Goal: Task Accomplishment & Management: Use online tool/utility

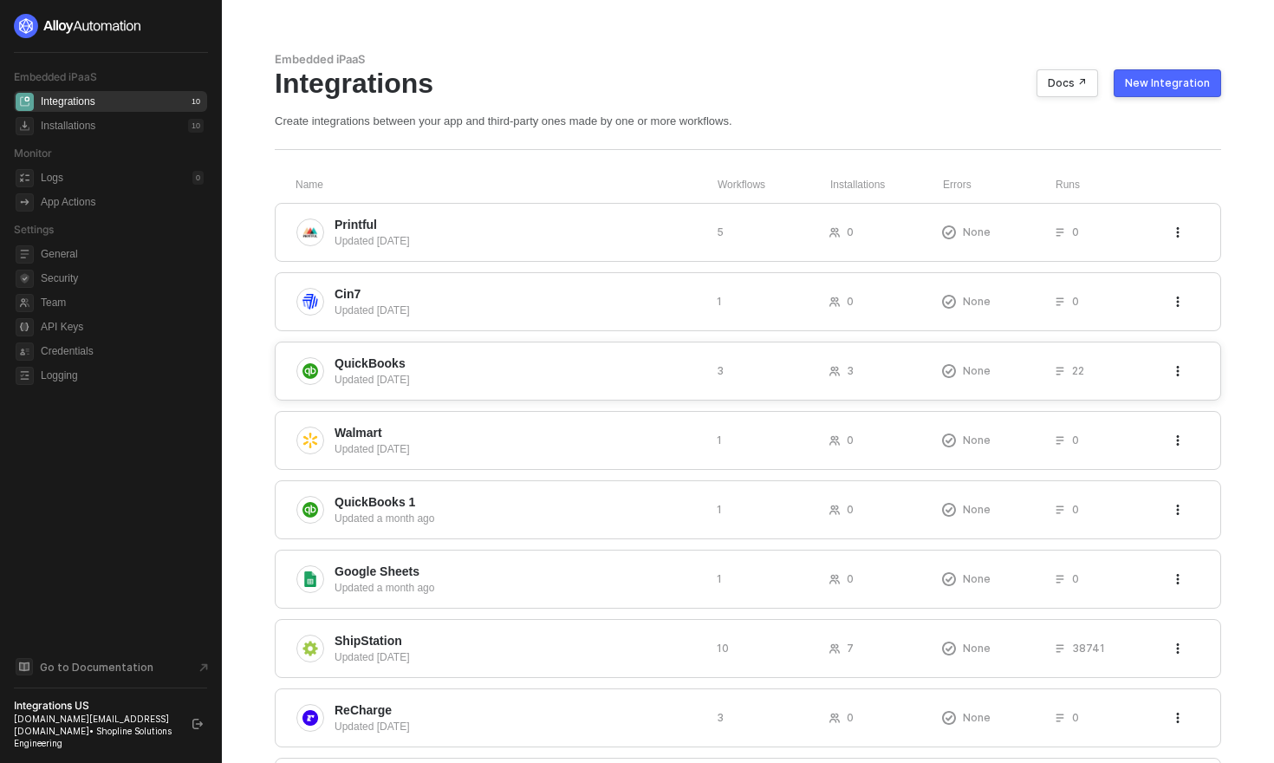
click at [489, 368] on span "QuickBooks" at bounding box center [518, 362] width 368 height 17
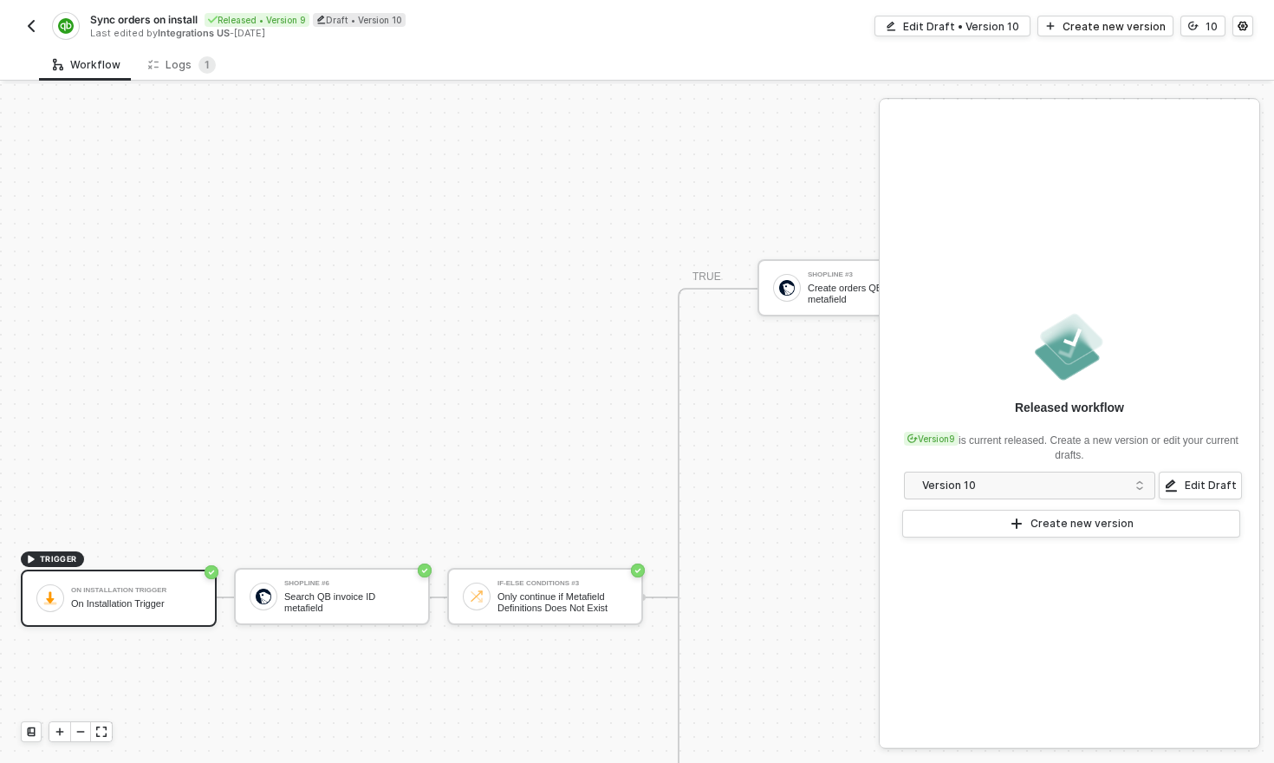
scroll to position [775, 0]
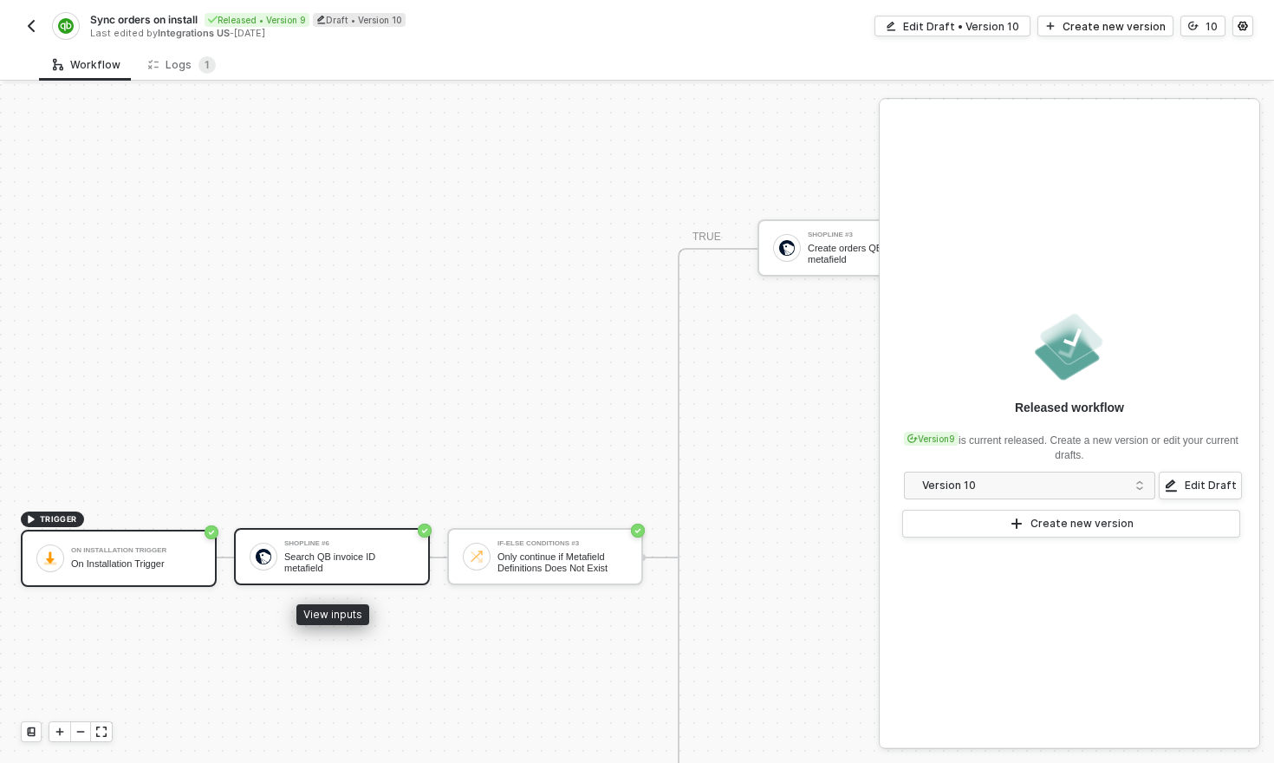
click at [343, 567] on div "Search QB invoice ID metafield" at bounding box center [349, 562] width 130 height 22
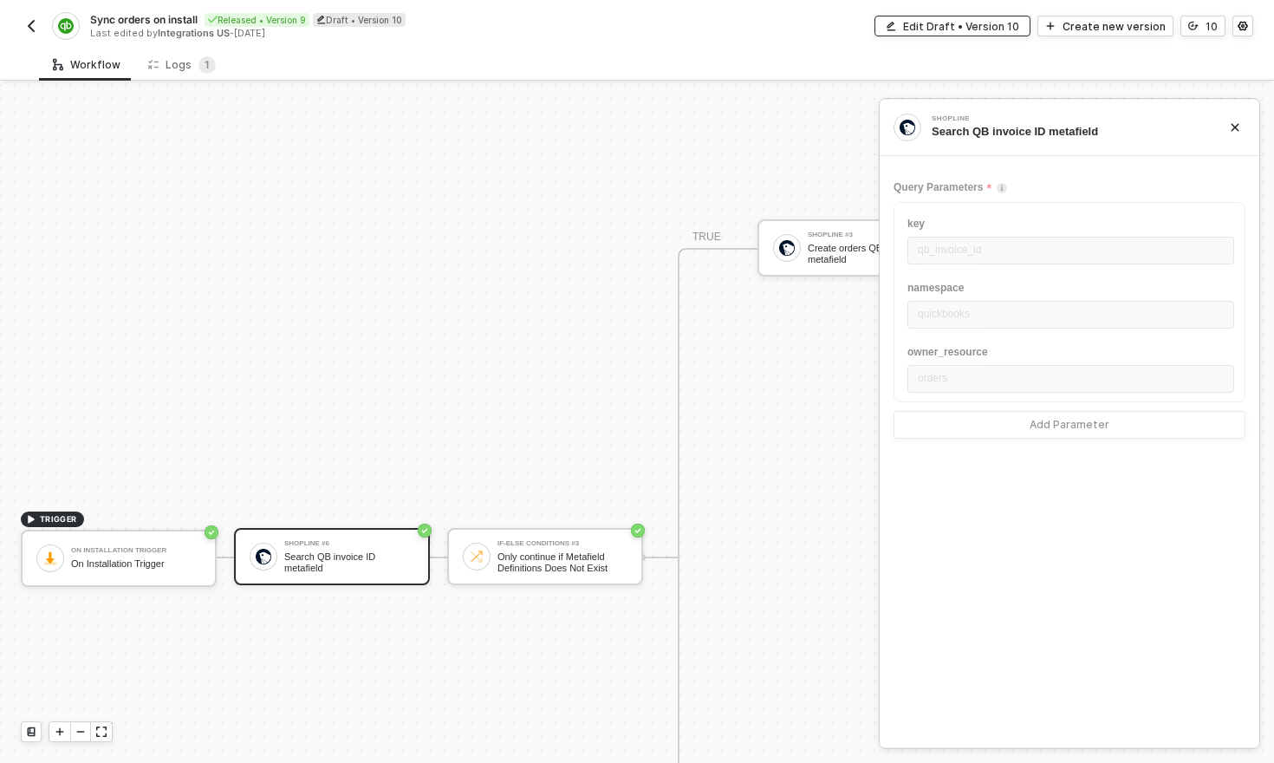
click at [963, 26] on div "Edit Draft • Version 10" at bounding box center [961, 26] width 116 height 15
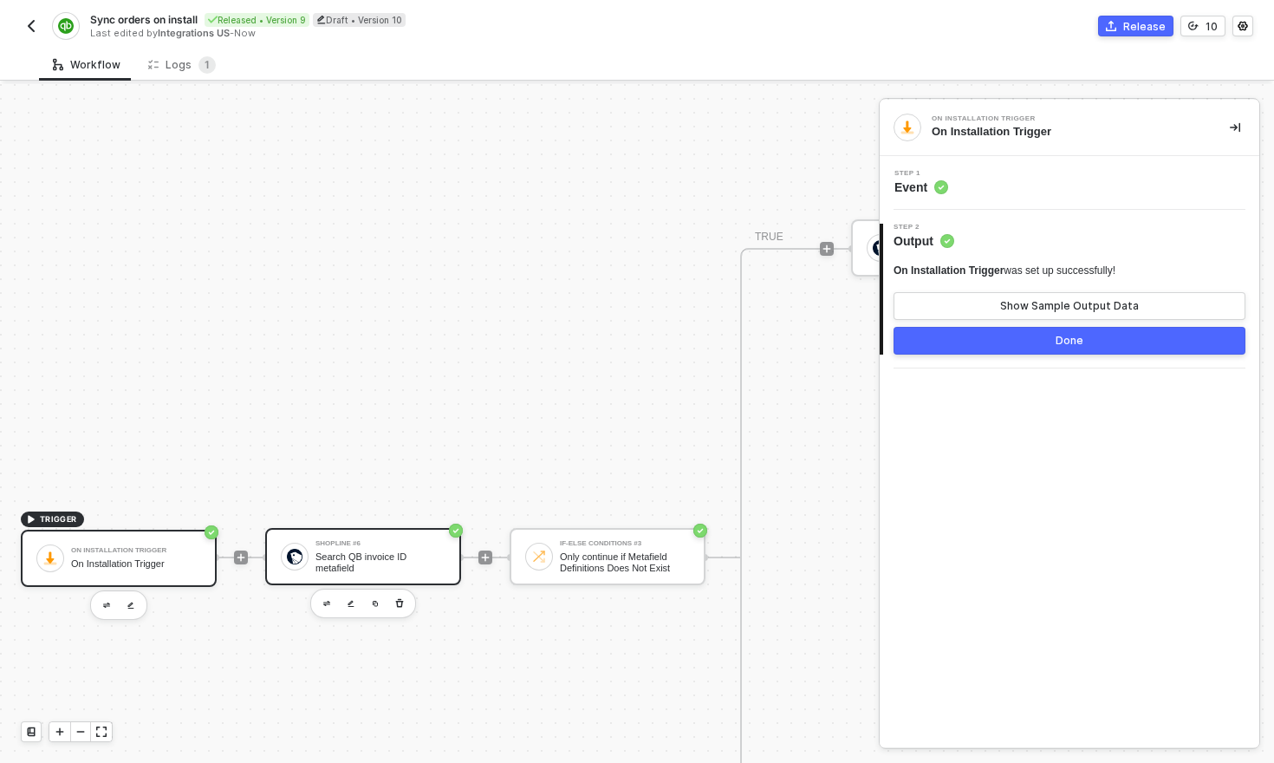
click at [367, 561] on div "Search QB invoice ID metafield" at bounding box center [380, 562] width 130 height 22
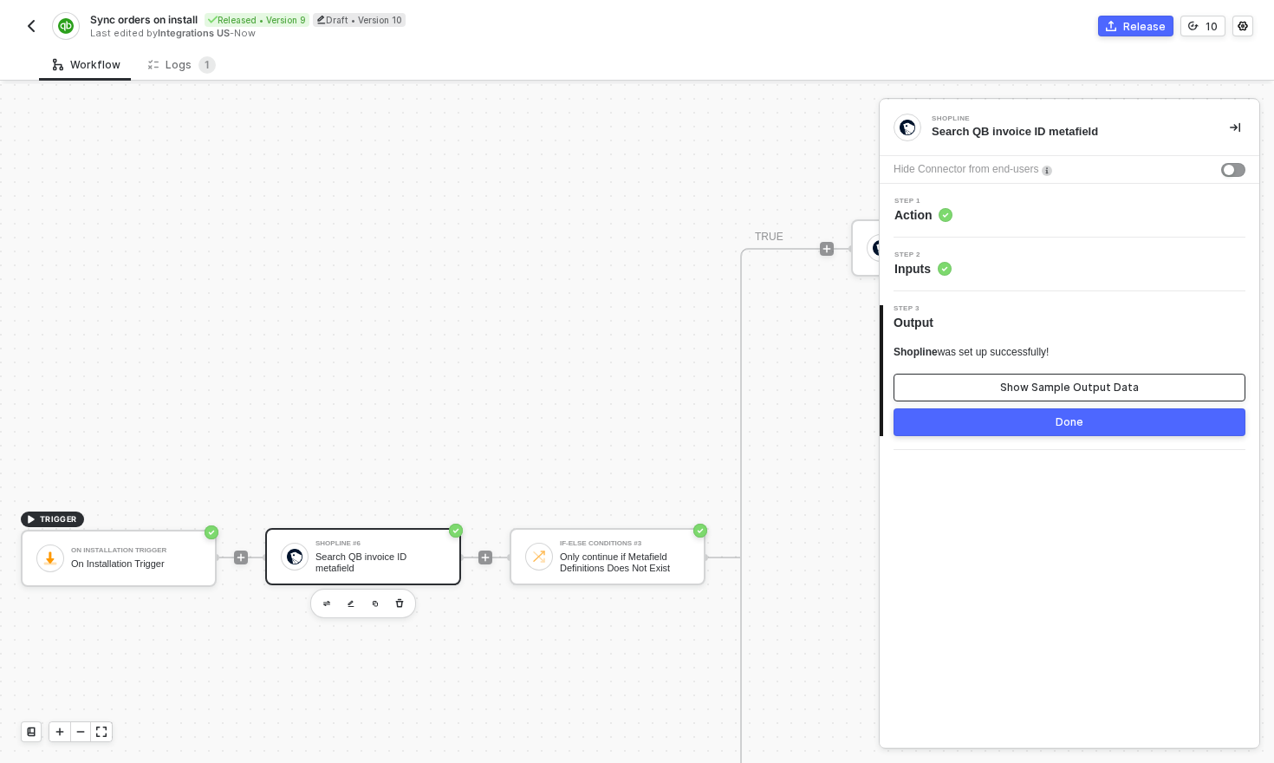
click at [1041, 380] on div "Show Sample Output Data" at bounding box center [1069, 387] width 139 height 14
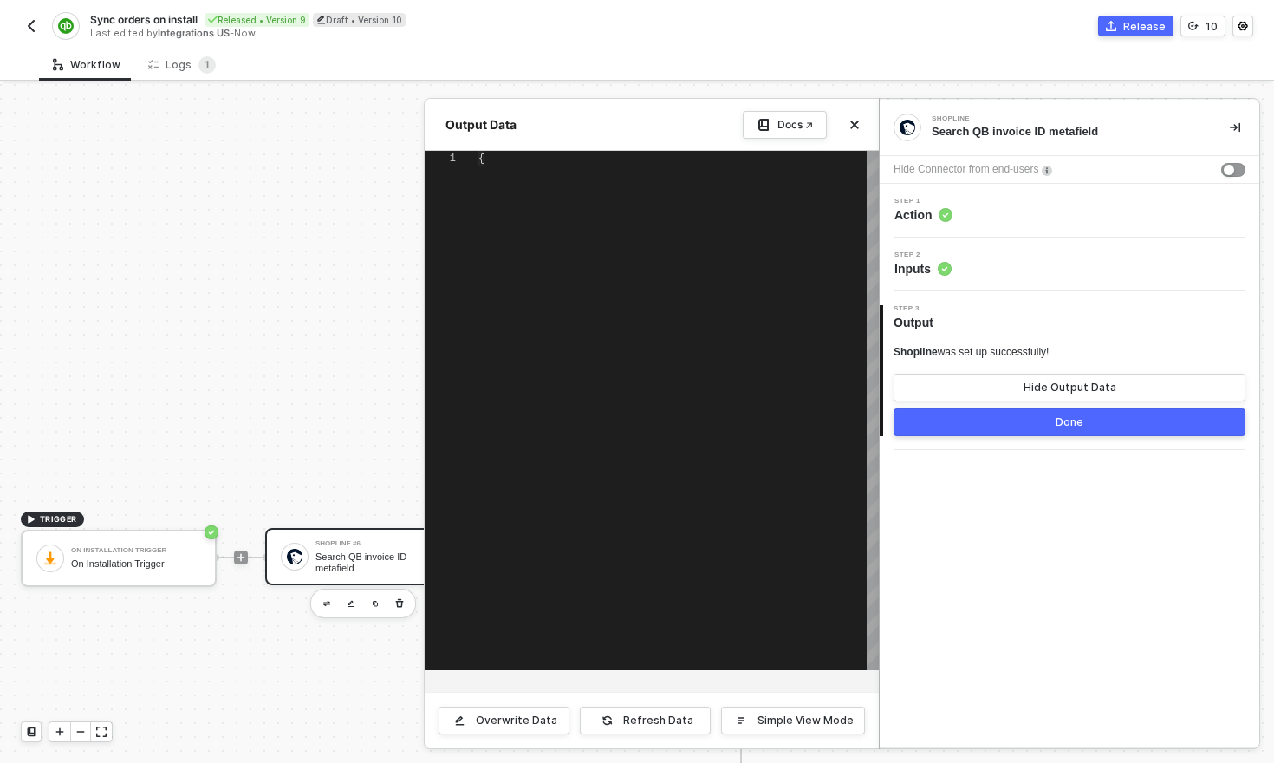
scroll to position [140, 0]
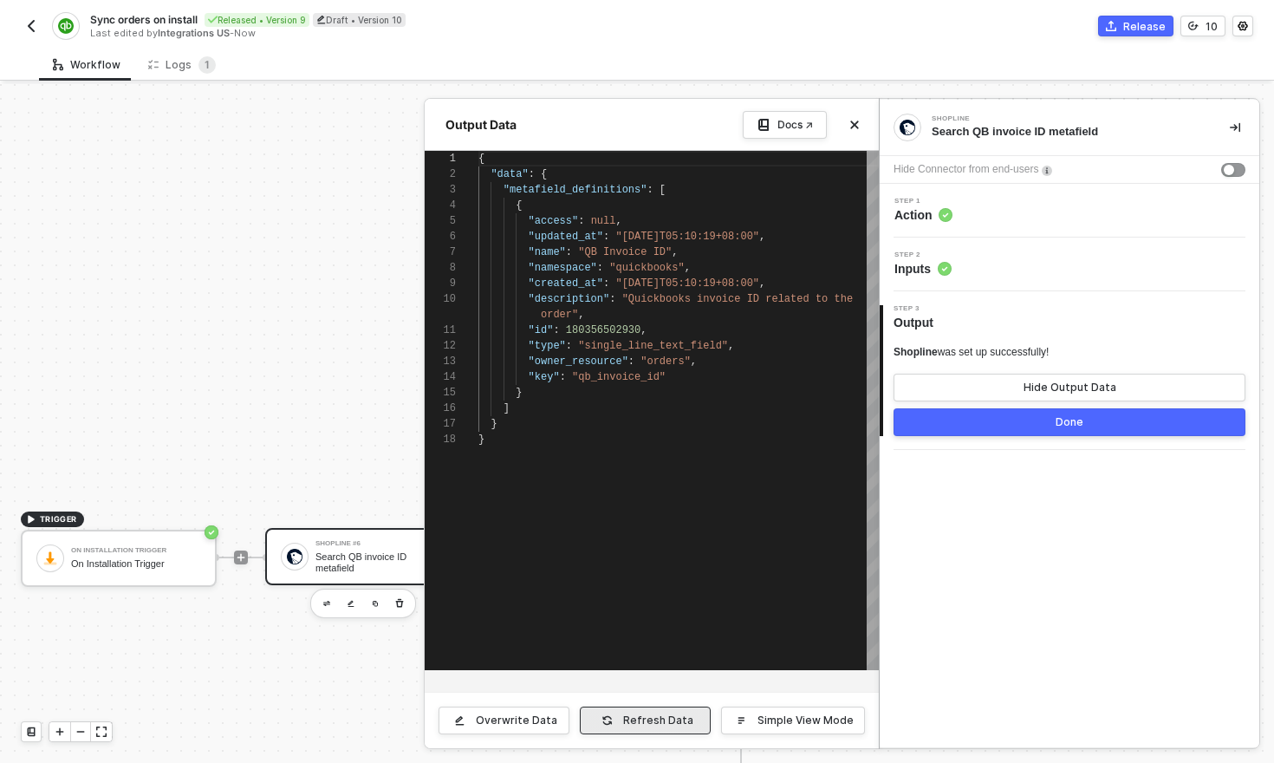
click at [662, 725] on div "Refresh Data" at bounding box center [658, 720] width 70 height 14
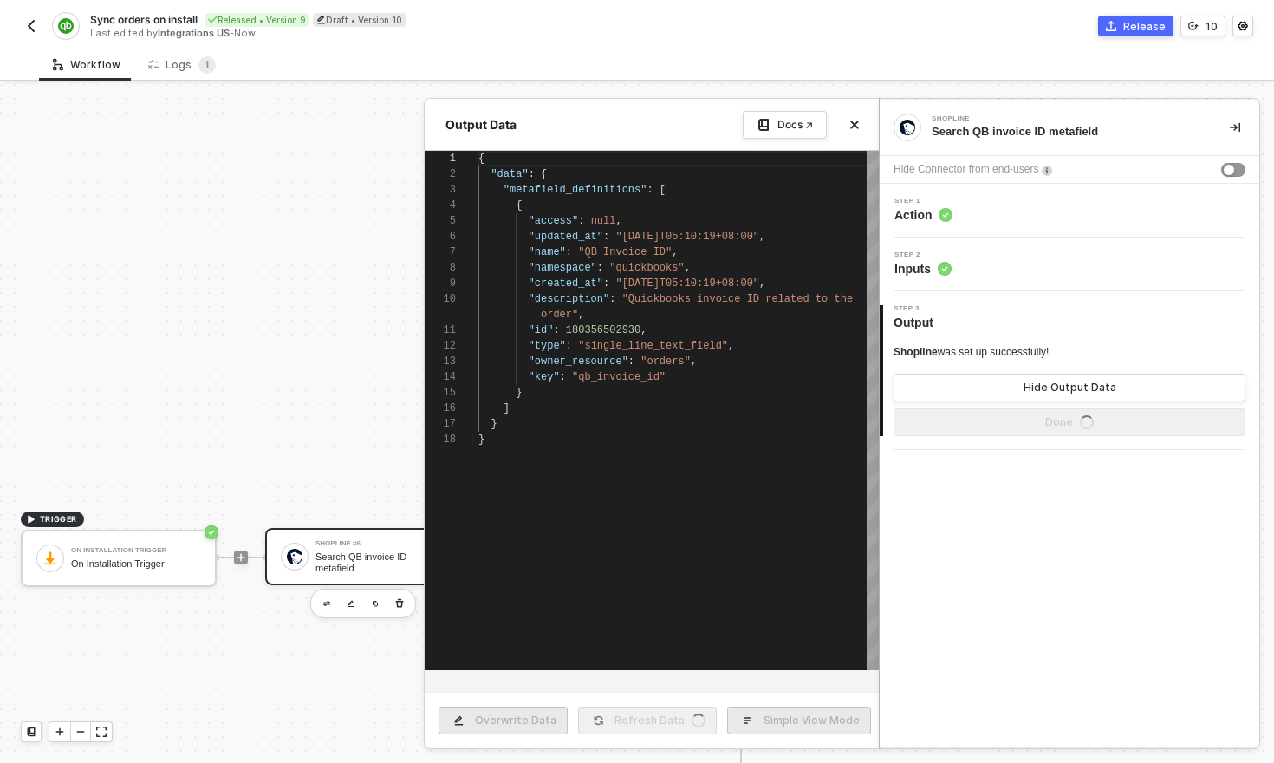
type textarea "{ "data": [ [ { "json": { "message": "Error: No credentials of type \"shoplineA…"
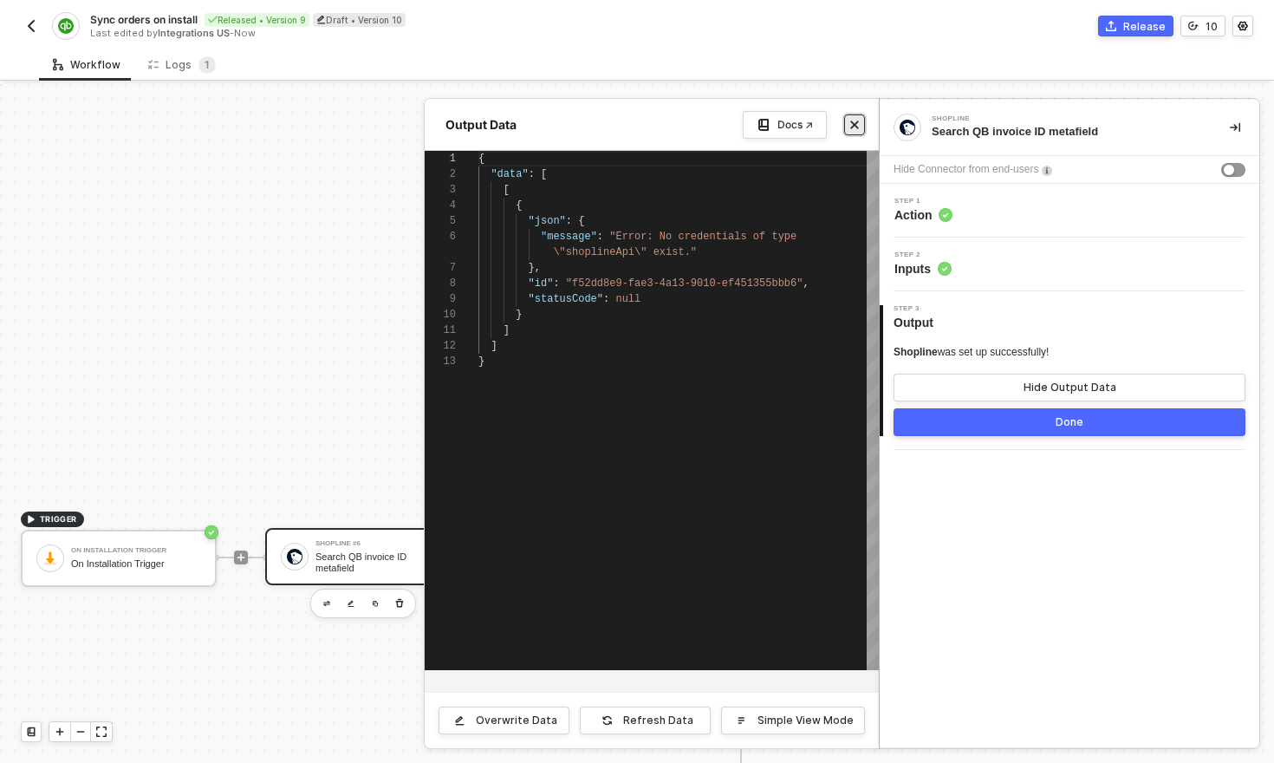
click at [854, 131] on button "Close" at bounding box center [854, 124] width 21 height 21
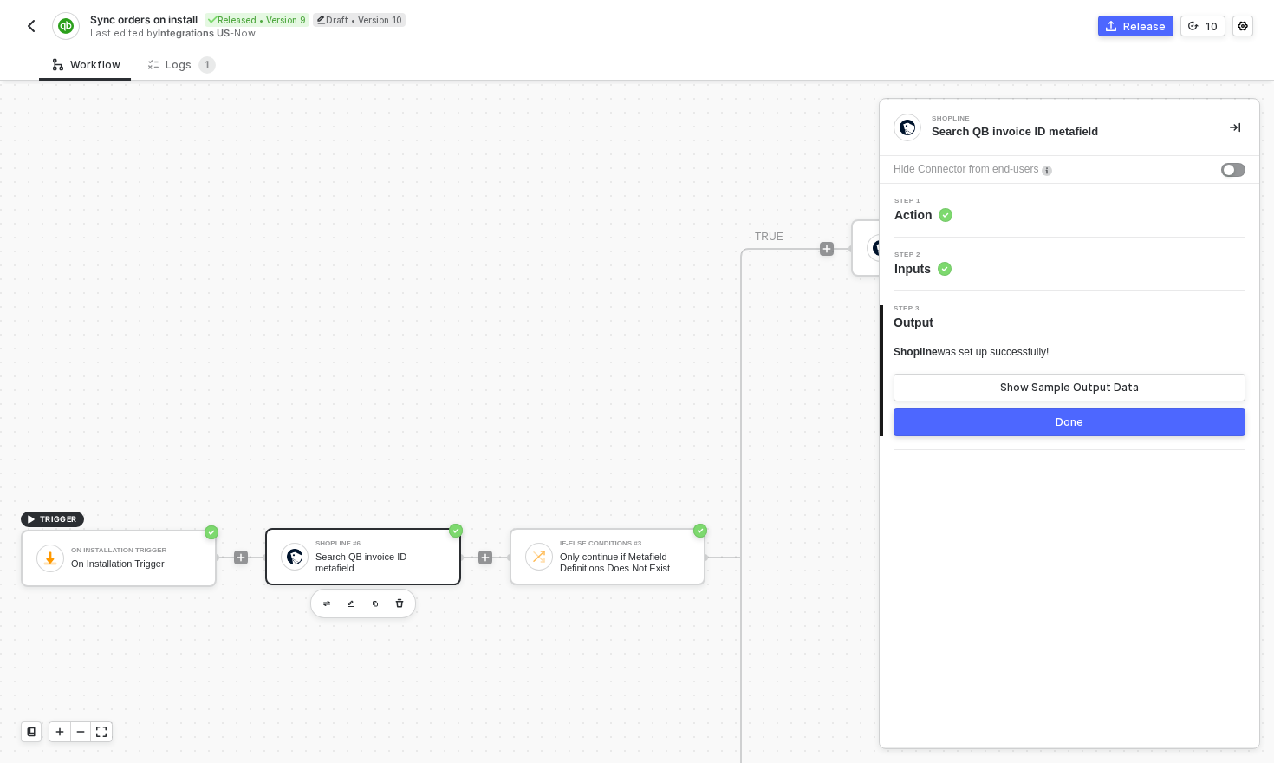
click at [1034, 222] on div "Step 1 Action" at bounding box center [1071, 211] width 375 height 26
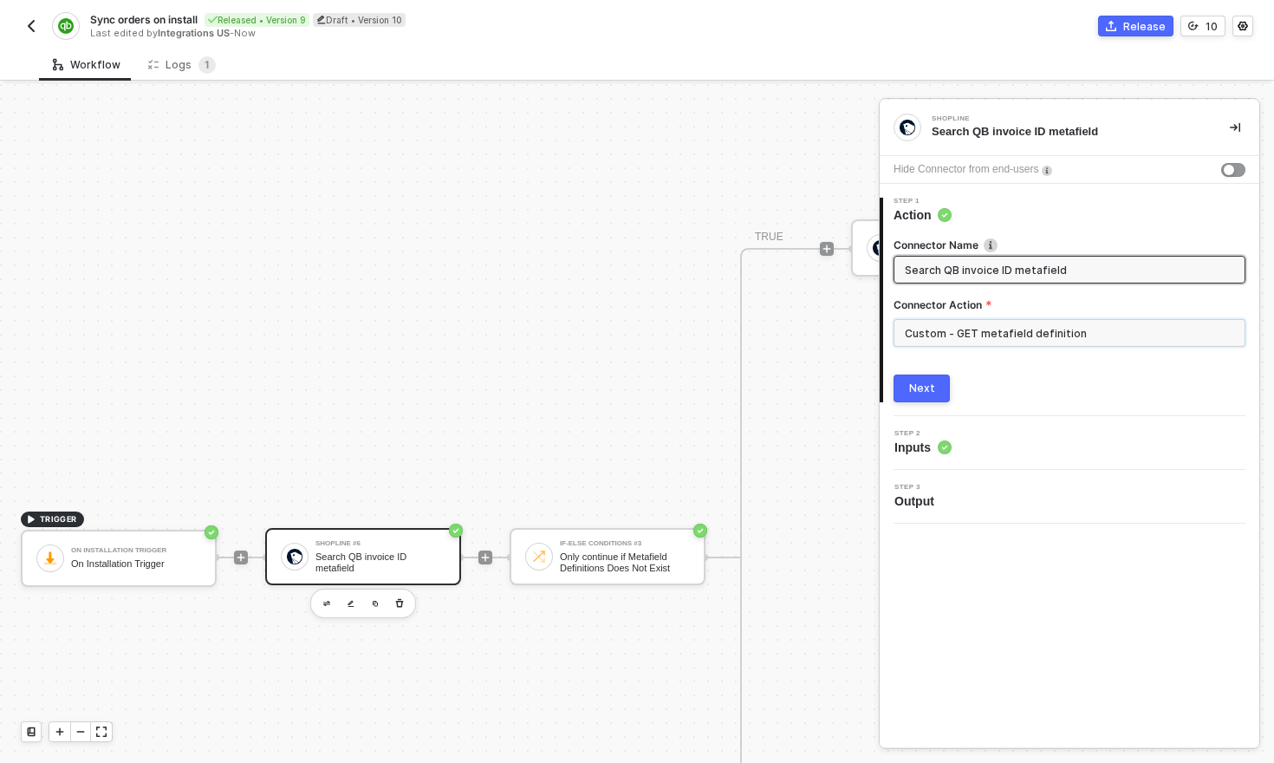
click at [1100, 327] on input "Custom - GET metafield definition" at bounding box center [1069, 333] width 352 height 28
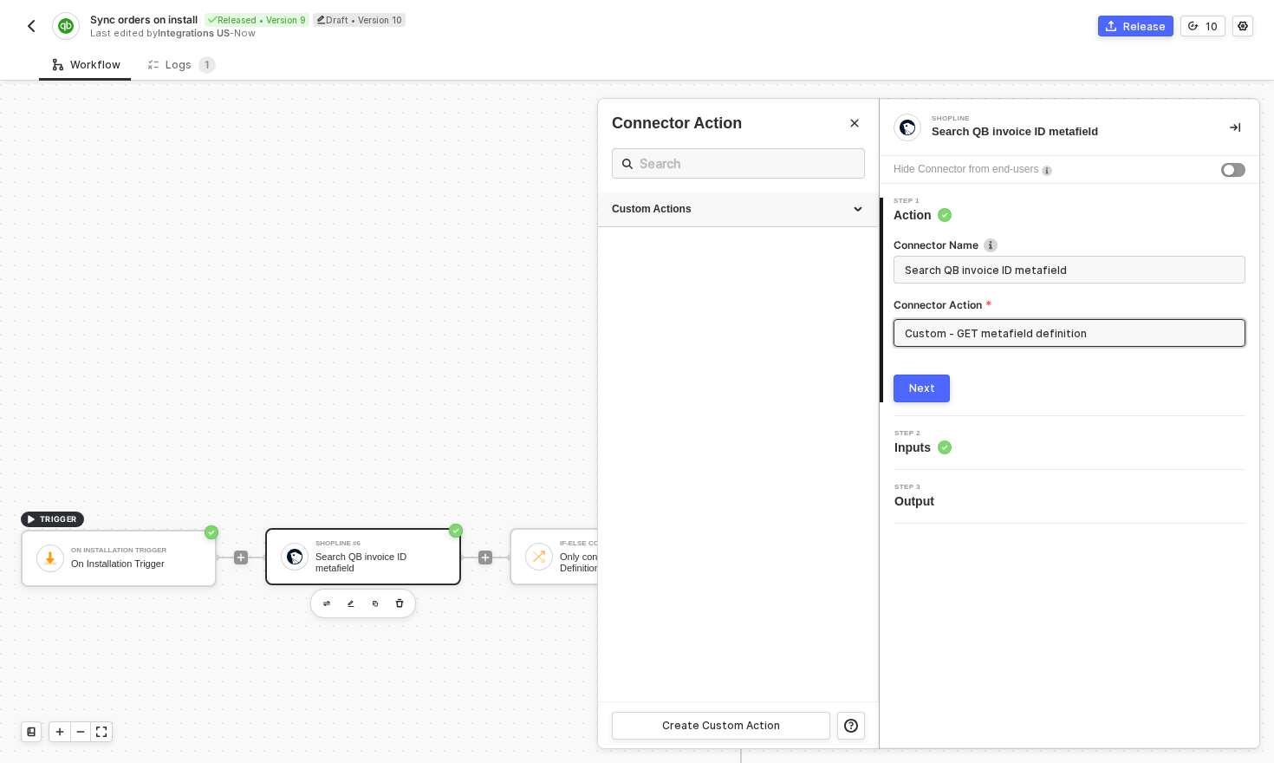
click at [865, 205] on div "Custom Actions" at bounding box center [738, 209] width 280 height 35
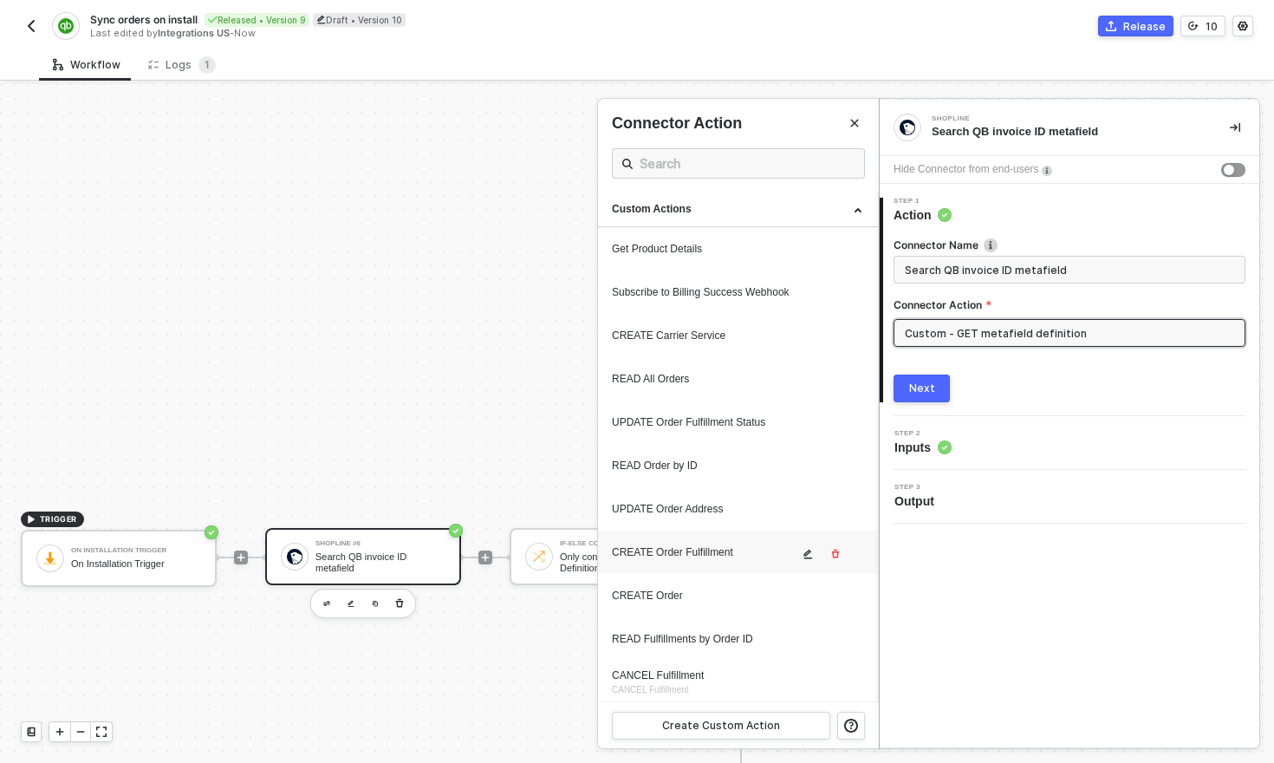
scroll to position [349, 0]
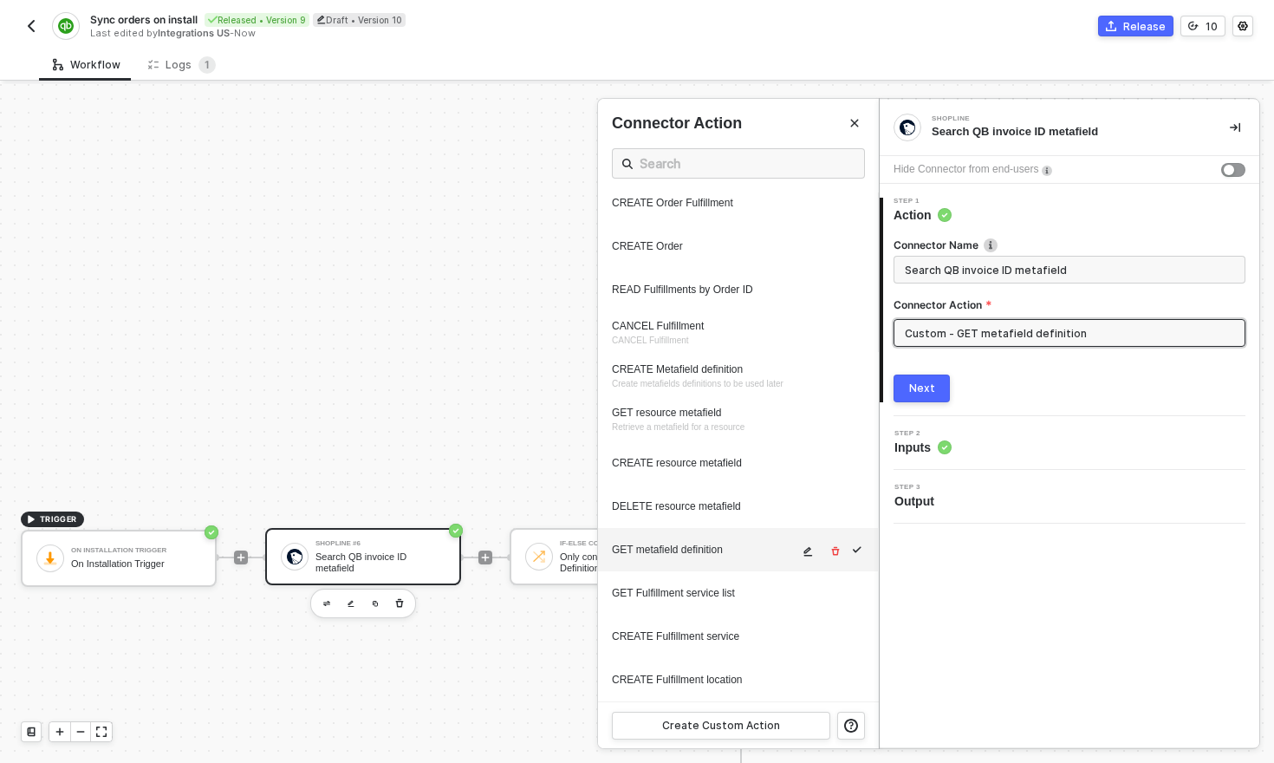
click at [693, 549] on div "GET metafield definition" at bounding box center [705, 549] width 186 height 15
click at [665, 550] on div "GET metafield definition" at bounding box center [705, 549] width 186 height 15
click at [806, 553] on icon "icon-edit" at bounding box center [807, 551] width 10 height 10
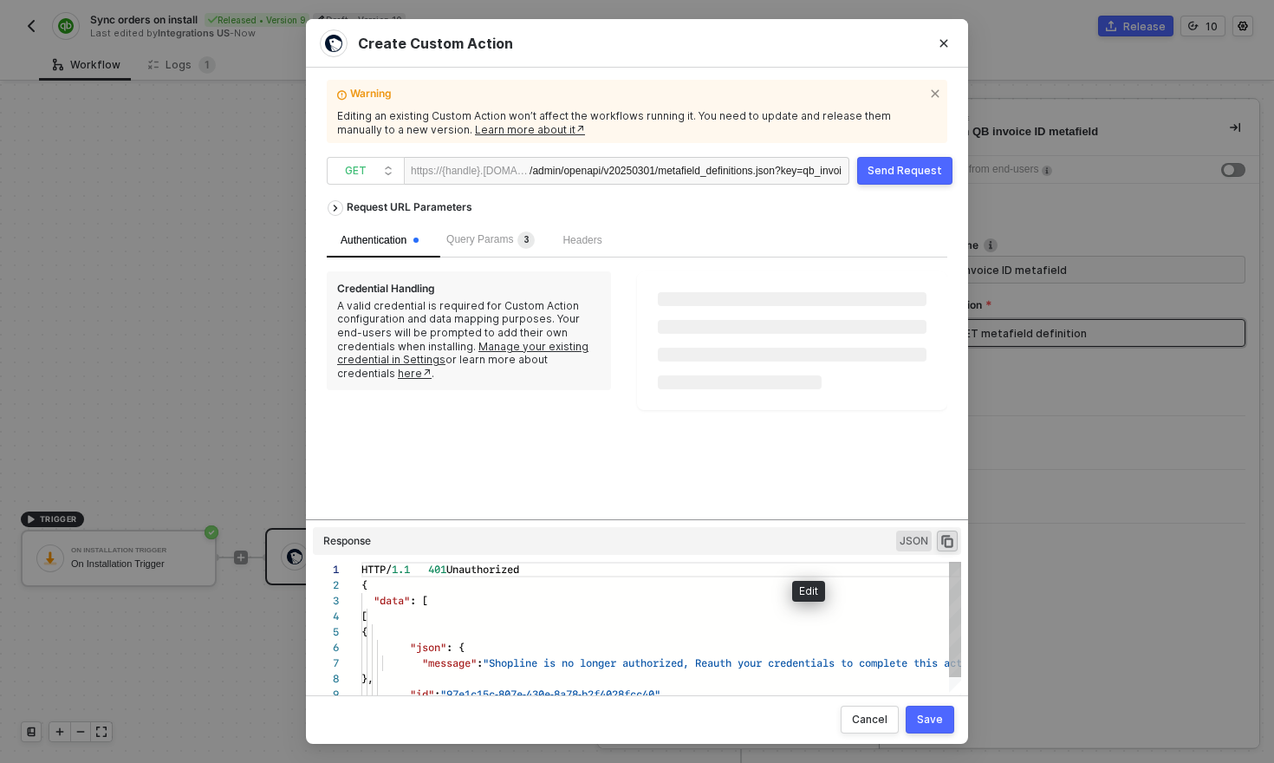
scroll to position [156, 0]
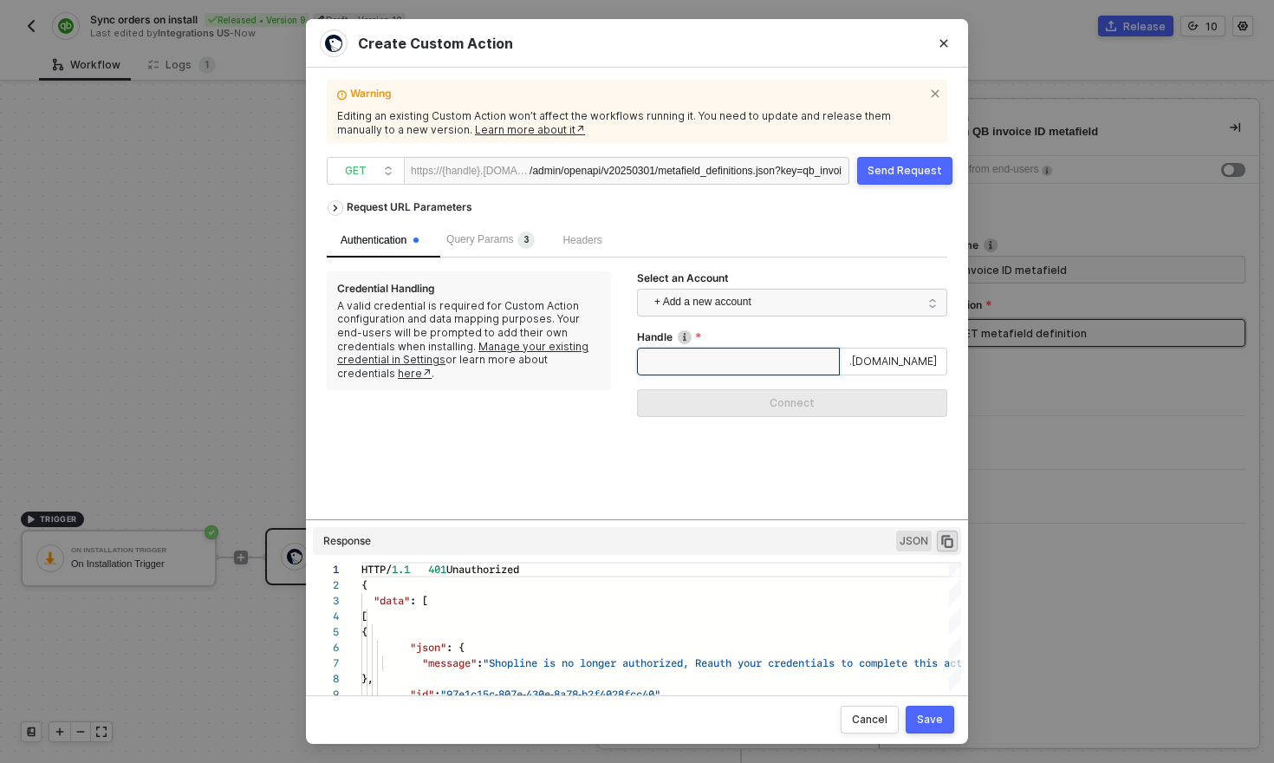
click at [815, 355] on input "Handle" at bounding box center [738, 361] width 203 height 28
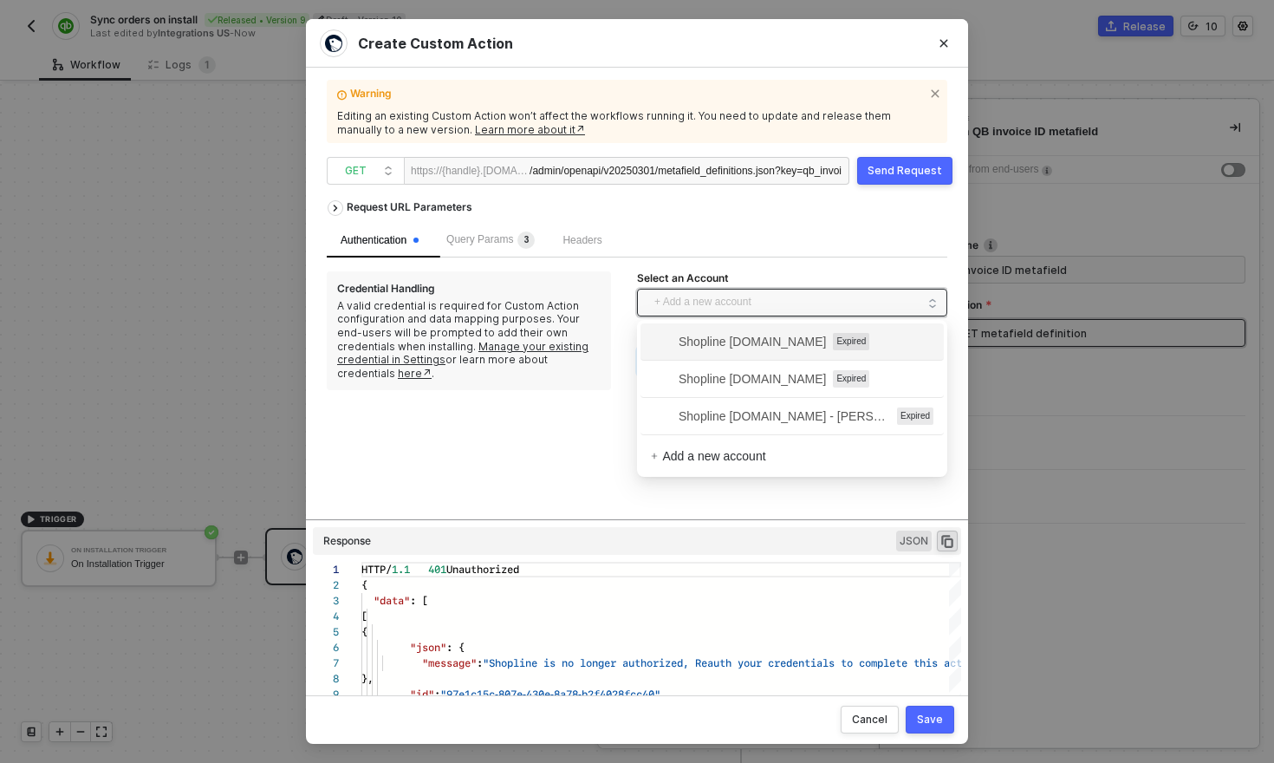
click at [833, 303] on span "+ Add a new account" at bounding box center [795, 303] width 282 height 28
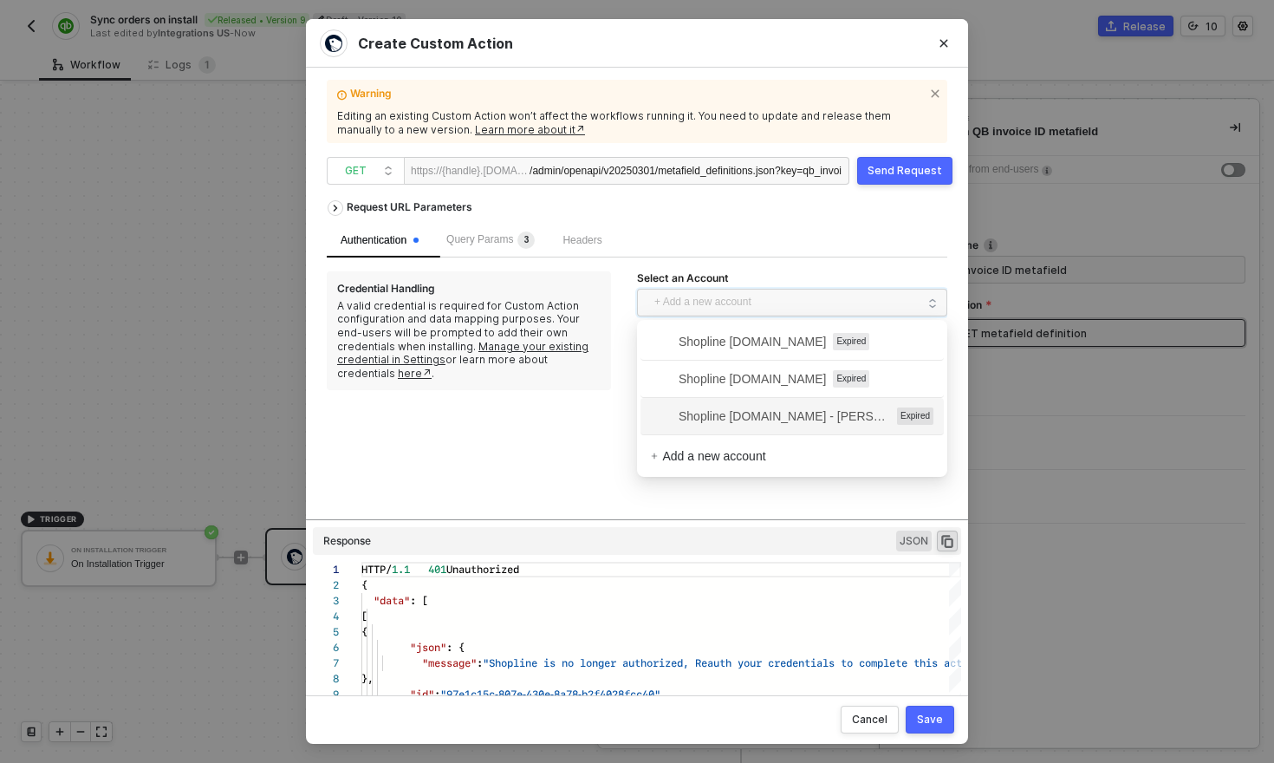
click at [815, 412] on span "Shopline testcs.myshopline.com - Carlos Saavedra" at bounding box center [770, 415] width 239 height 19
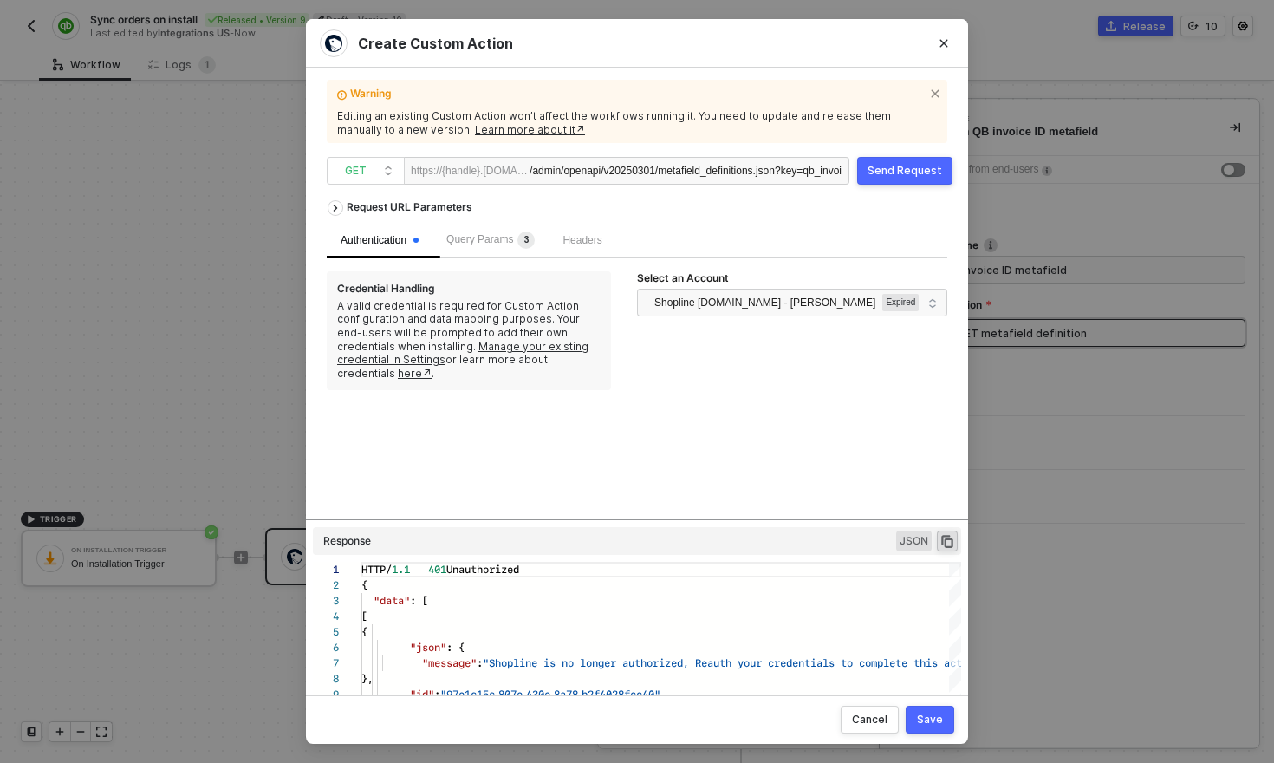
click at [896, 178] on button "Send Request" at bounding box center [904, 171] width 95 height 28
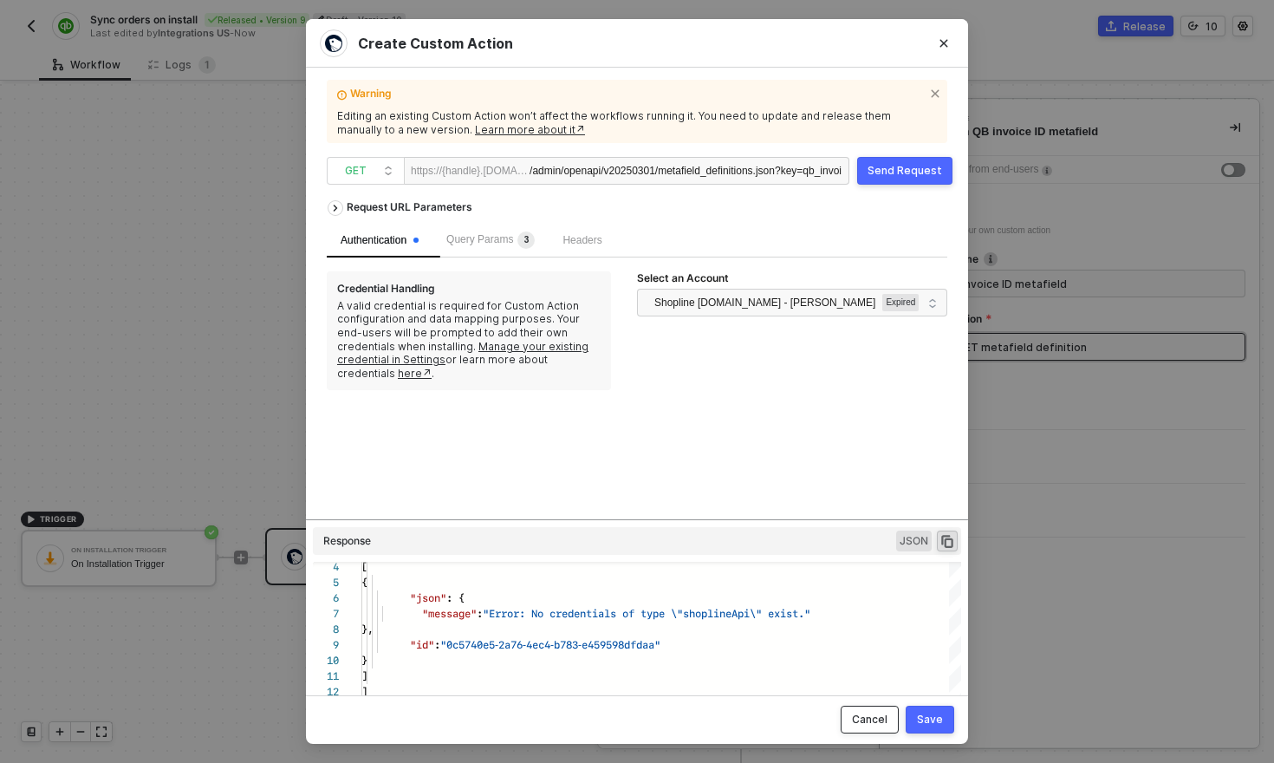
click at [867, 715] on div "Cancel" at bounding box center [870, 719] width 36 height 14
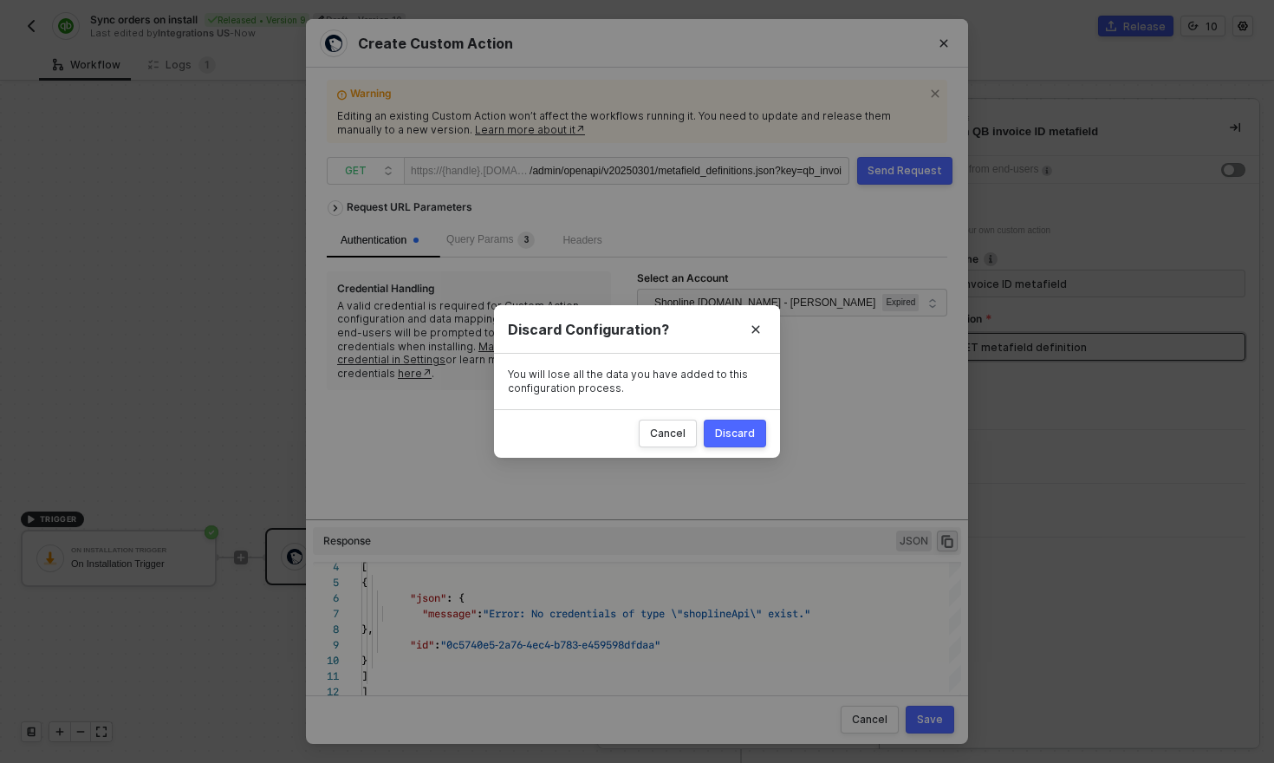
click at [743, 436] on div "Discard" at bounding box center [735, 433] width 40 height 14
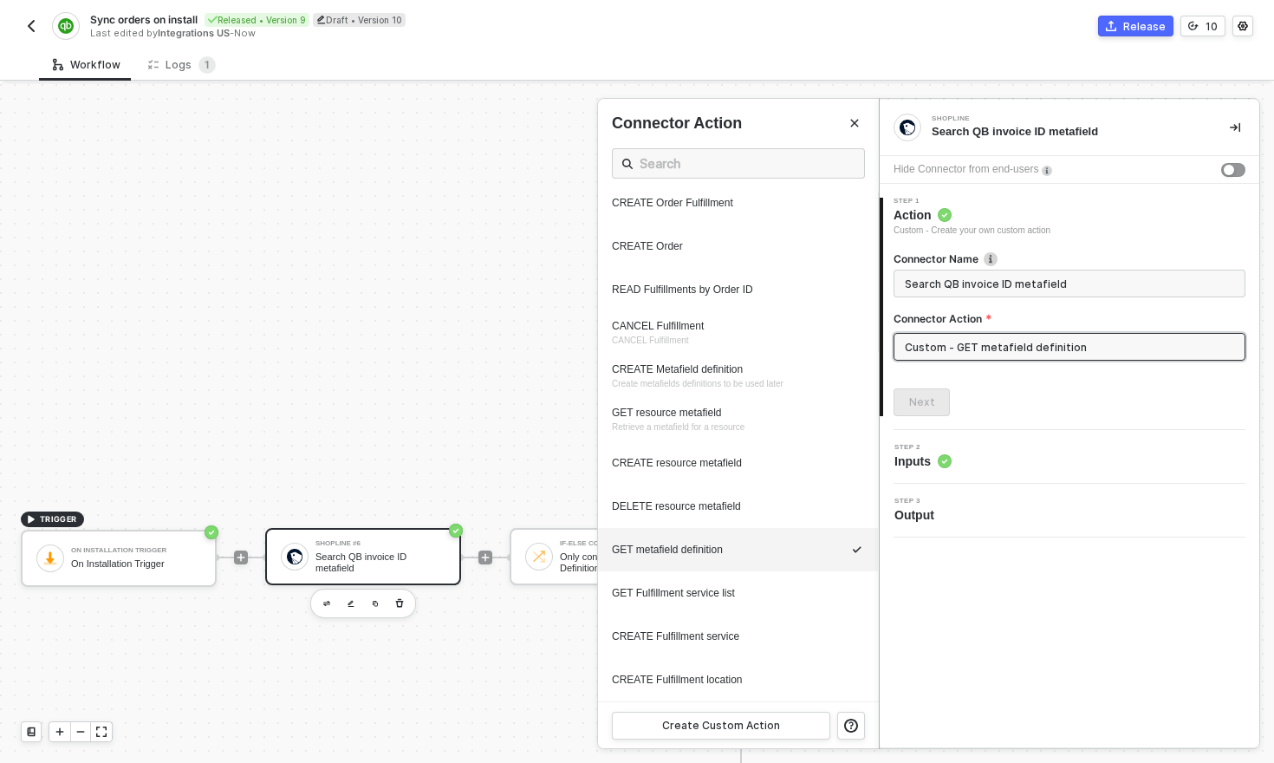
click at [29, 29] on img "button" at bounding box center [31, 26] width 14 height 14
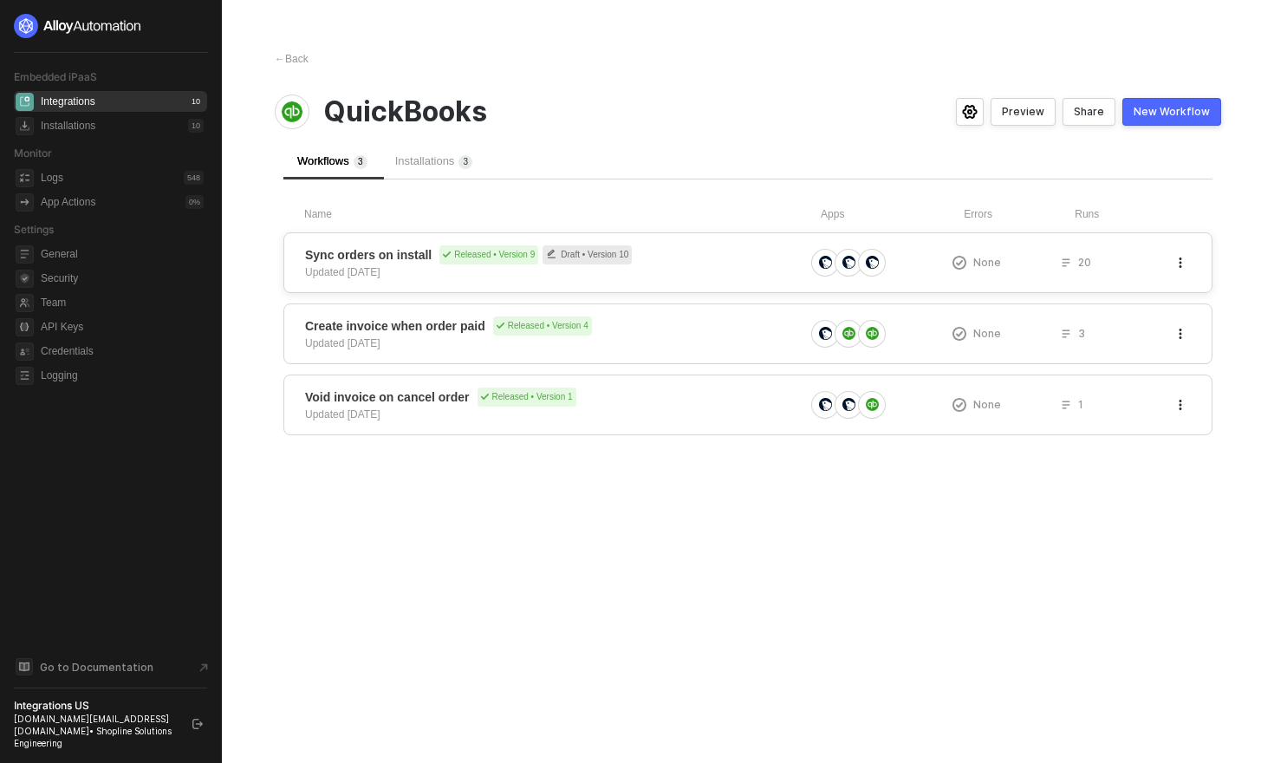
click at [728, 267] on div "Sync orders on install Released • Version 9 Draft • Version 10 Updated 14 days …" at bounding box center [554, 262] width 499 height 35
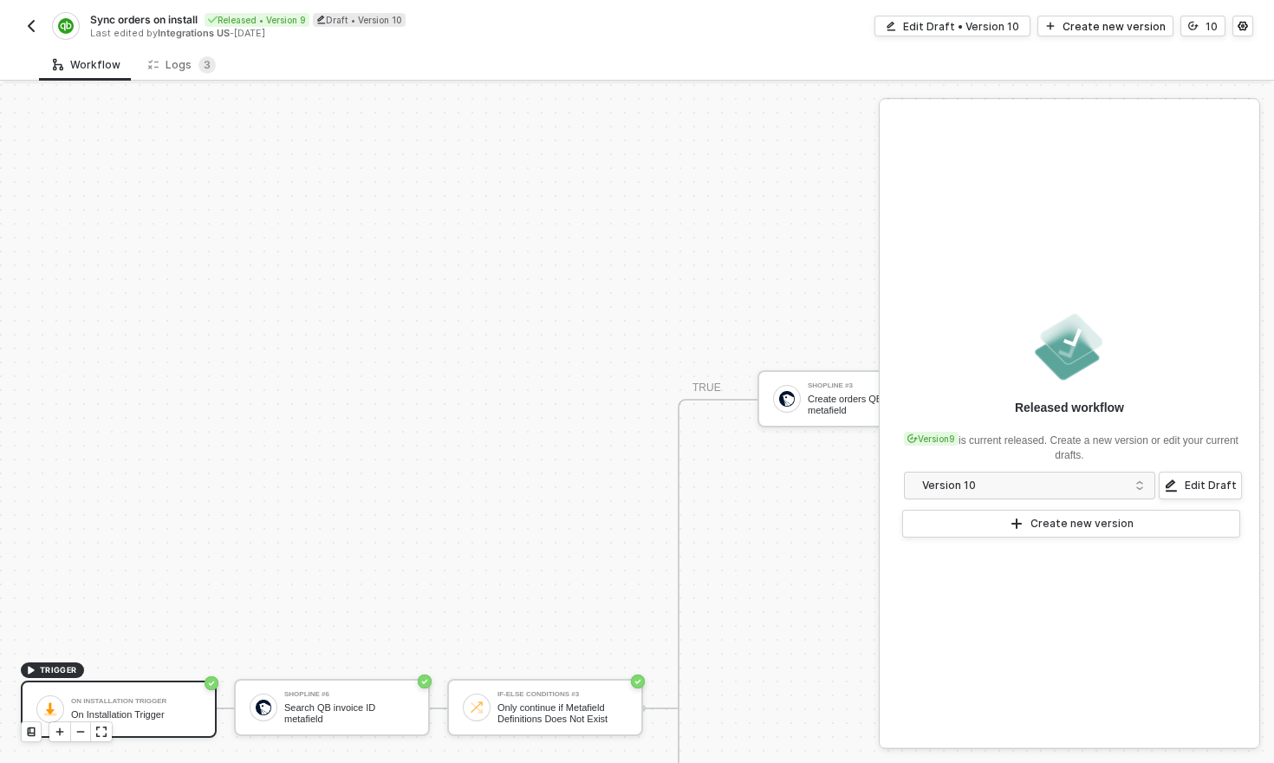
scroll to position [733, 0]
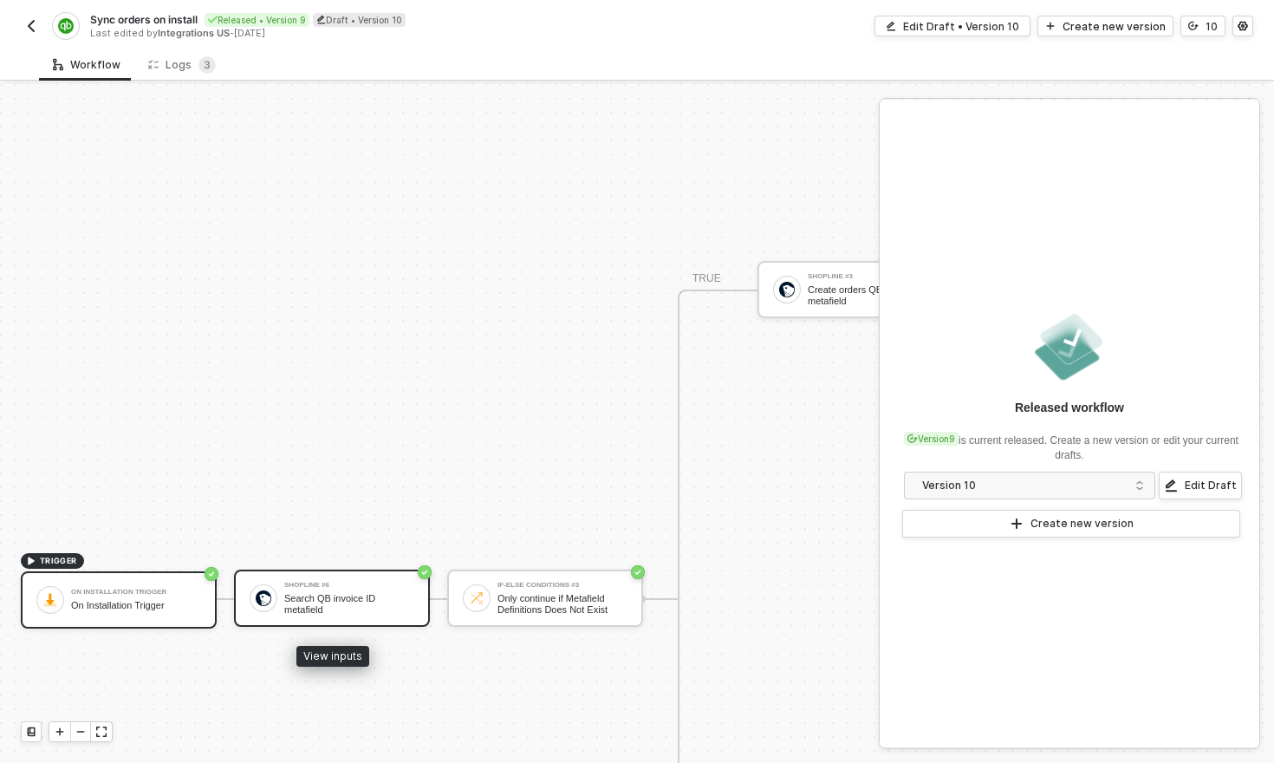
click at [351, 588] on div "Shopline #6" at bounding box center [349, 584] width 130 height 7
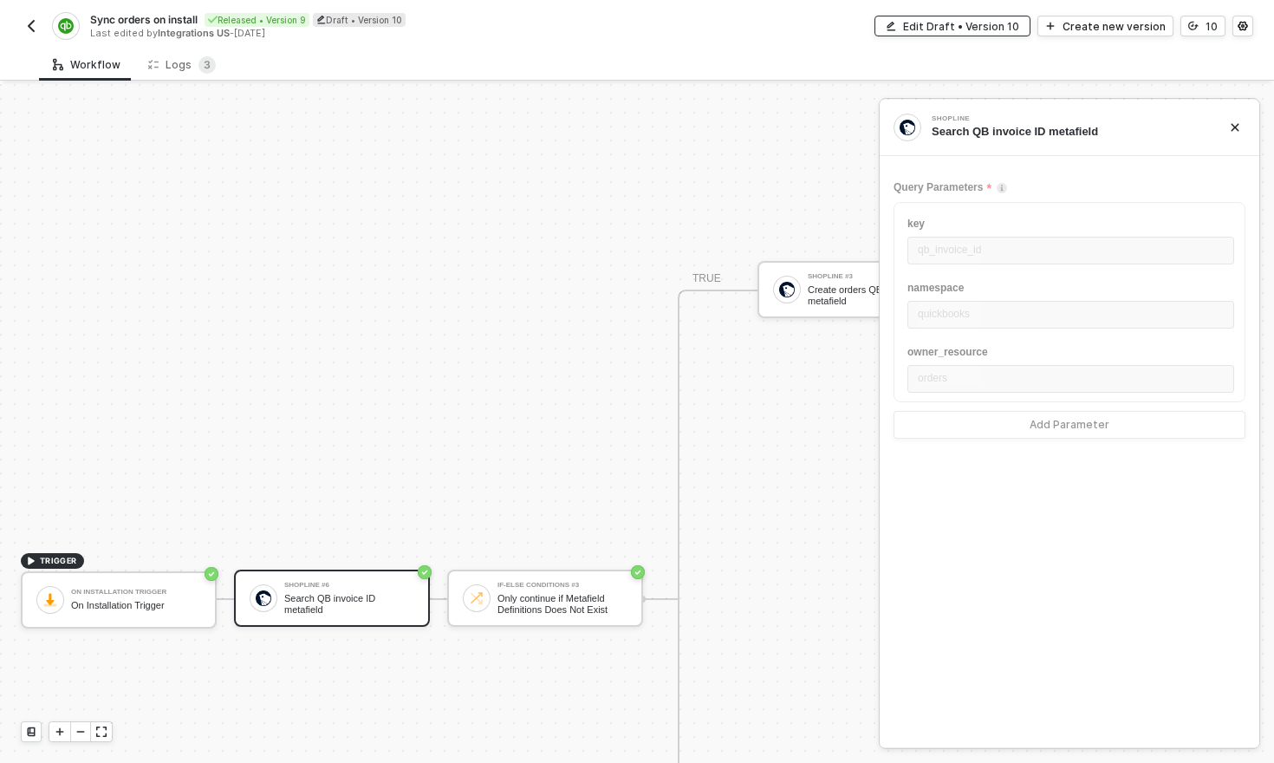
click at [958, 27] on div "Edit Draft • Version 10" at bounding box center [961, 26] width 116 height 15
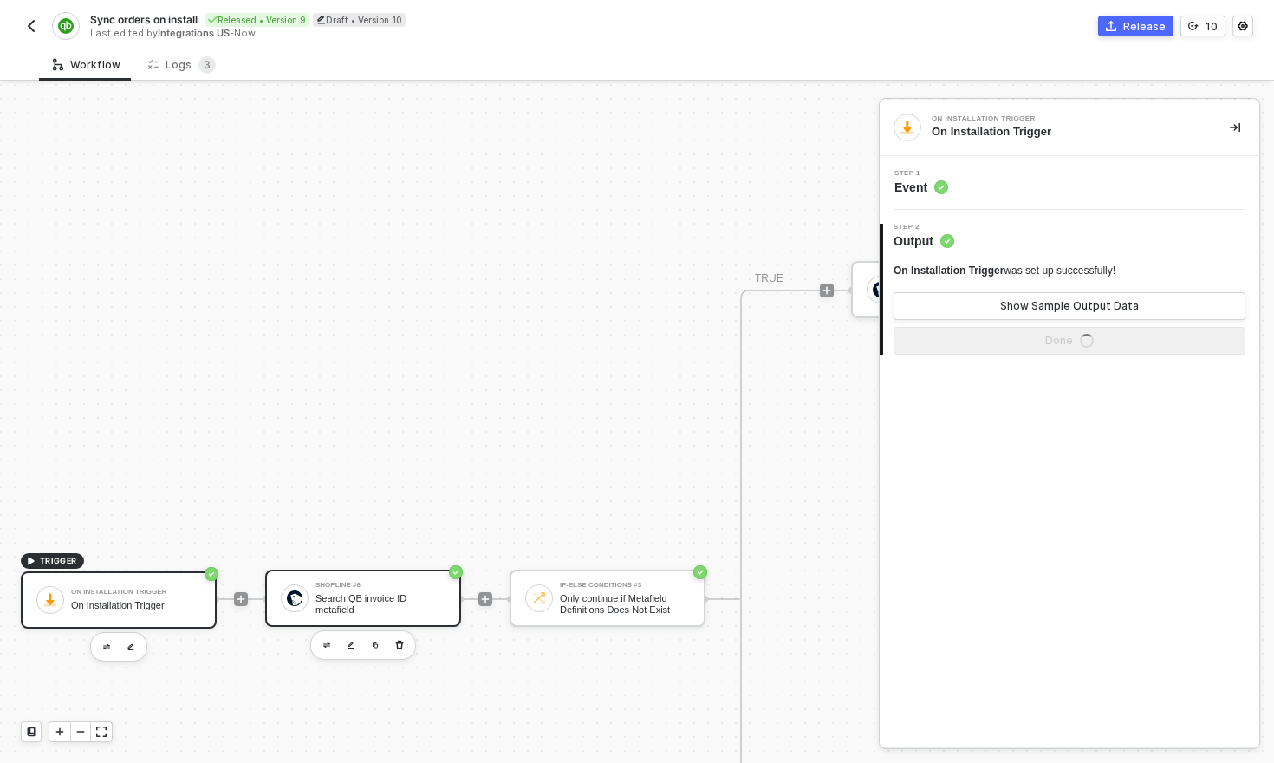
click at [354, 601] on div "Search QB invoice ID metafield" at bounding box center [380, 604] width 130 height 22
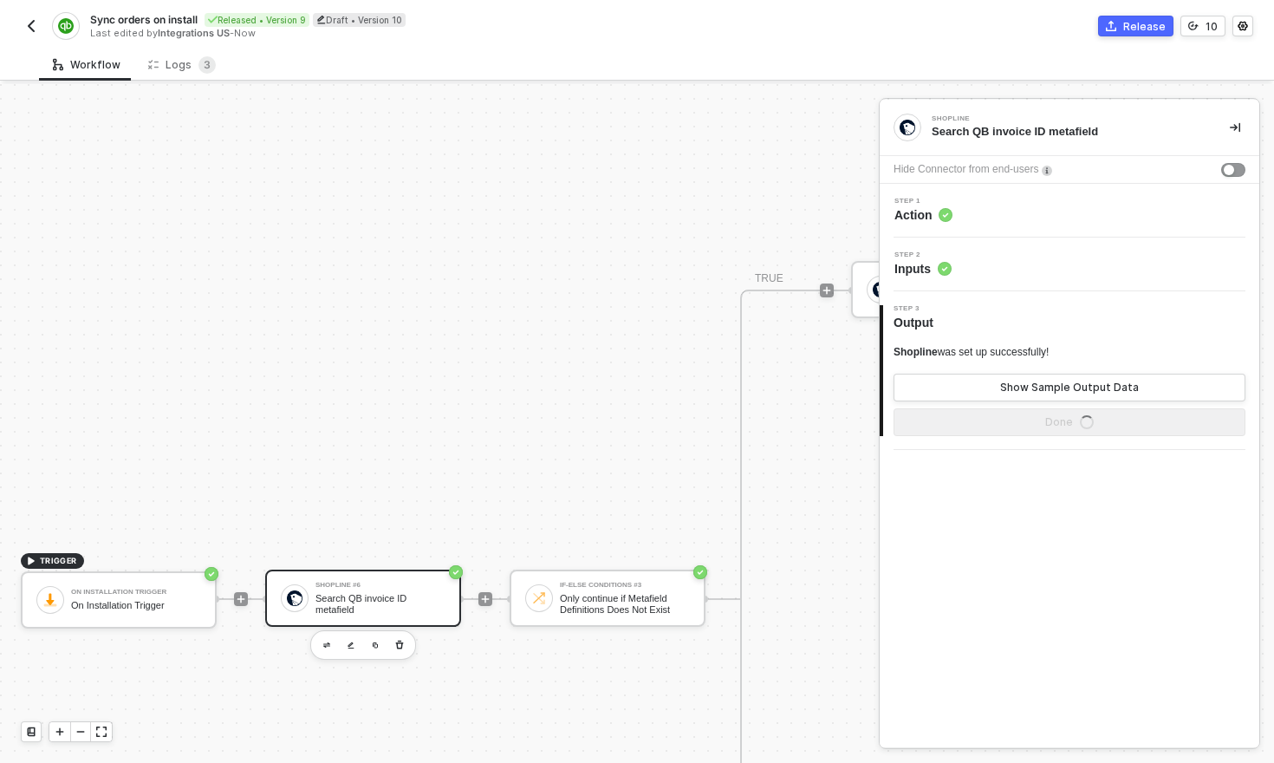
click at [1003, 209] on div "Step 1 Action" at bounding box center [1071, 211] width 375 height 26
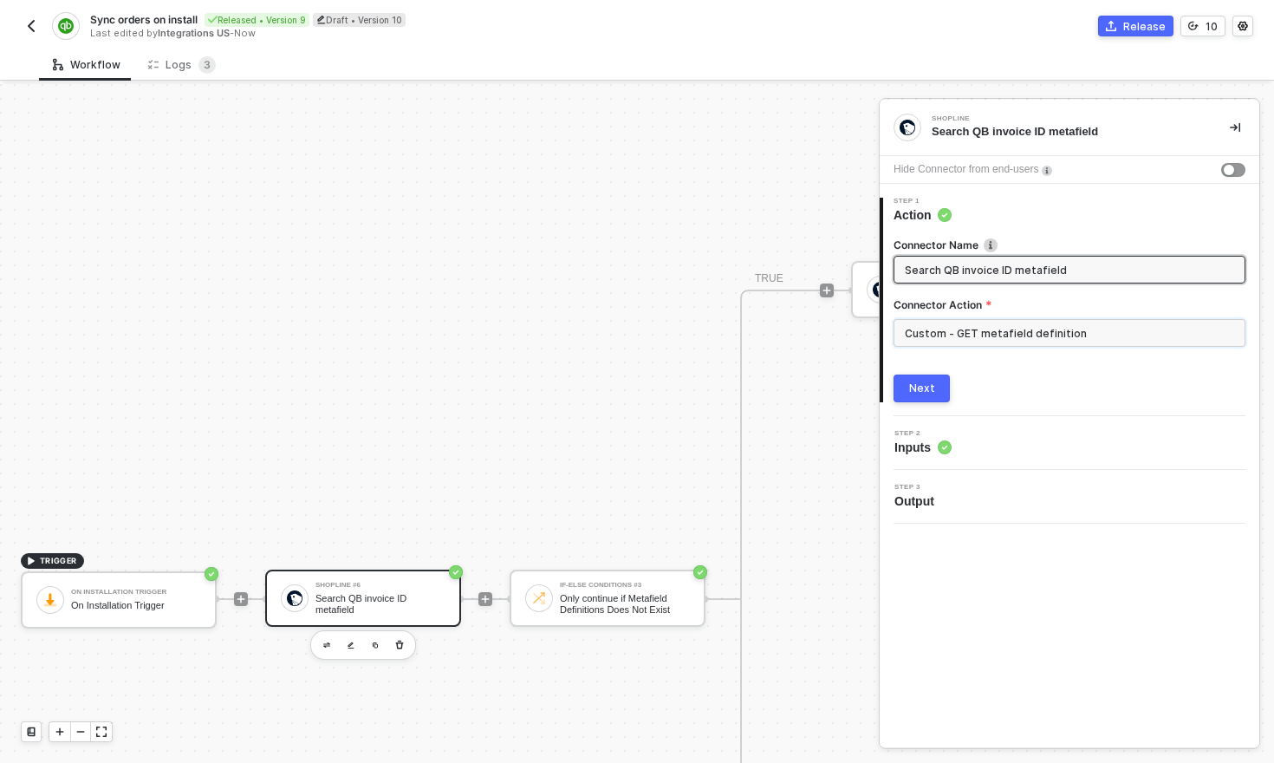
click at [1105, 333] on input "Custom - GET metafield definition" at bounding box center [1069, 333] width 352 height 28
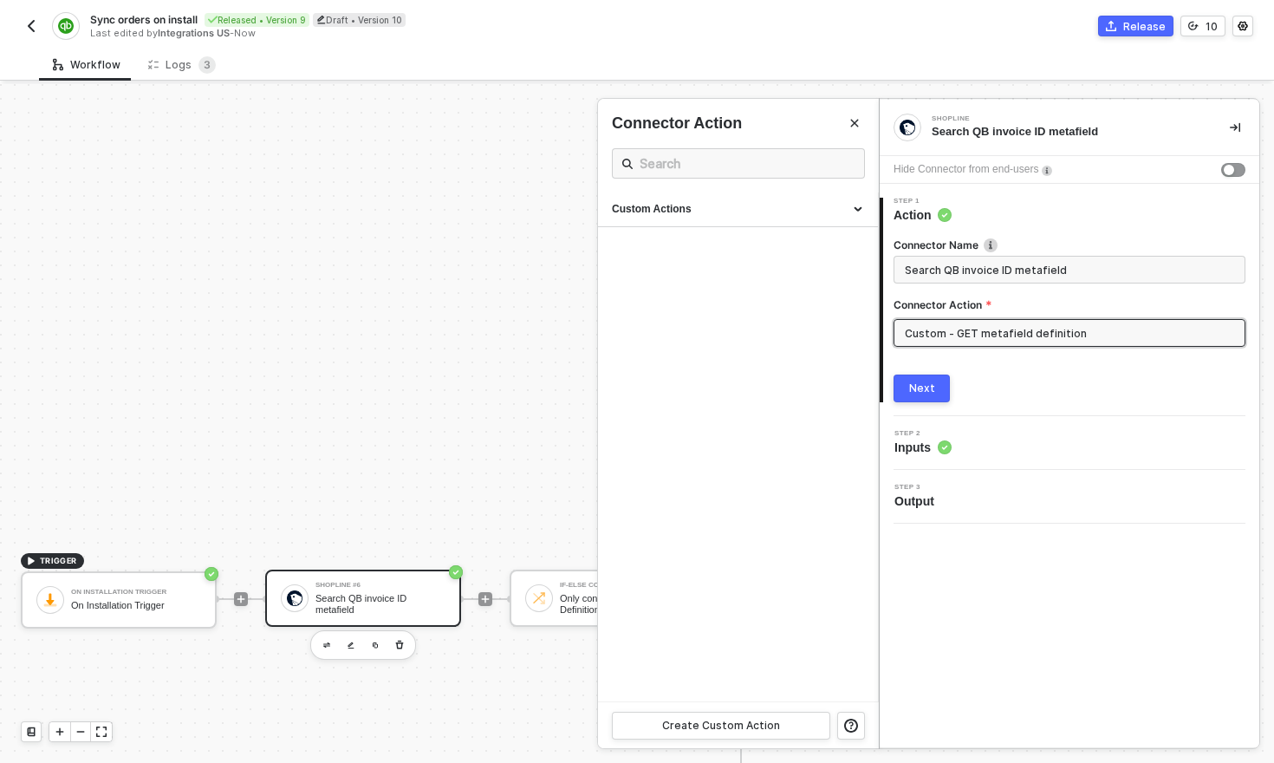
click at [1096, 334] on input "Custom - GET metafield definition" at bounding box center [1069, 333] width 352 height 28
click at [854, 122] on icon "Close" at bounding box center [855, 124] width 8 height 8
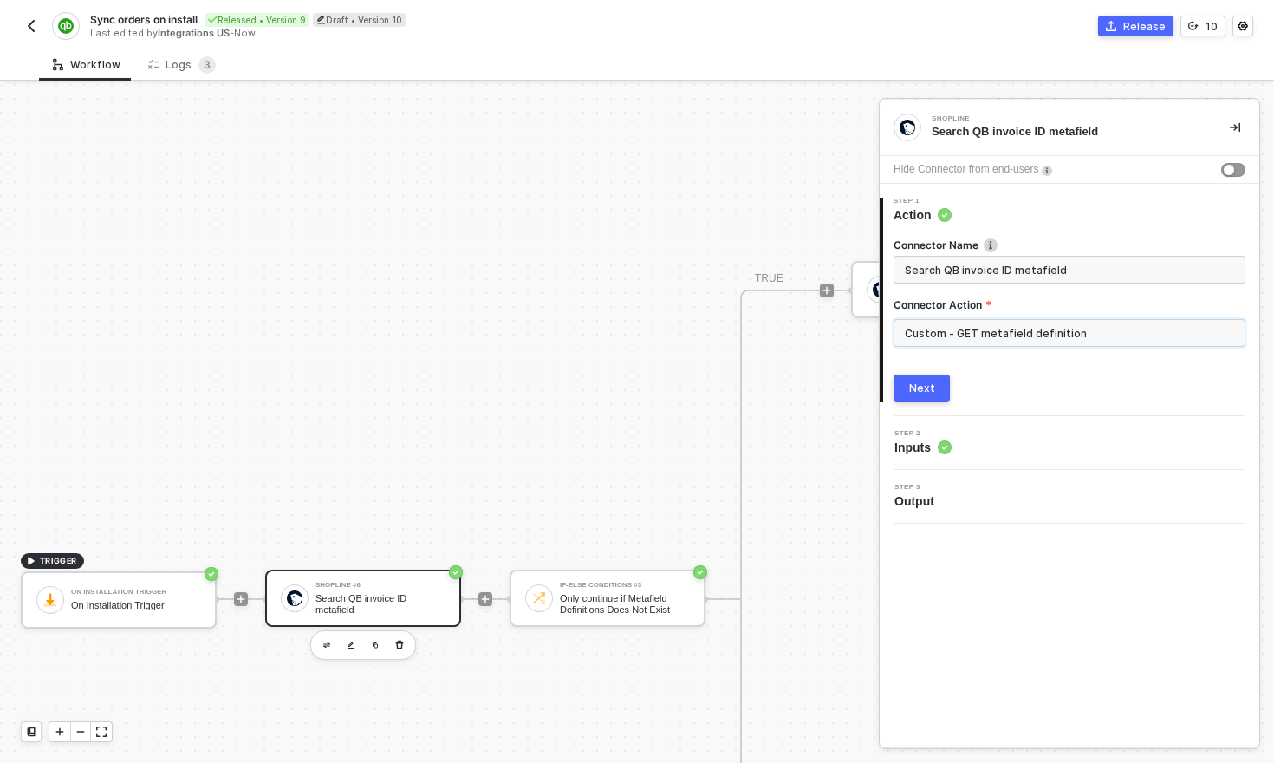
click at [1074, 343] on input "Custom - GET metafield definition" at bounding box center [1069, 333] width 352 height 28
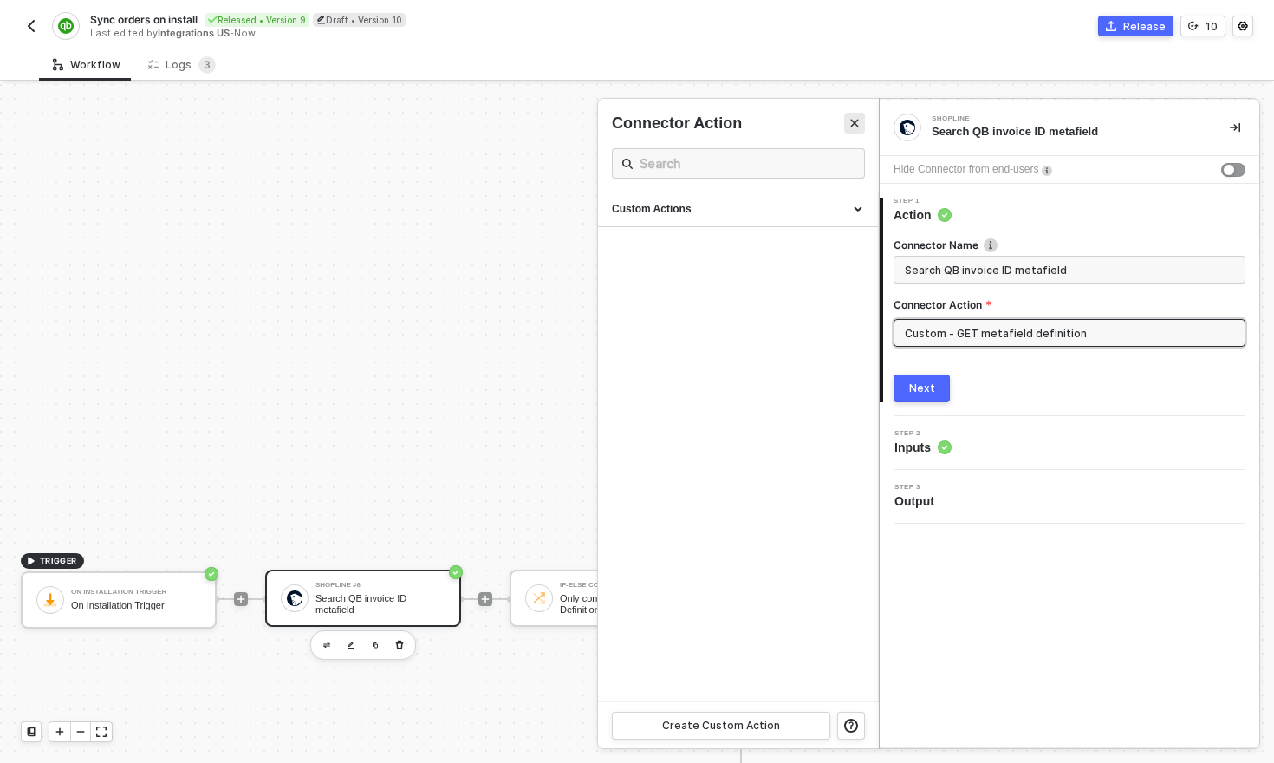
click at [857, 124] on icon "Close" at bounding box center [854, 123] width 10 height 10
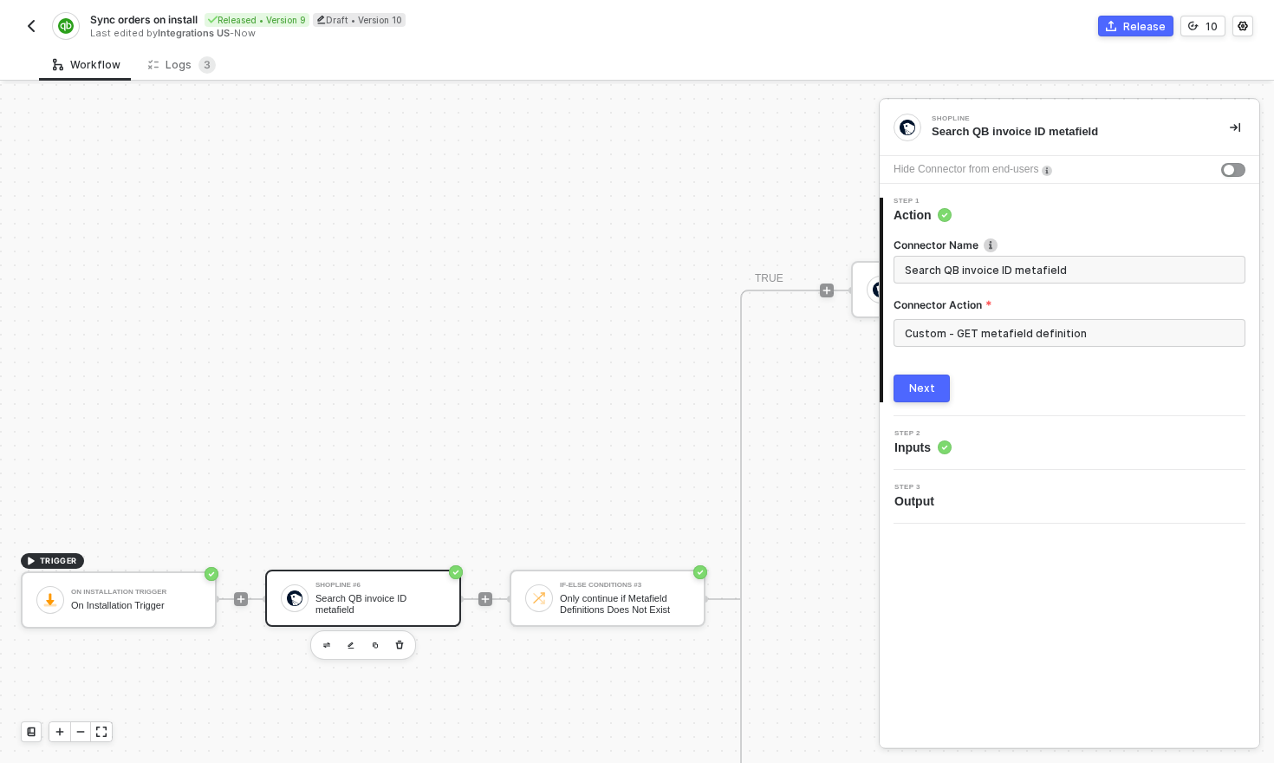
click at [28, 23] on img "button" at bounding box center [31, 26] width 14 height 14
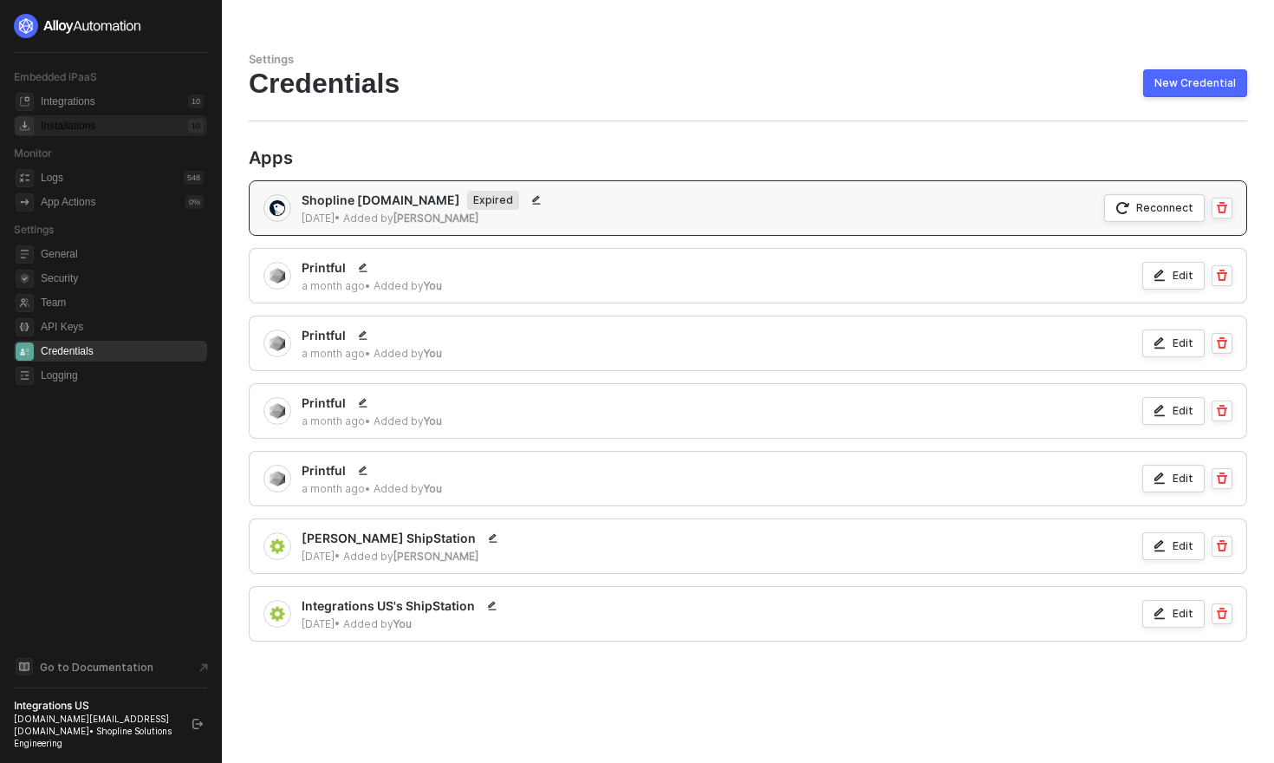
click at [79, 127] on div "Installations" at bounding box center [68, 126] width 55 height 15
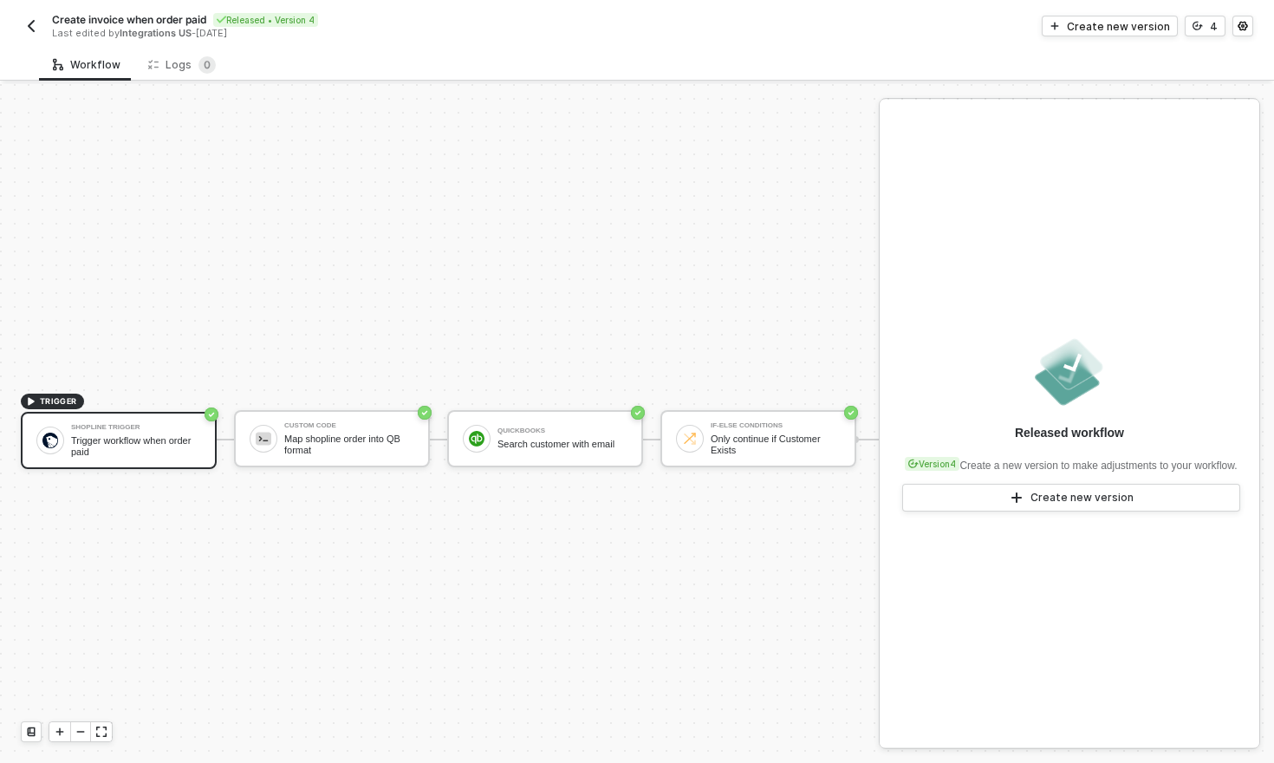
scroll to position [32, 0]
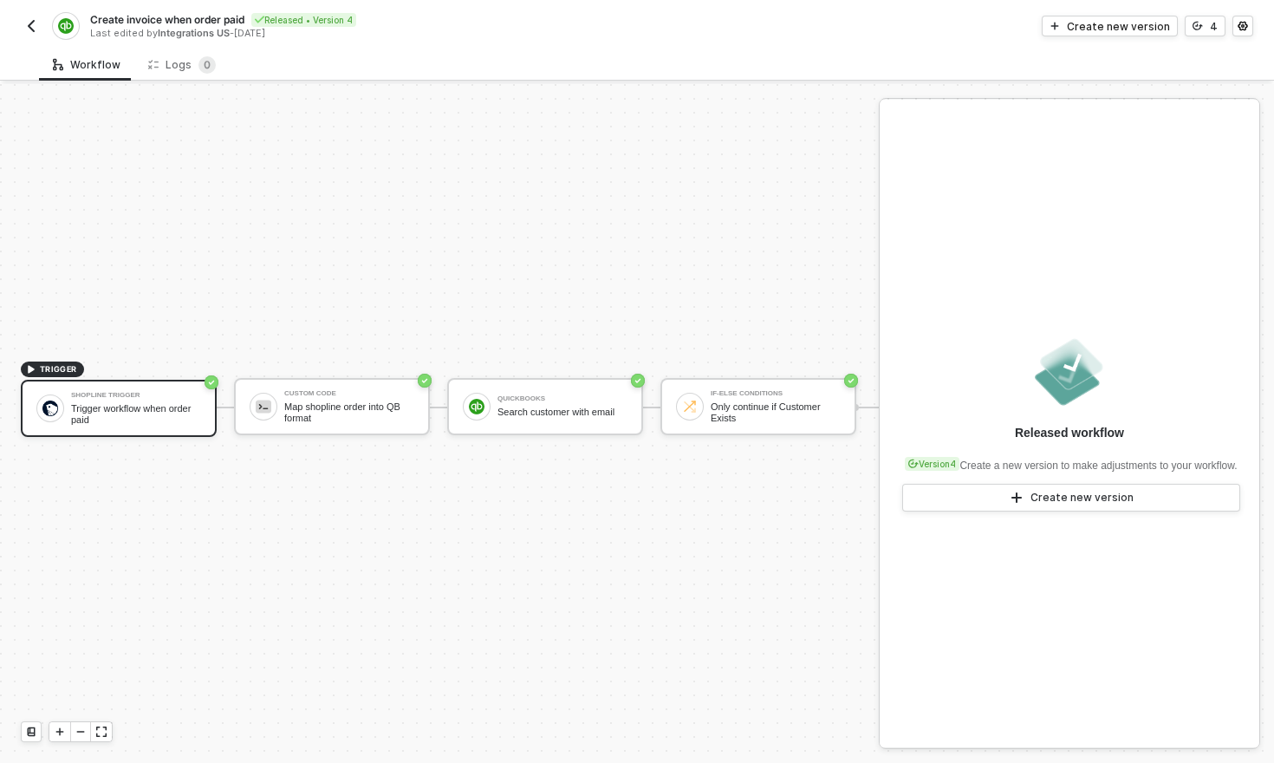
click at [29, 26] on img "button" at bounding box center [31, 26] width 14 height 14
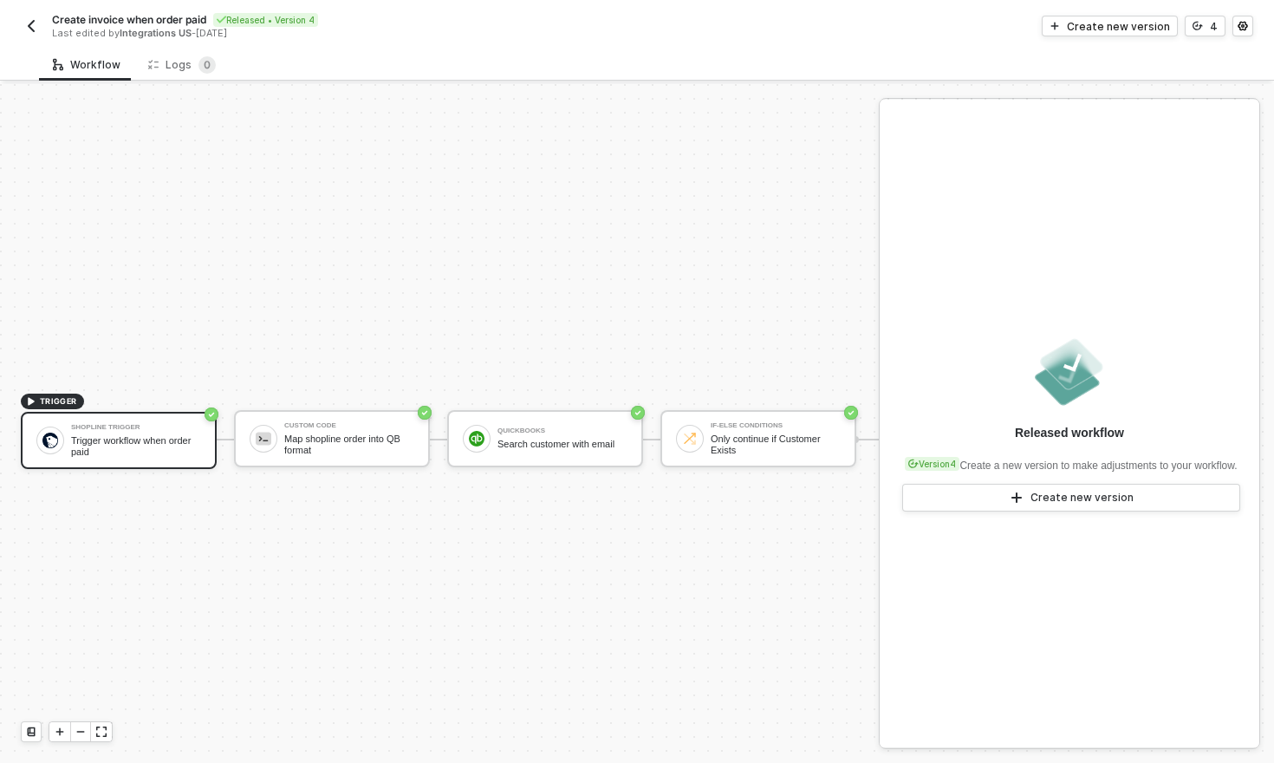
scroll to position [32, 0]
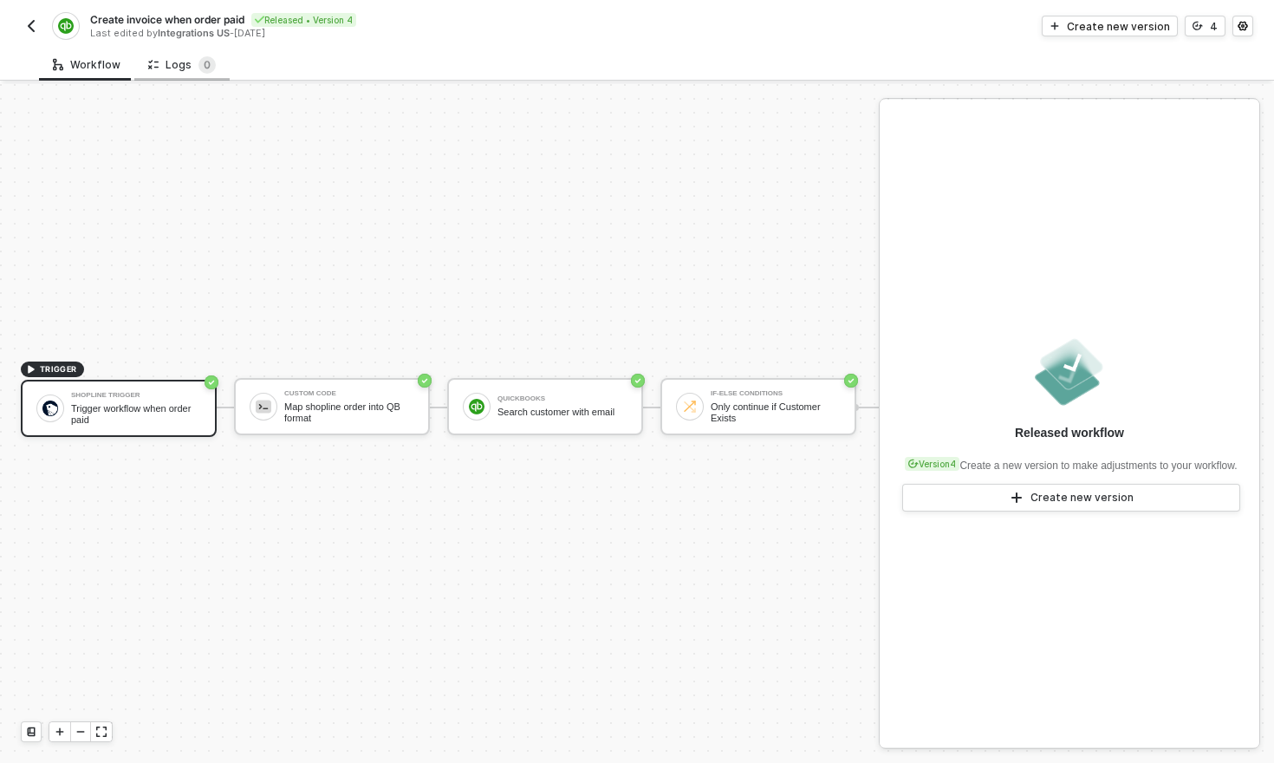
click at [181, 57] on div "Logs 0" at bounding box center [182, 64] width 68 height 17
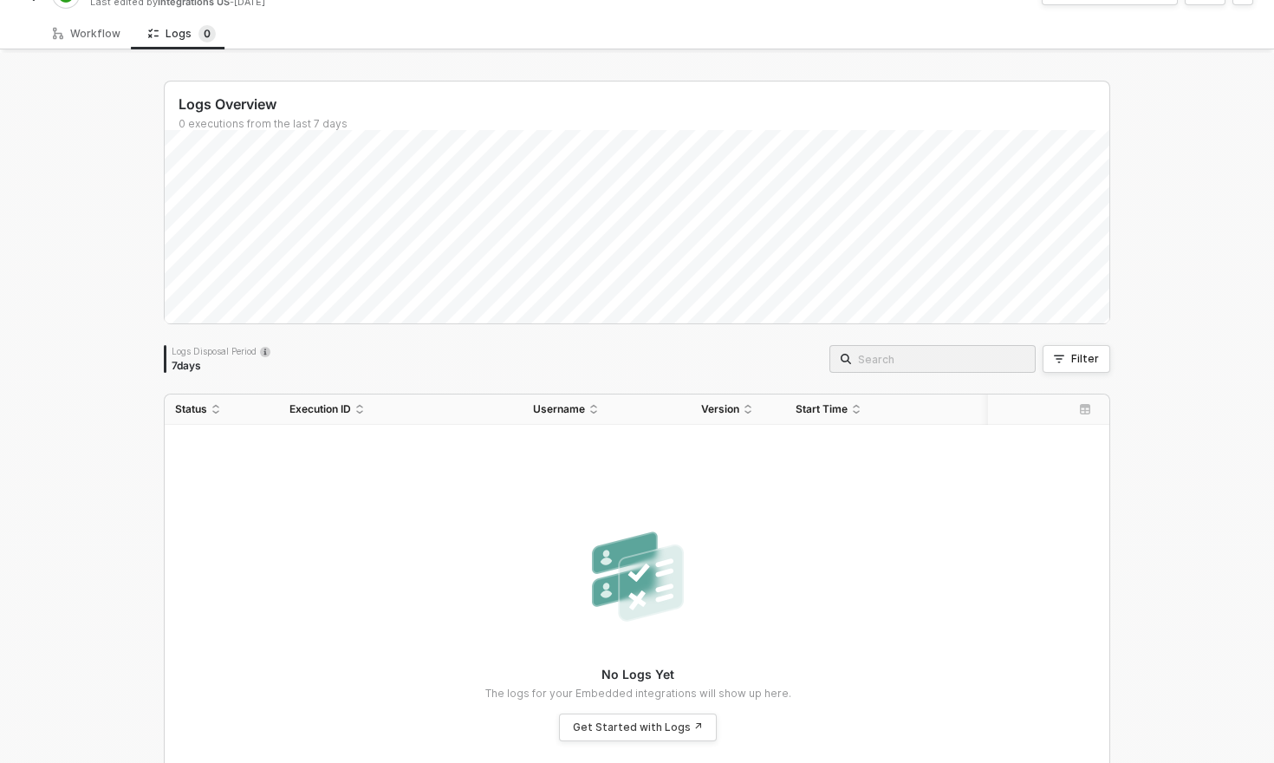
scroll to position [0, 0]
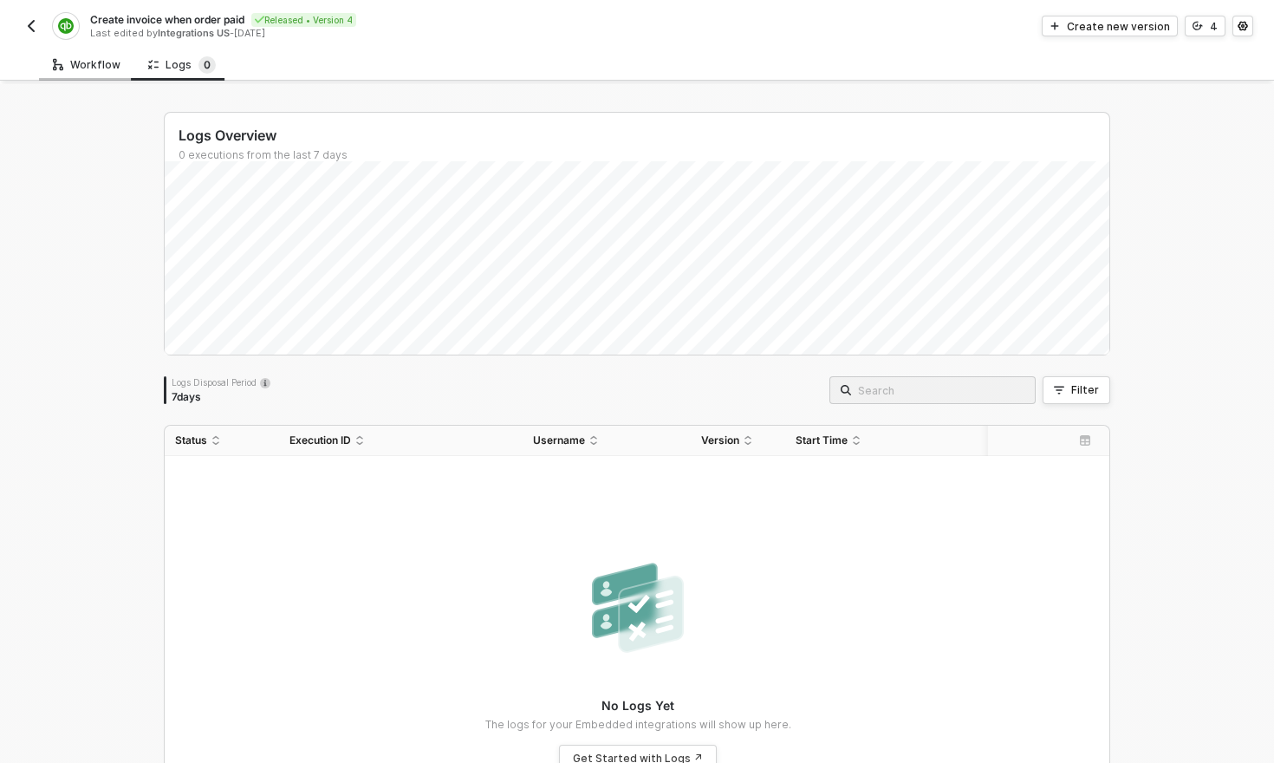
click at [71, 62] on div "Workflow" at bounding box center [87, 65] width 68 height 14
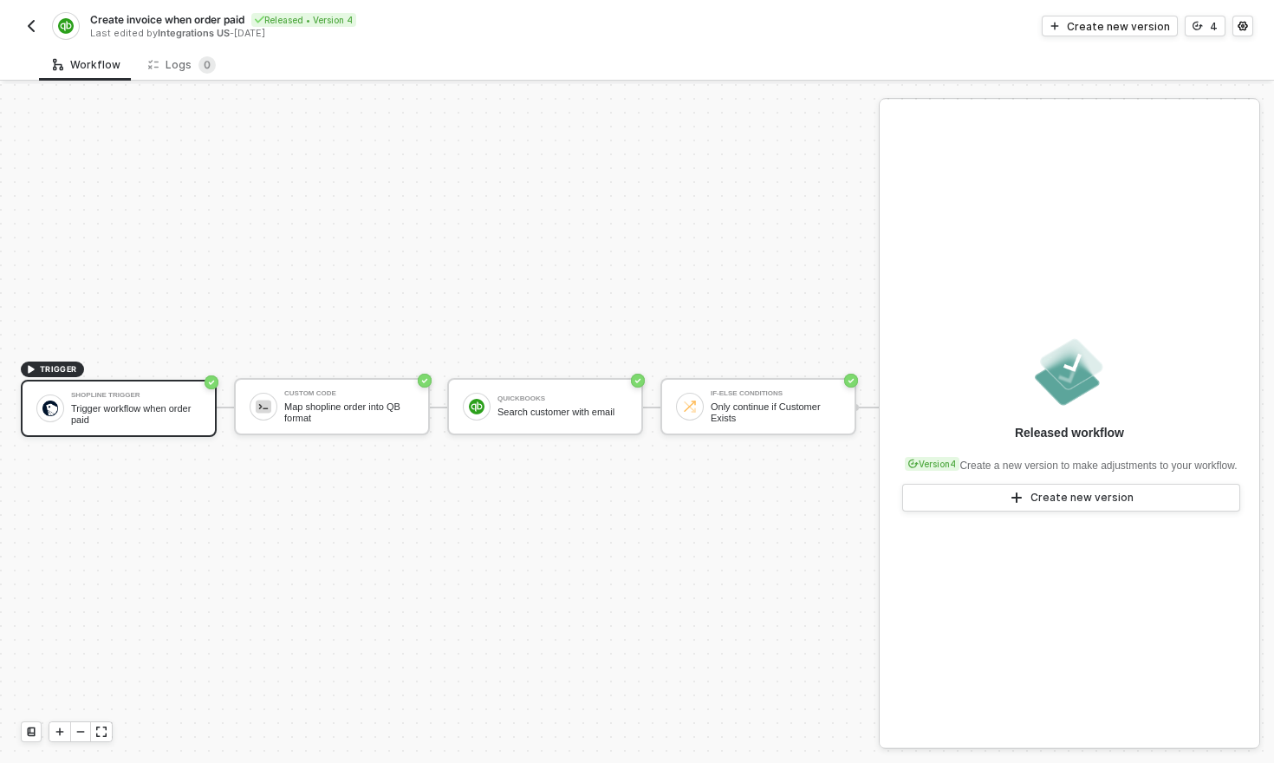
click at [32, 29] on img "button" at bounding box center [31, 26] width 14 height 14
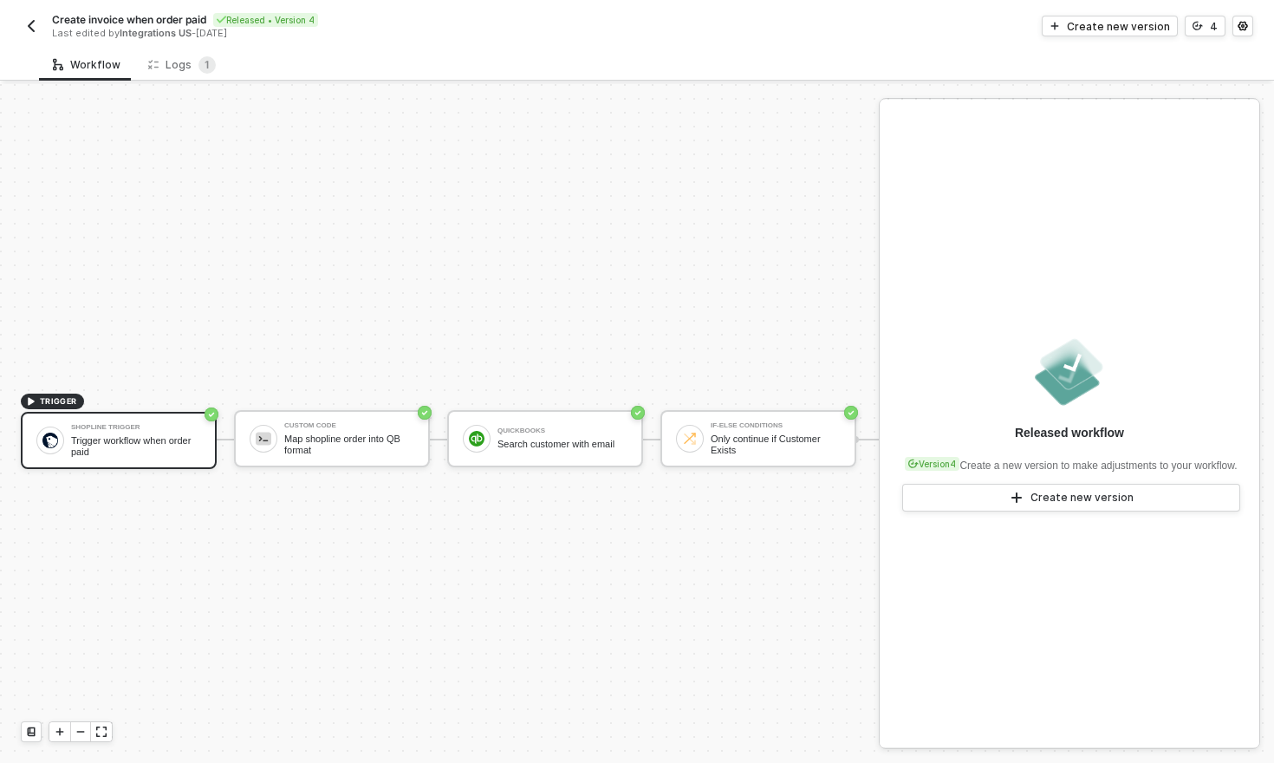
scroll to position [32, 0]
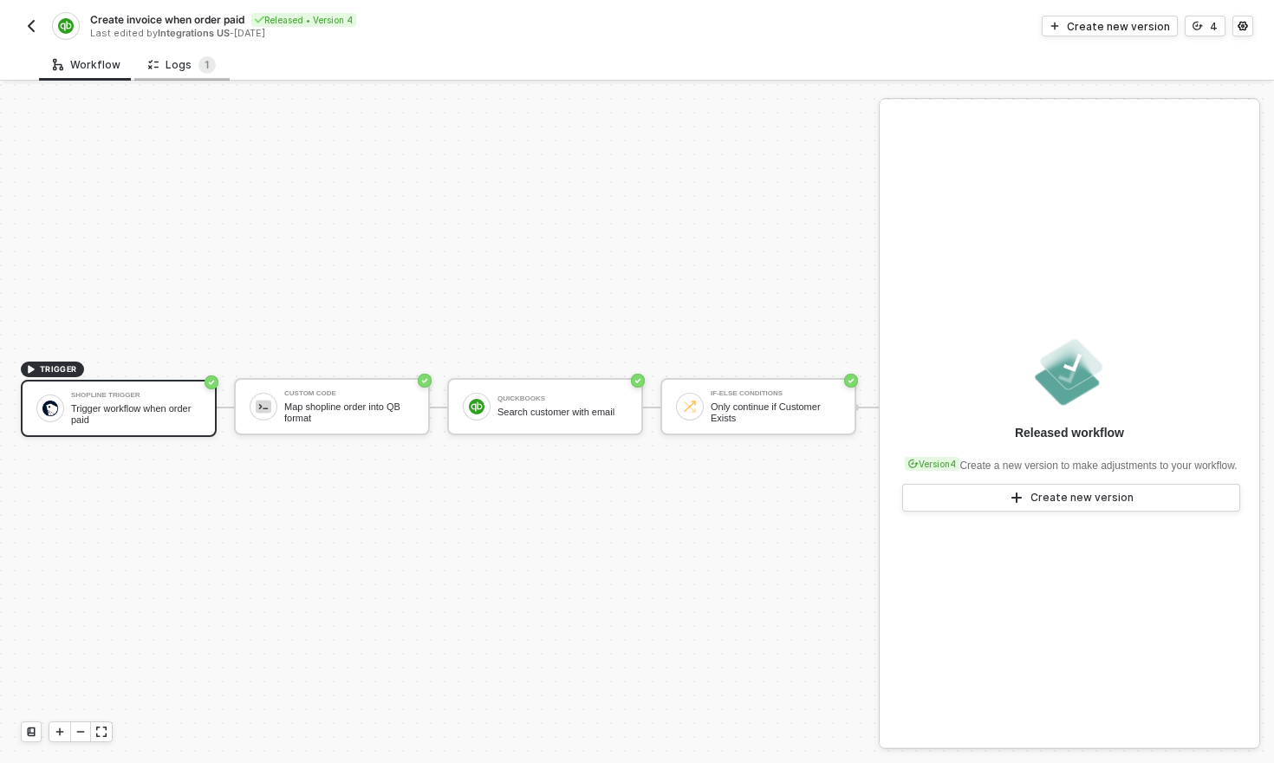
click at [191, 71] on div "Logs 1" at bounding box center [182, 64] width 68 height 17
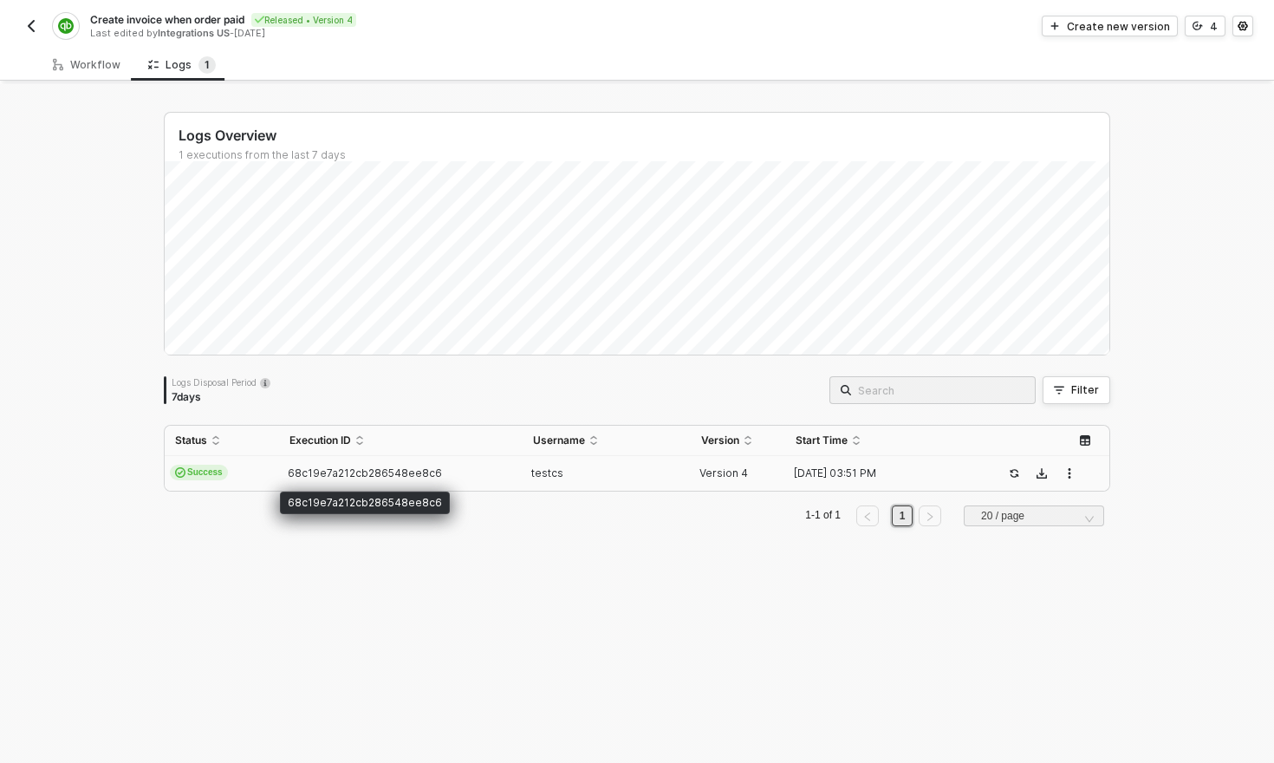
click at [362, 475] on span "68c19e7a212cb286548ee8c6" at bounding box center [365, 472] width 154 height 13
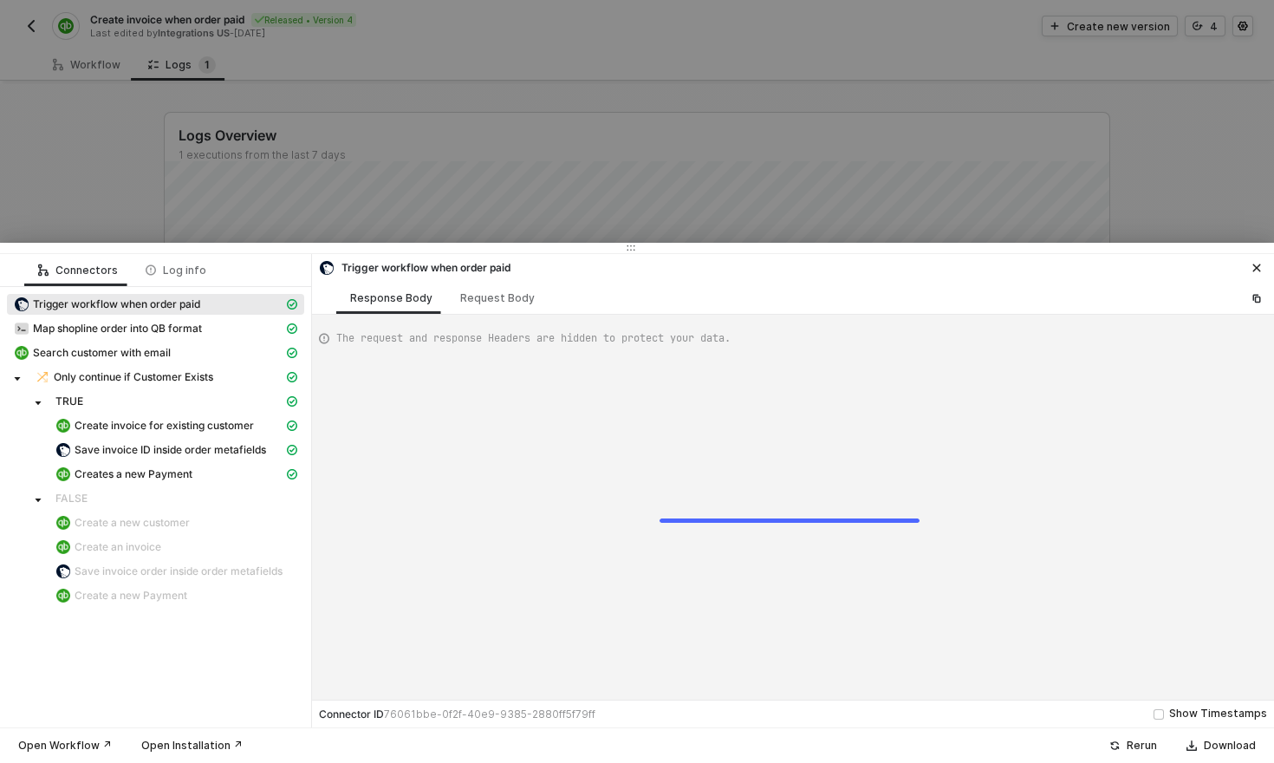
scroll to position [156, 0]
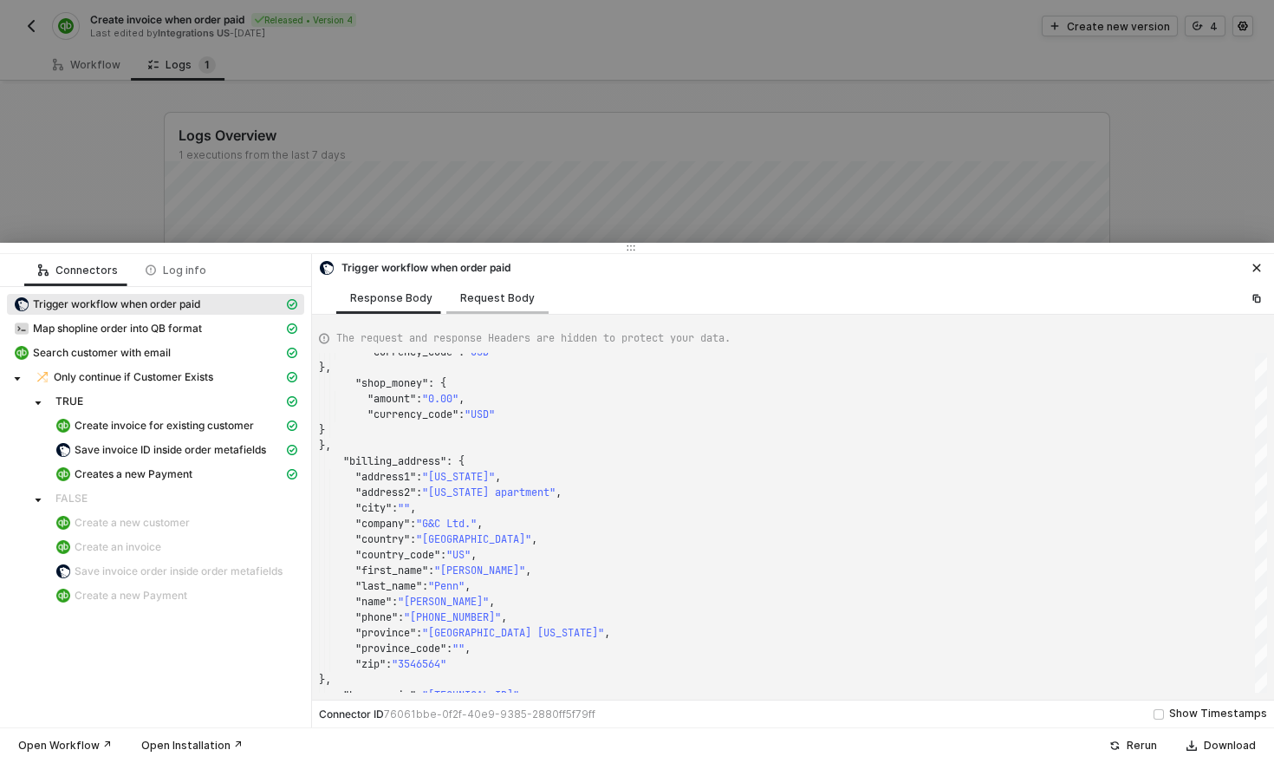
click at [510, 295] on div "Request Body" at bounding box center [497, 298] width 75 height 14
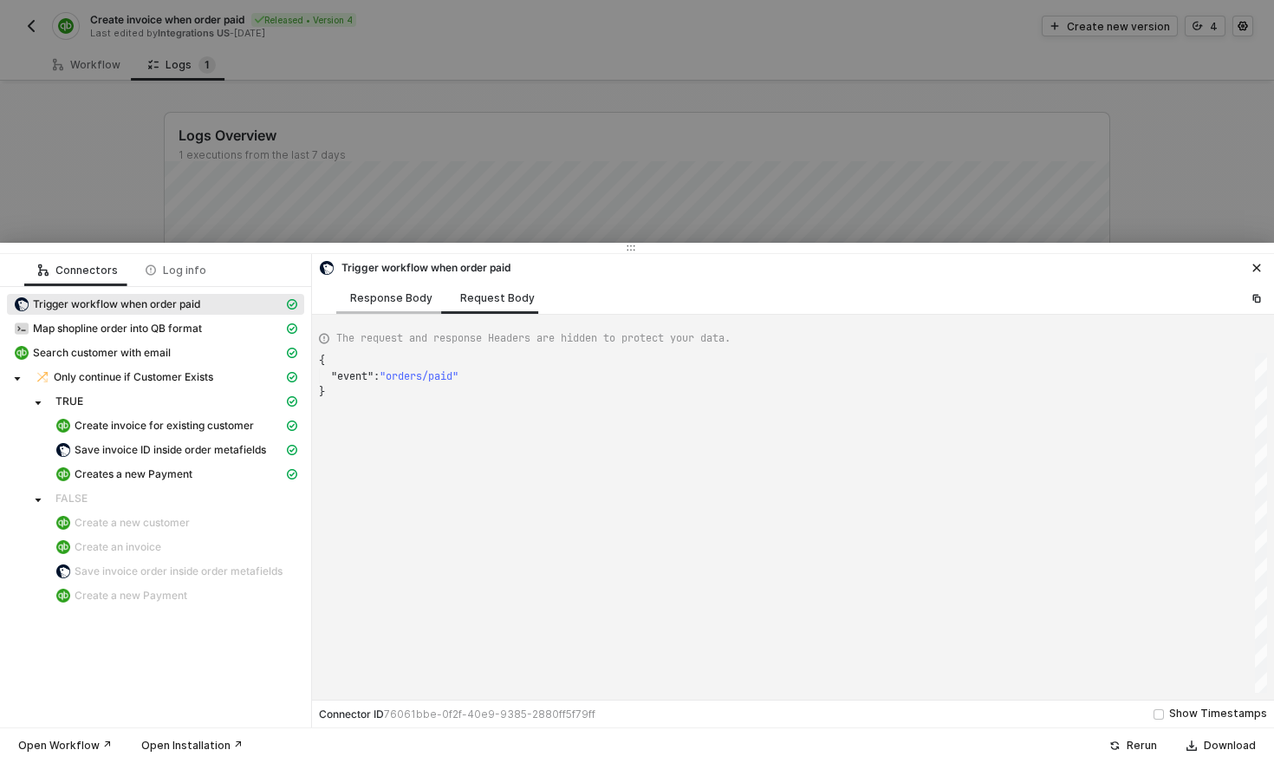
click at [402, 293] on div "Response Body" at bounding box center [391, 298] width 82 height 14
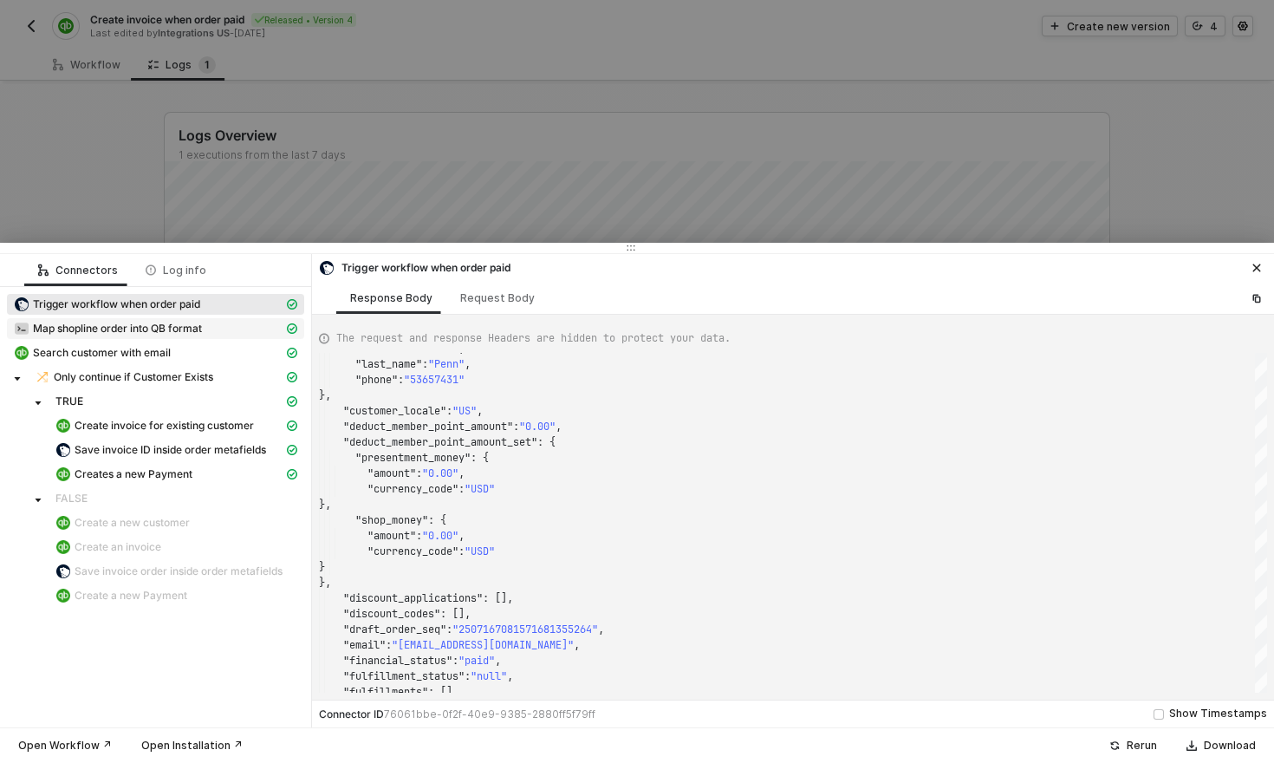
click at [135, 330] on span "Map shopline order into QB format" at bounding box center [117, 328] width 169 height 14
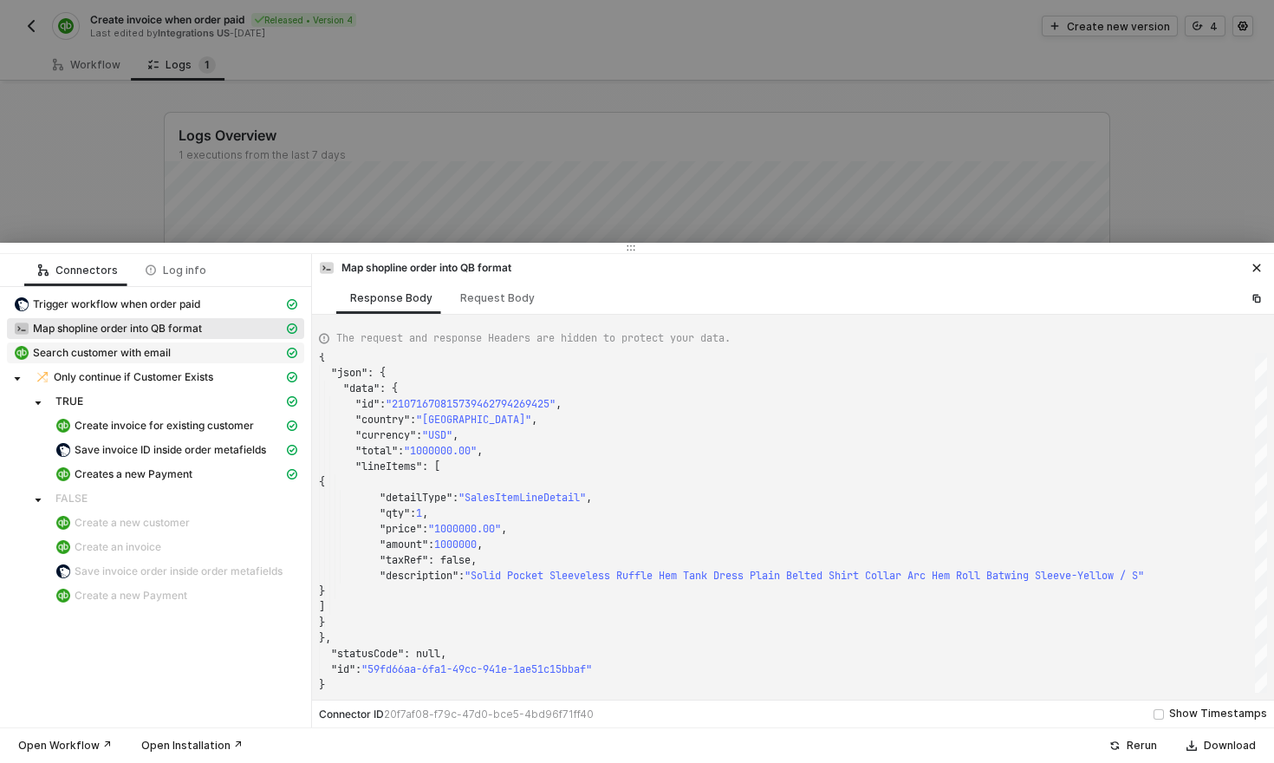
click at [123, 355] on span "Search customer with email" at bounding box center [102, 353] width 138 height 14
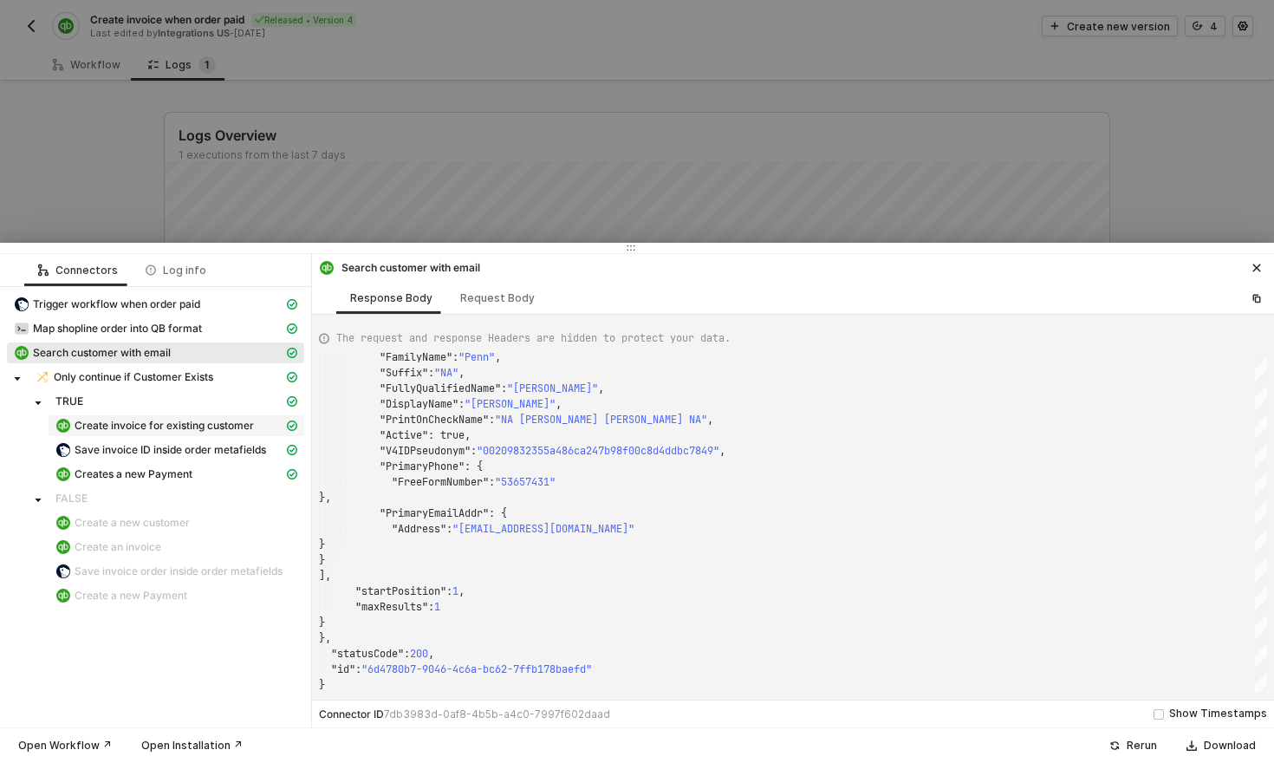
click at [125, 426] on span "Create invoice for existing customer" at bounding box center [164, 426] width 179 height 14
type textarea "{ "json": { "invoice": { "AllowIPNPayment": false, "AllowOnlinePayment": false,…"
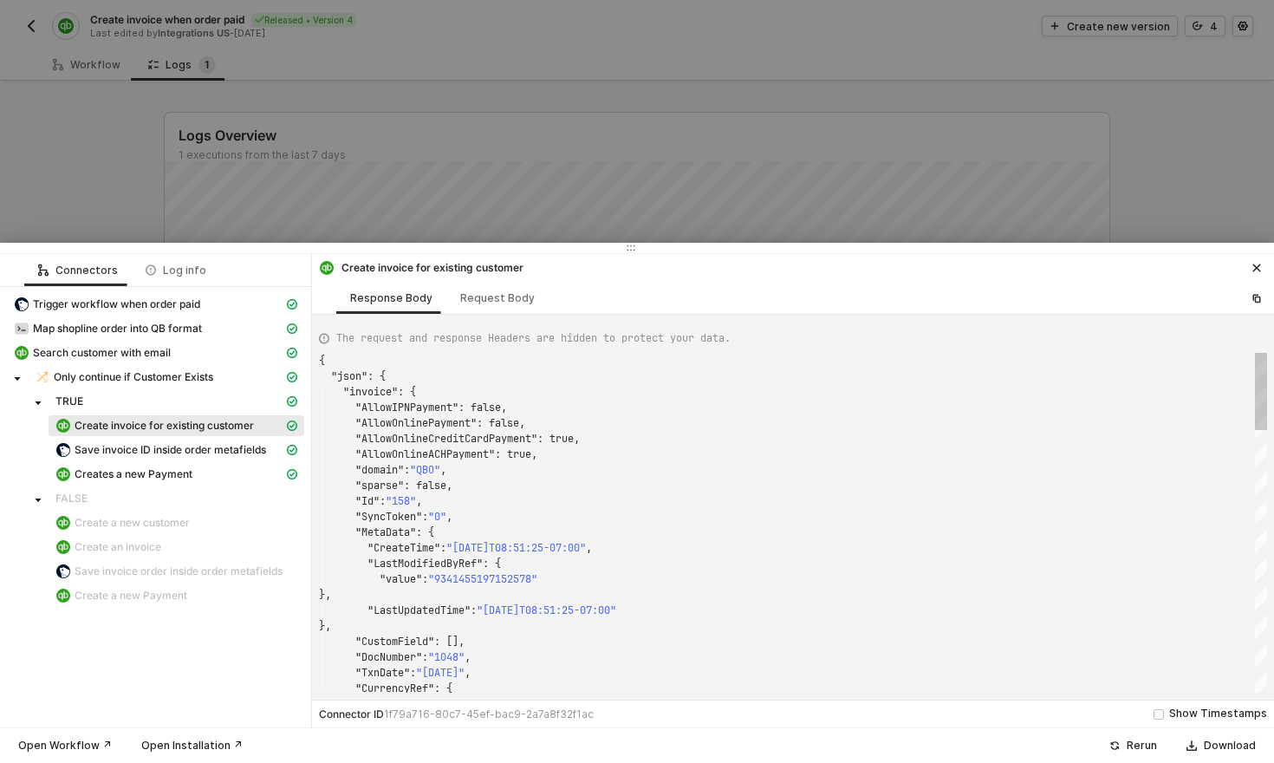
scroll to position [156, 0]
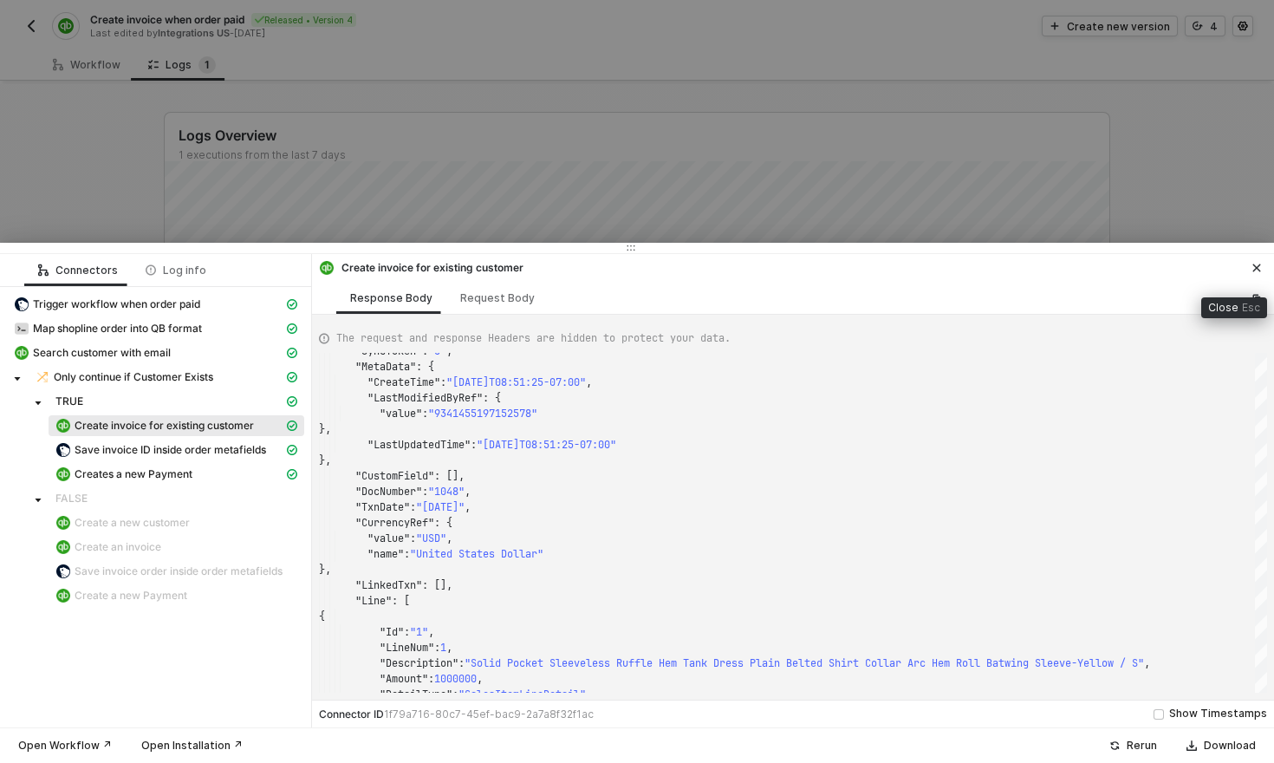
click at [1254, 266] on icon "icon-close" at bounding box center [1257, 268] width 8 height 8
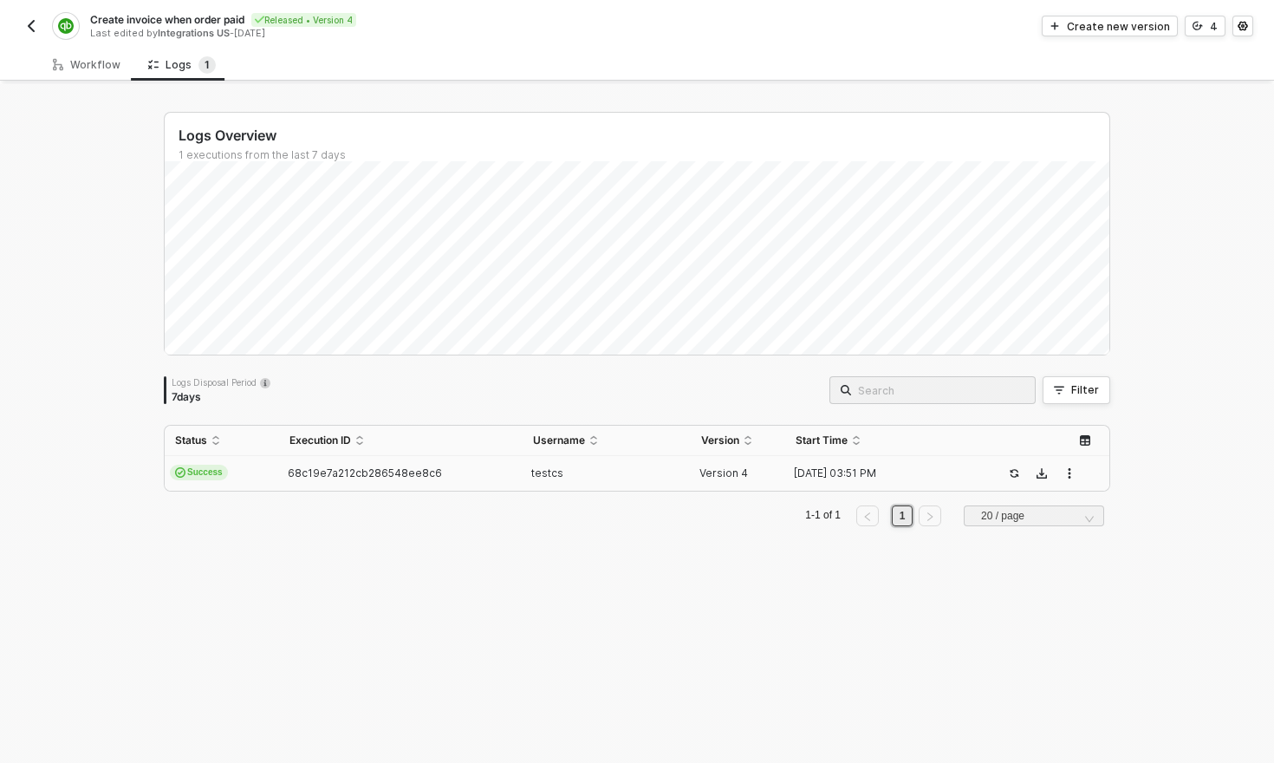
click at [36, 26] on img "button" at bounding box center [31, 26] width 14 height 14
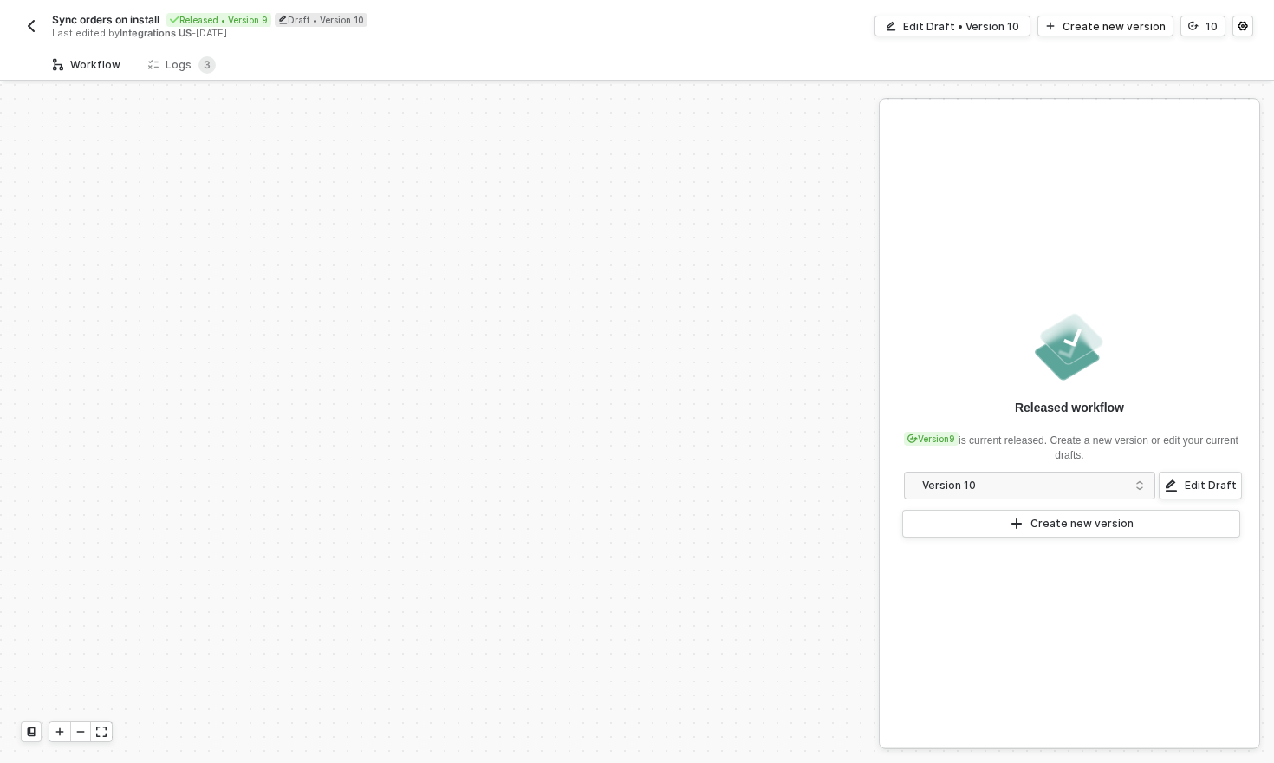
scroll to position [624, 0]
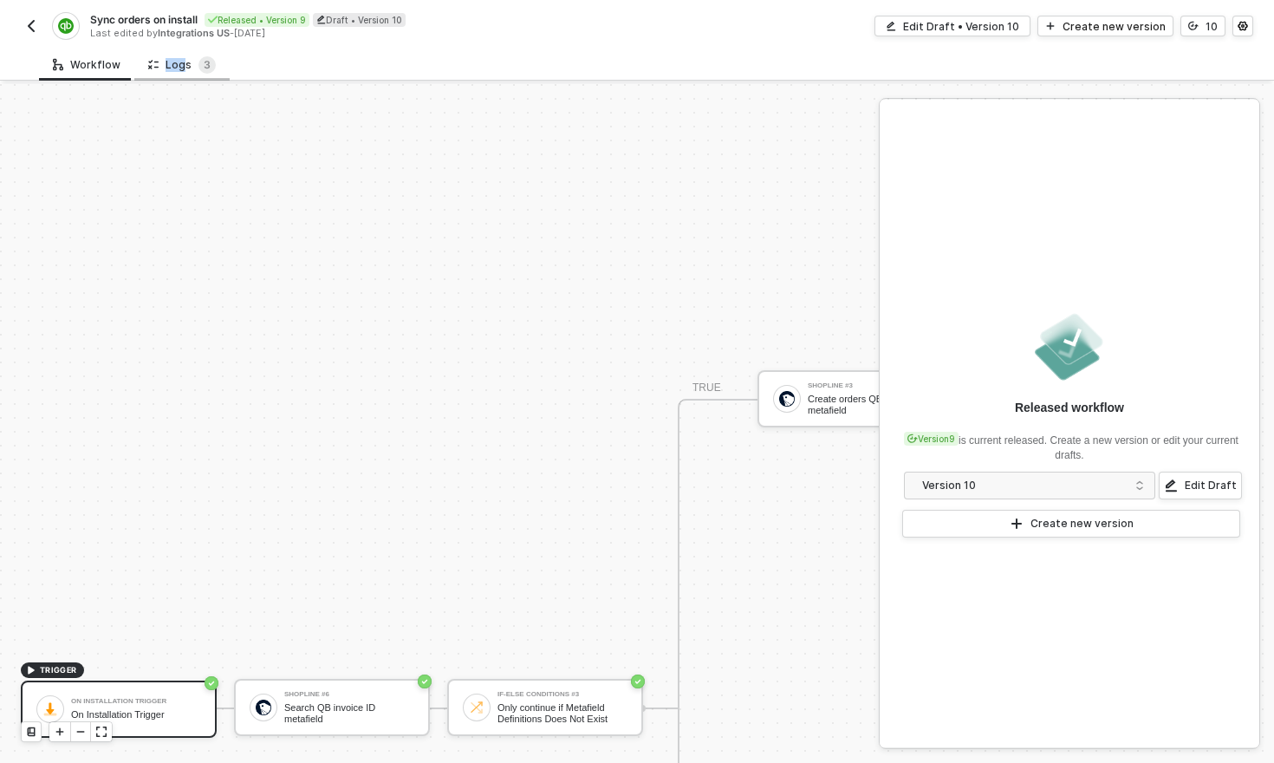
click at [178, 57] on div "Logs 3" at bounding box center [182, 64] width 68 height 17
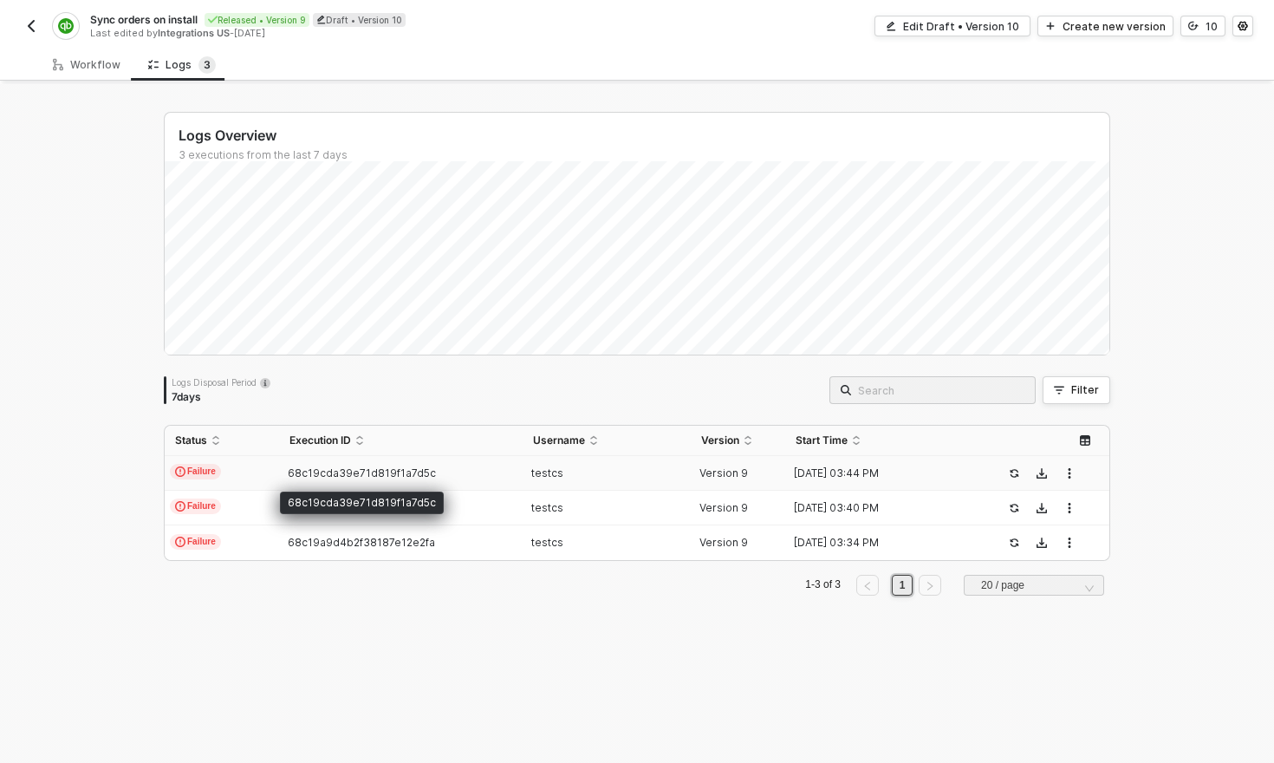
click at [361, 472] on span "68c19cda39e71d819f1a7d5c" at bounding box center [362, 472] width 148 height 13
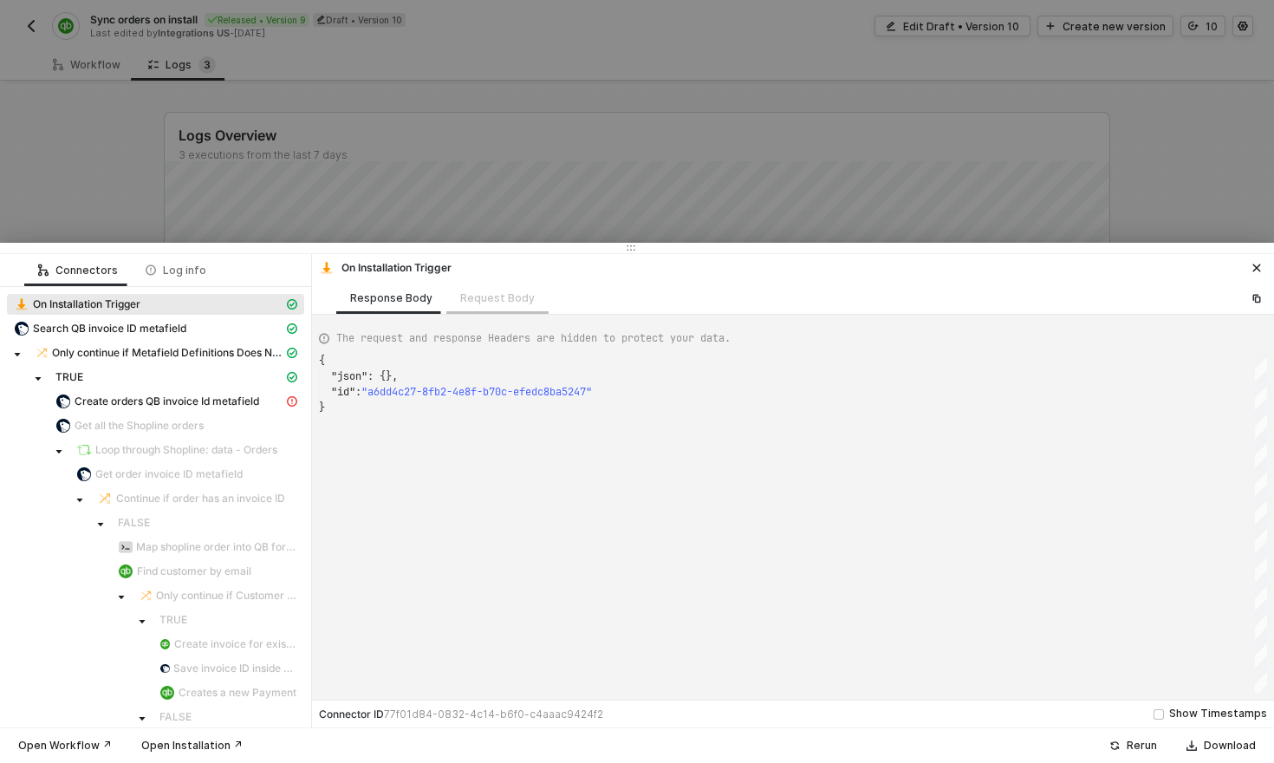
click at [491, 301] on div "Request Body" at bounding box center [497, 298] width 102 height 32
click at [211, 399] on span "Create orders QB invoice Id metafield" at bounding box center [167, 401] width 185 height 14
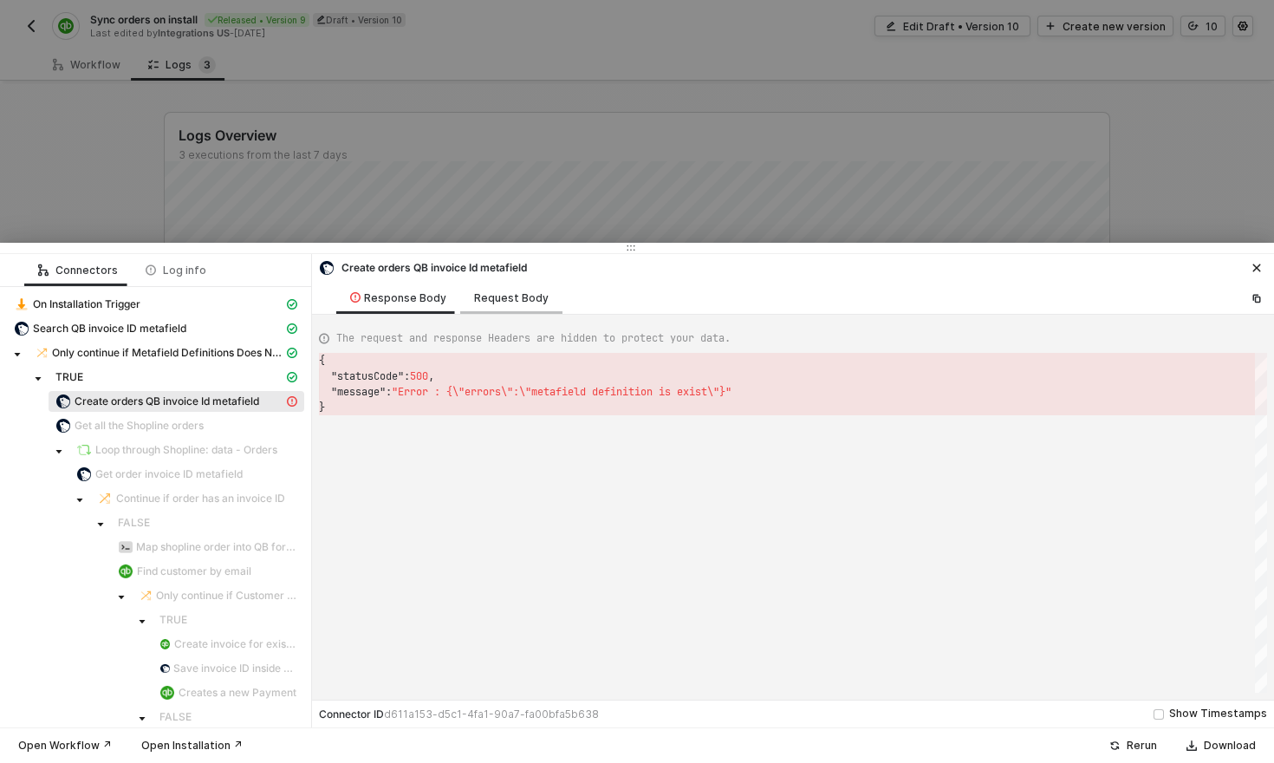
click at [508, 299] on div "Request Body" at bounding box center [511, 298] width 75 height 14
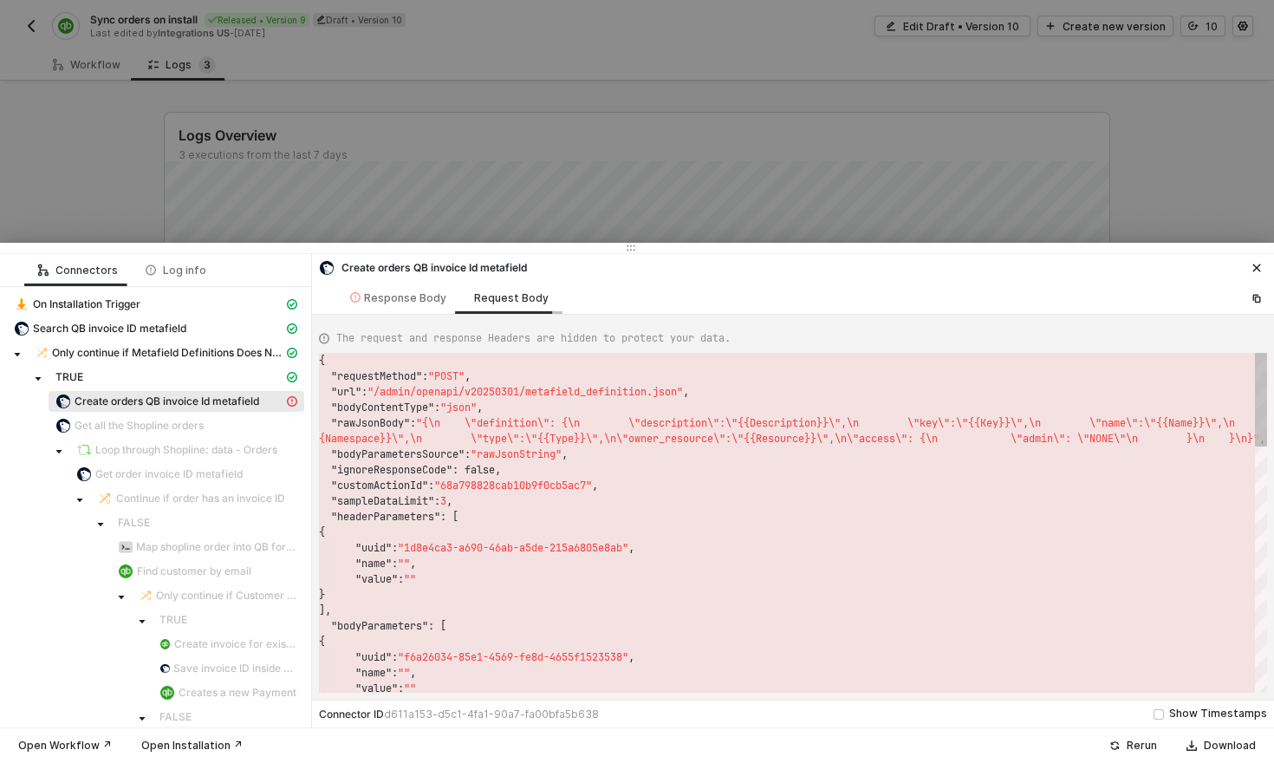
scroll to position [78, 0]
click at [986, 571] on div ""value" : """ at bounding box center [871, 579] width 1104 height 16
type textarea ""headerParameters": [ { "uuid": "1d8e4ca3-a690-46ab-a5de-215a6805e8ab", "name":…"
click at [1256, 302] on icon "icon-copy-paste" at bounding box center [1256, 298] width 10 height 10
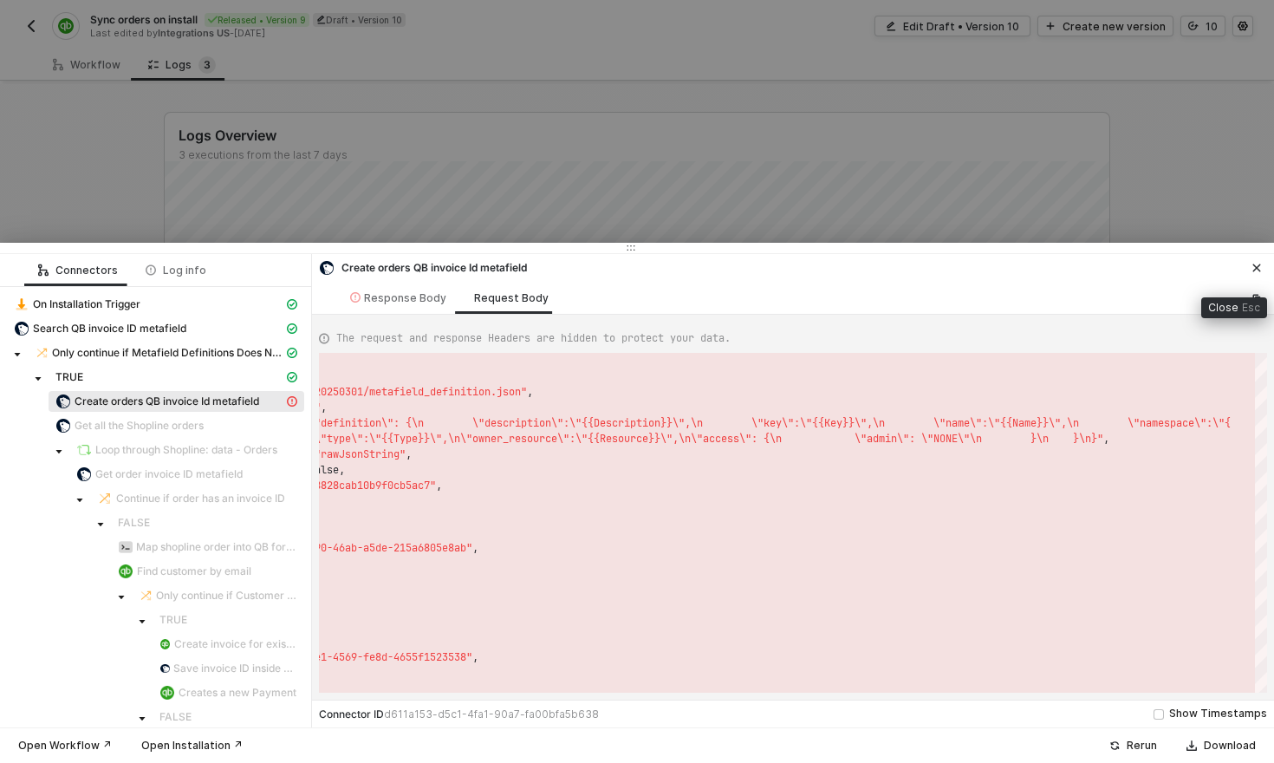
click at [1257, 269] on icon "icon-close" at bounding box center [1257, 268] width 8 height 8
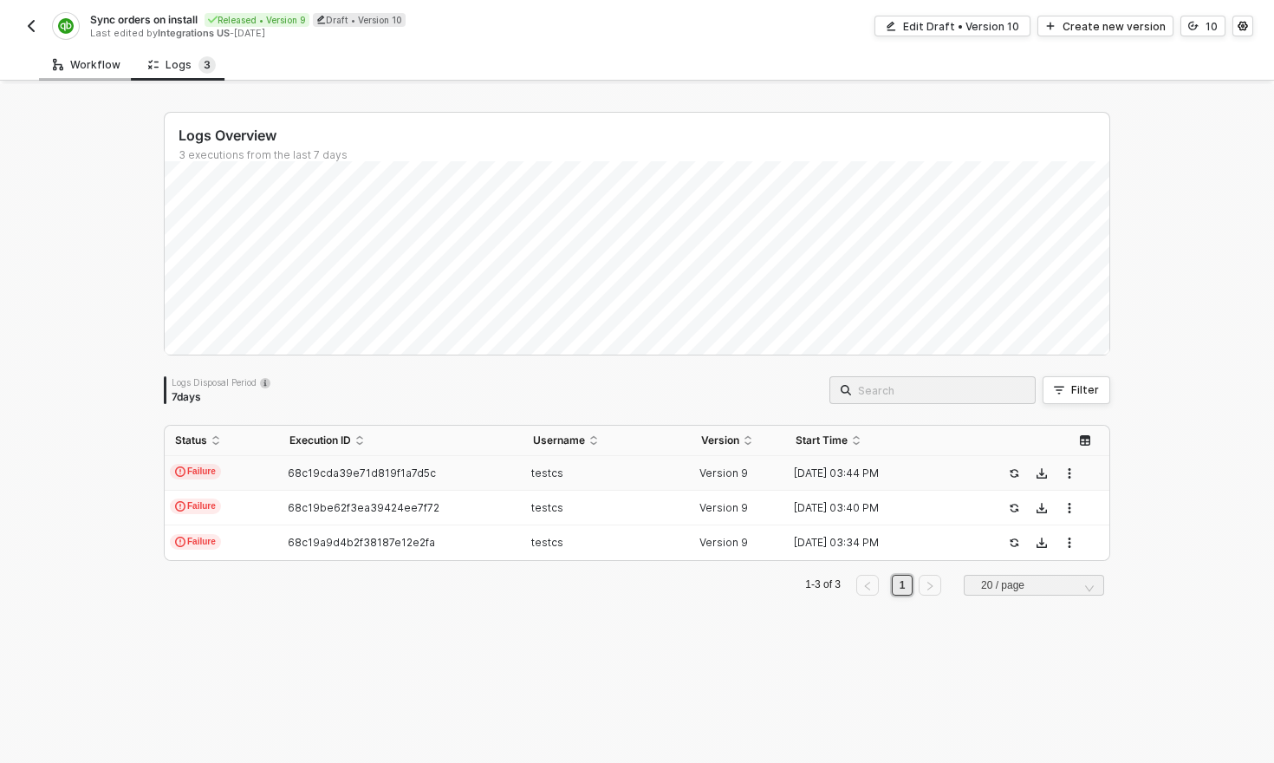
click at [81, 63] on div "Workflow" at bounding box center [87, 65] width 68 height 14
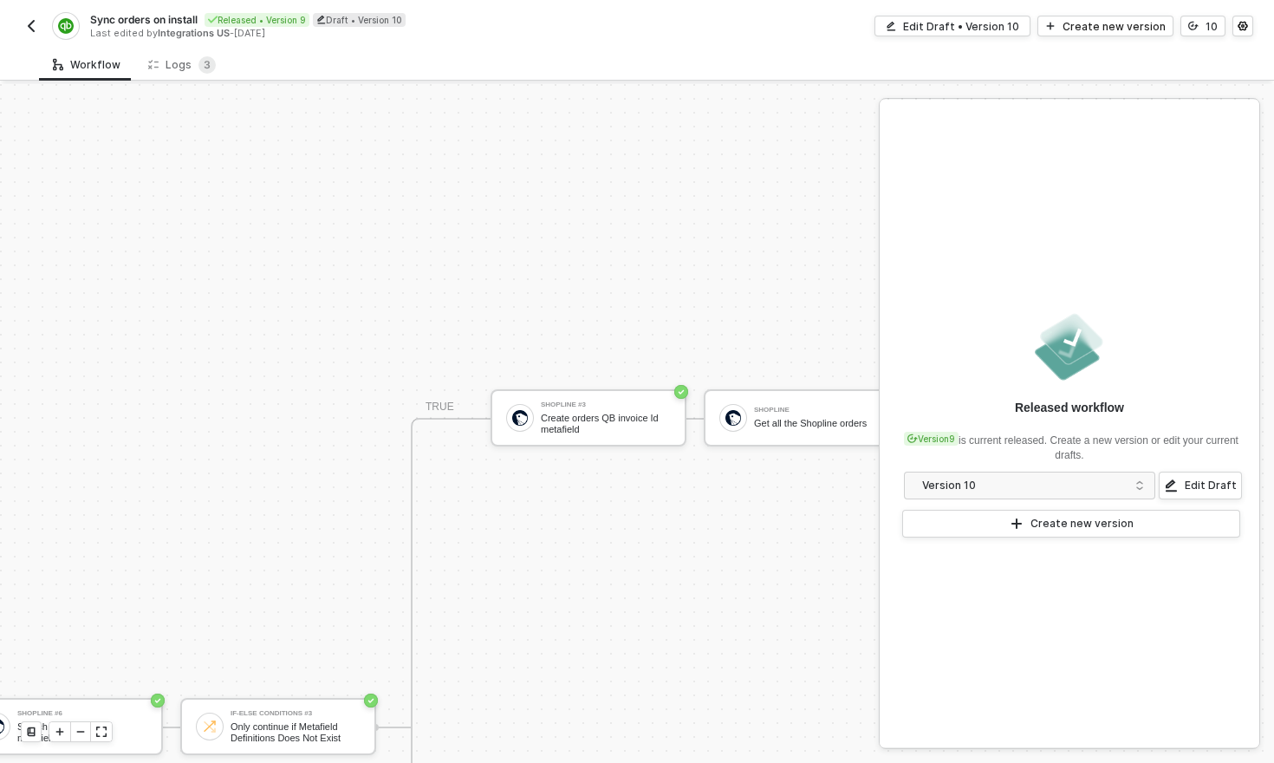
scroll to position [605, 275]
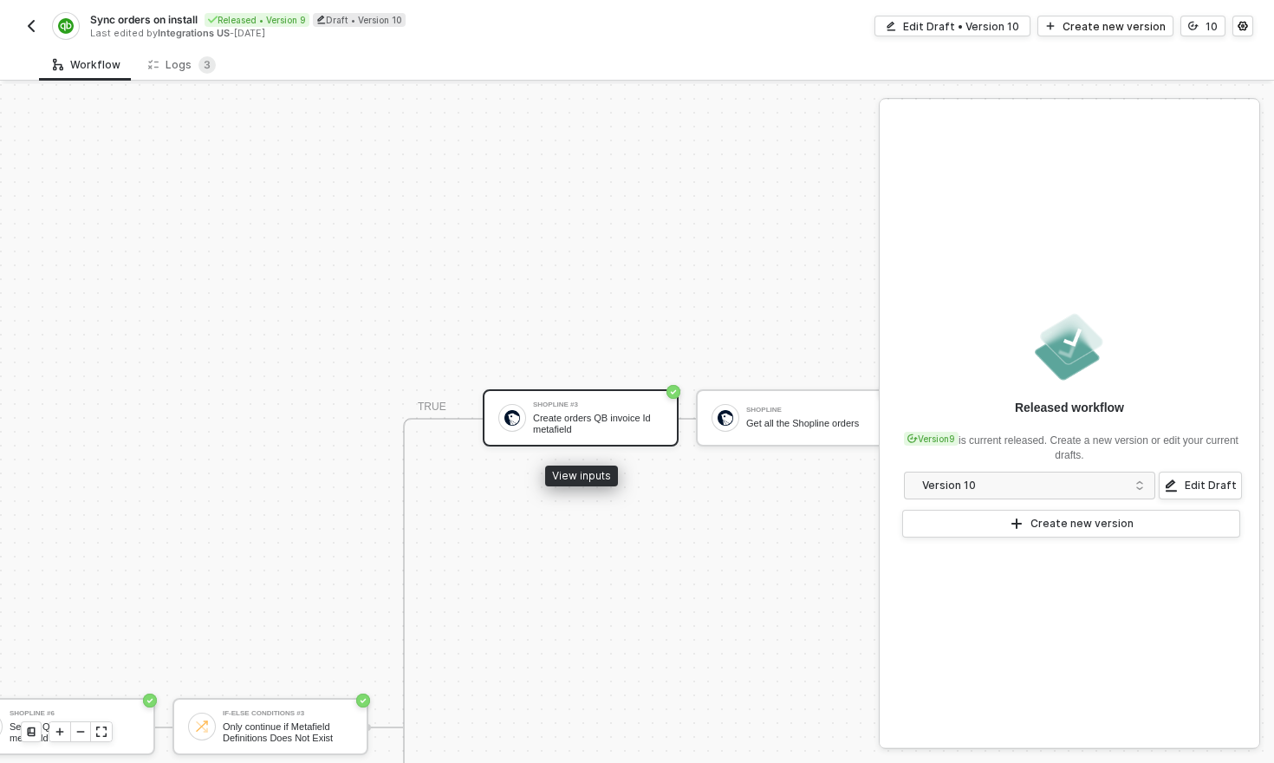
click at [553, 415] on div "Create orders QB invoice Id metafield" at bounding box center [598, 423] width 130 height 22
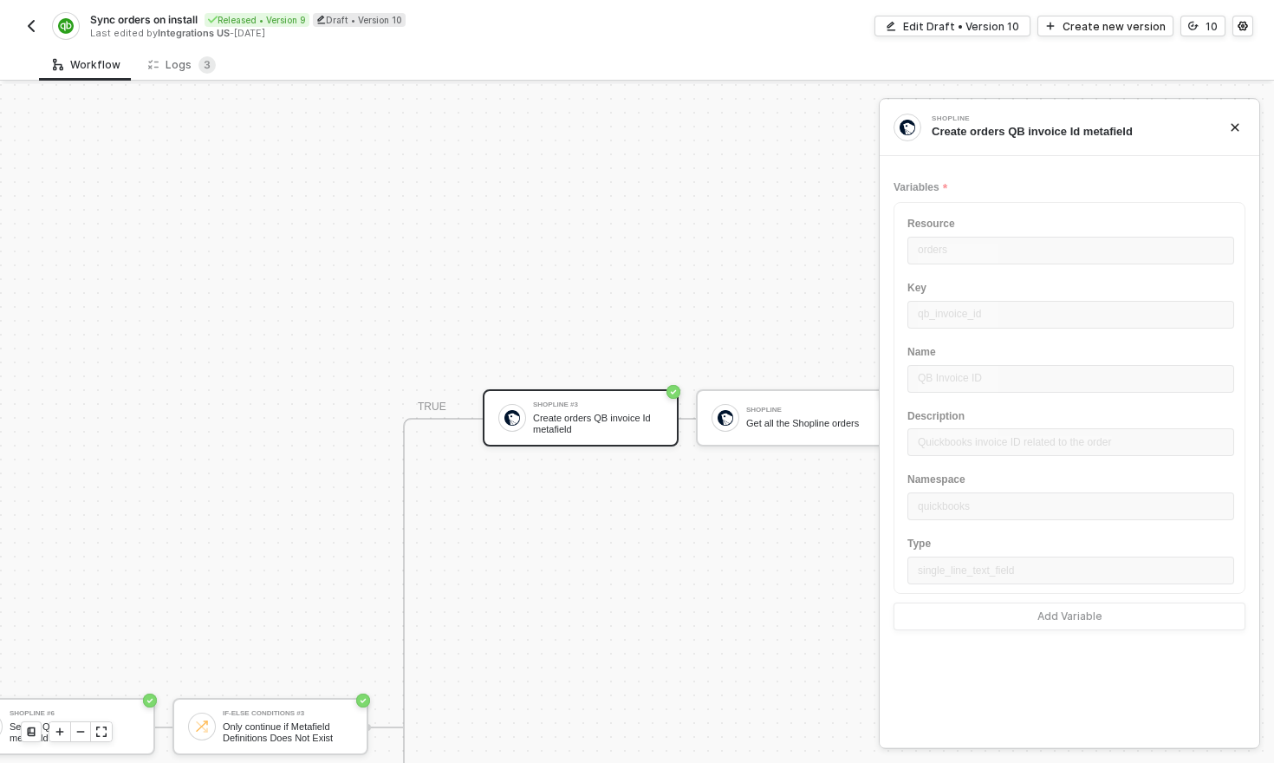
drag, startPoint x: 1000, startPoint y: 317, endPoint x: 924, endPoint y: 315, distance: 76.3
click at [922, 315] on div "Resource orders Key qb_invoice_id Name QB Invoice ID Description Quickbooks inv…" at bounding box center [1069, 416] width 352 height 428
click at [943, 251] on div "Resource orders Key qb_invoice_id Name QB Invoice ID Description Quickbooks inv…" at bounding box center [1069, 416] width 352 height 428
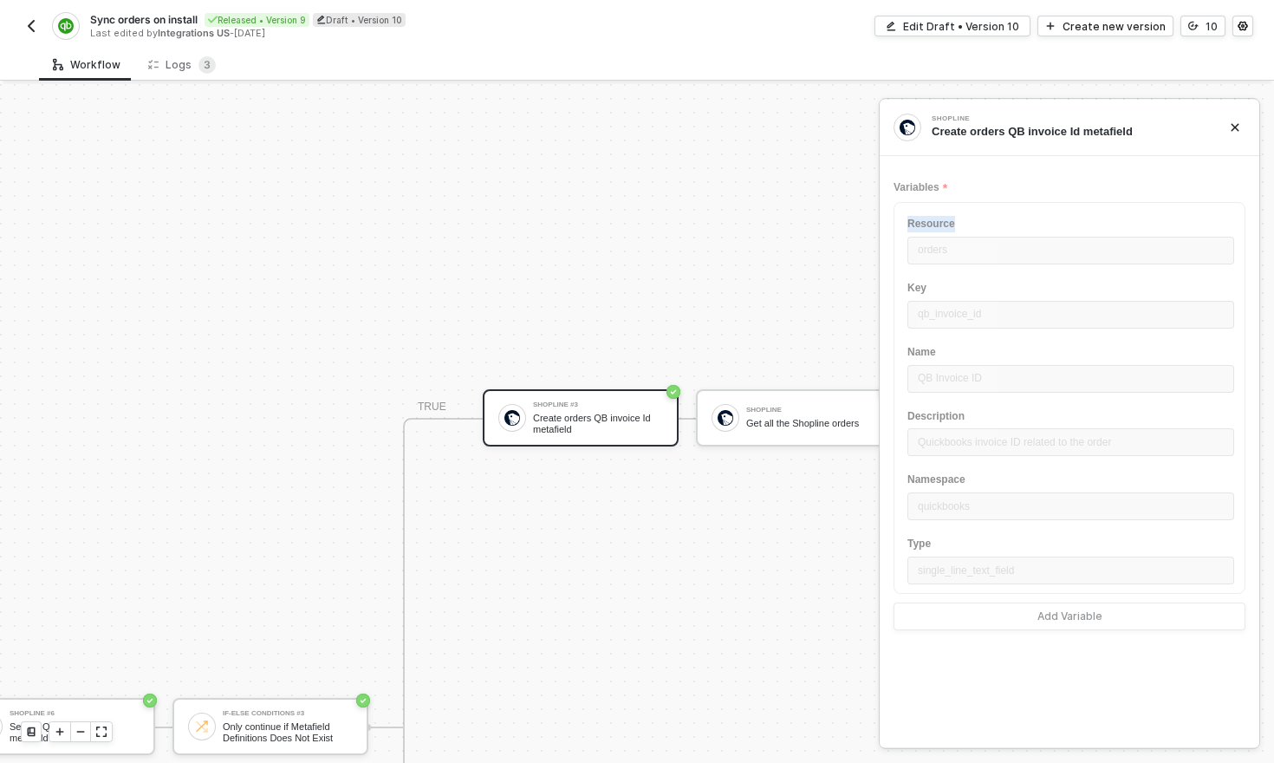
click at [1022, 250] on div "Resource orders Key qb_invoice_id Name QB Invoice ID Description Quickbooks inv…" at bounding box center [1069, 416] width 352 height 428
click at [178, 71] on div "Logs 3" at bounding box center [182, 64] width 68 height 17
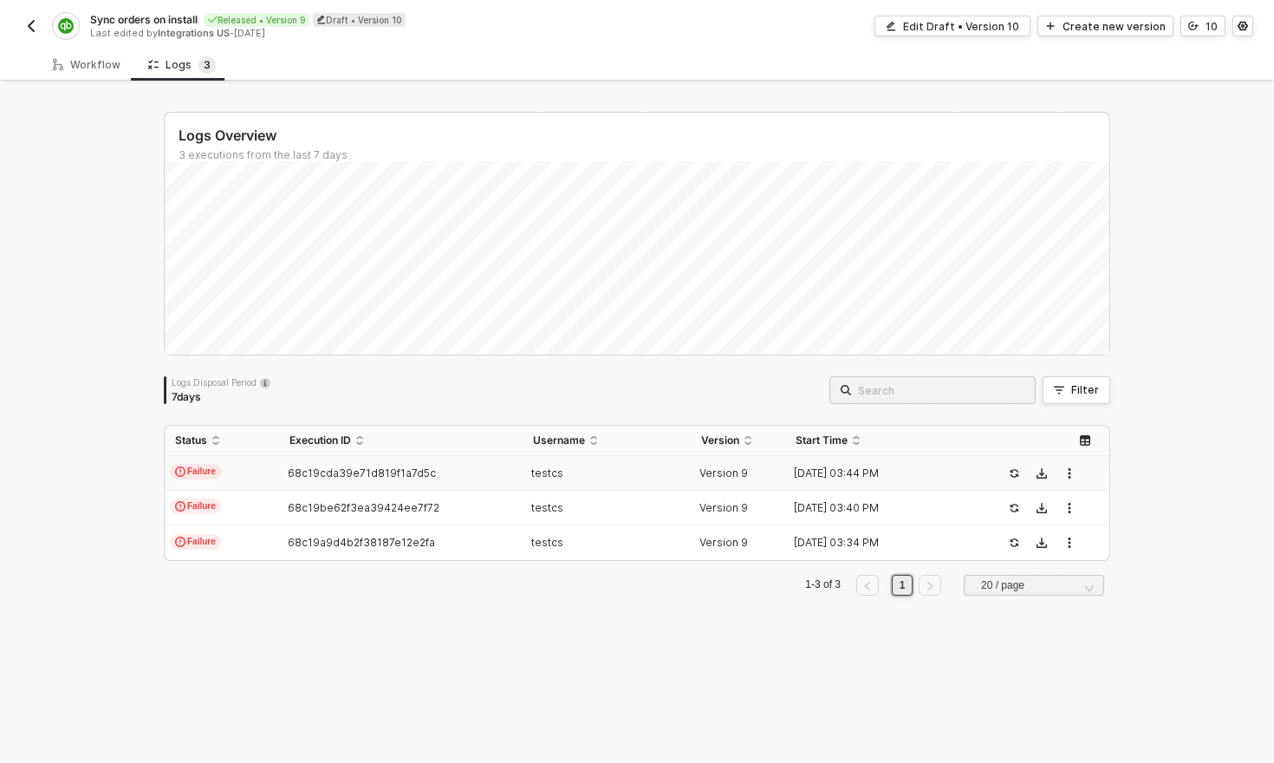
click at [217, 471] on span "Failure" at bounding box center [195, 472] width 51 height 16
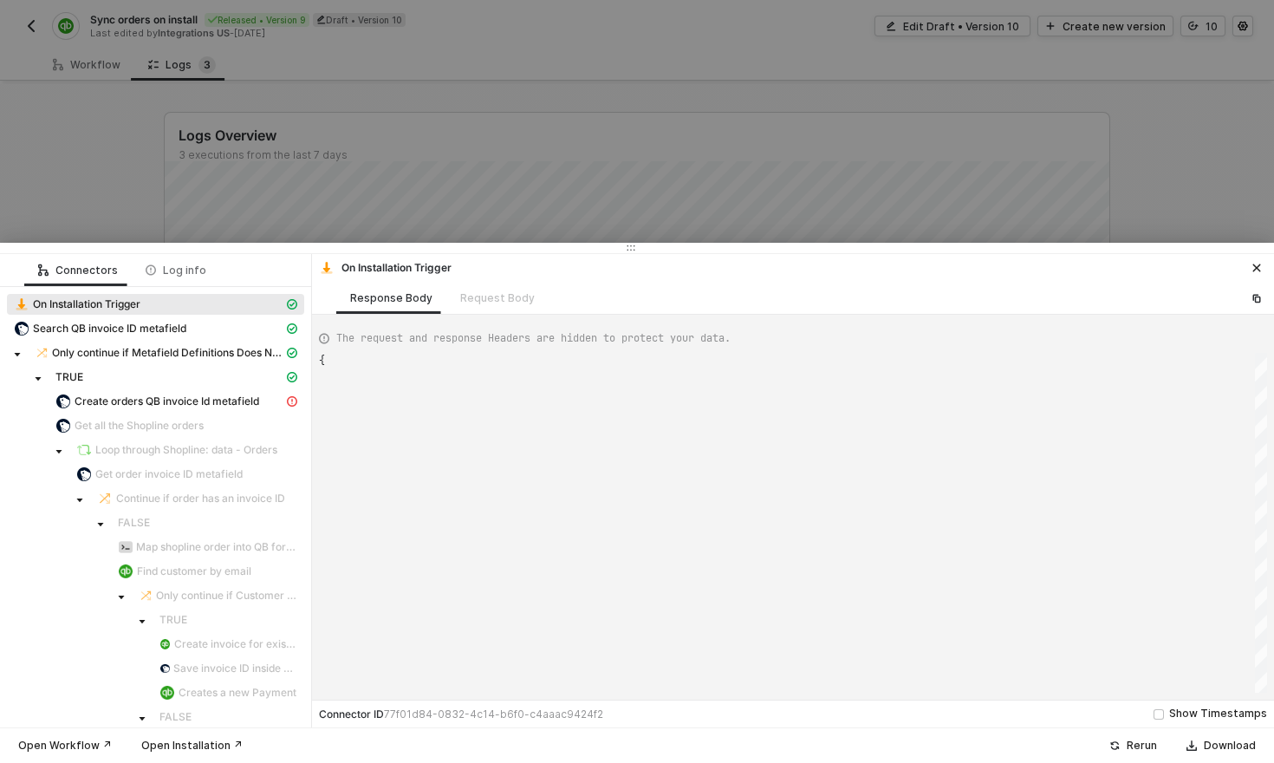
scroll to position [47, 0]
click at [477, 297] on div "Request Body" at bounding box center [497, 298] width 102 height 32
click at [516, 301] on div "Request Body" at bounding box center [497, 298] width 102 height 32
click at [469, 295] on div "Request Body" at bounding box center [497, 298] width 102 height 32
click at [218, 333] on div "Search QB invoice ID metafield" at bounding box center [148, 329] width 269 height 16
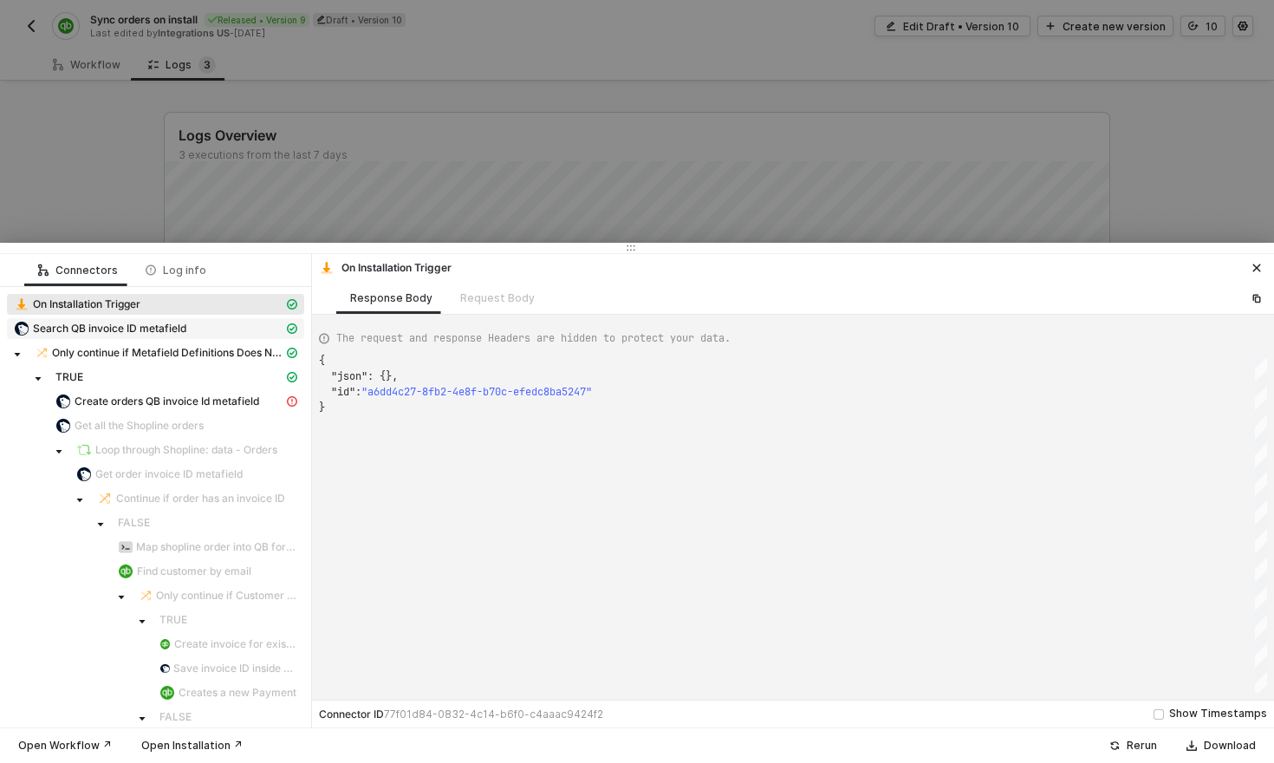
type textarea "{ "json": { "data": { "data": { "metafield_definitions": [ { "access": null, "u…"
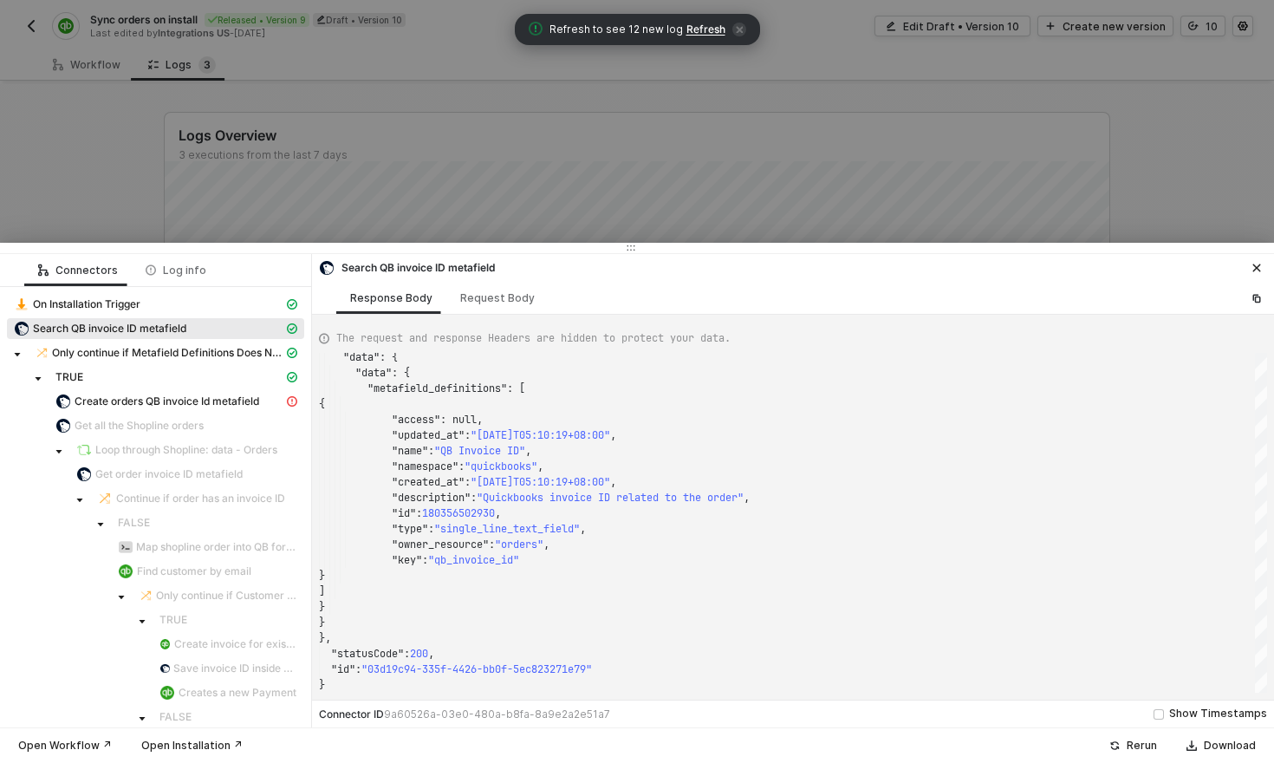
click at [699, 34] on span "Refresh" at bounding box center [705, 30] width 39 height 14
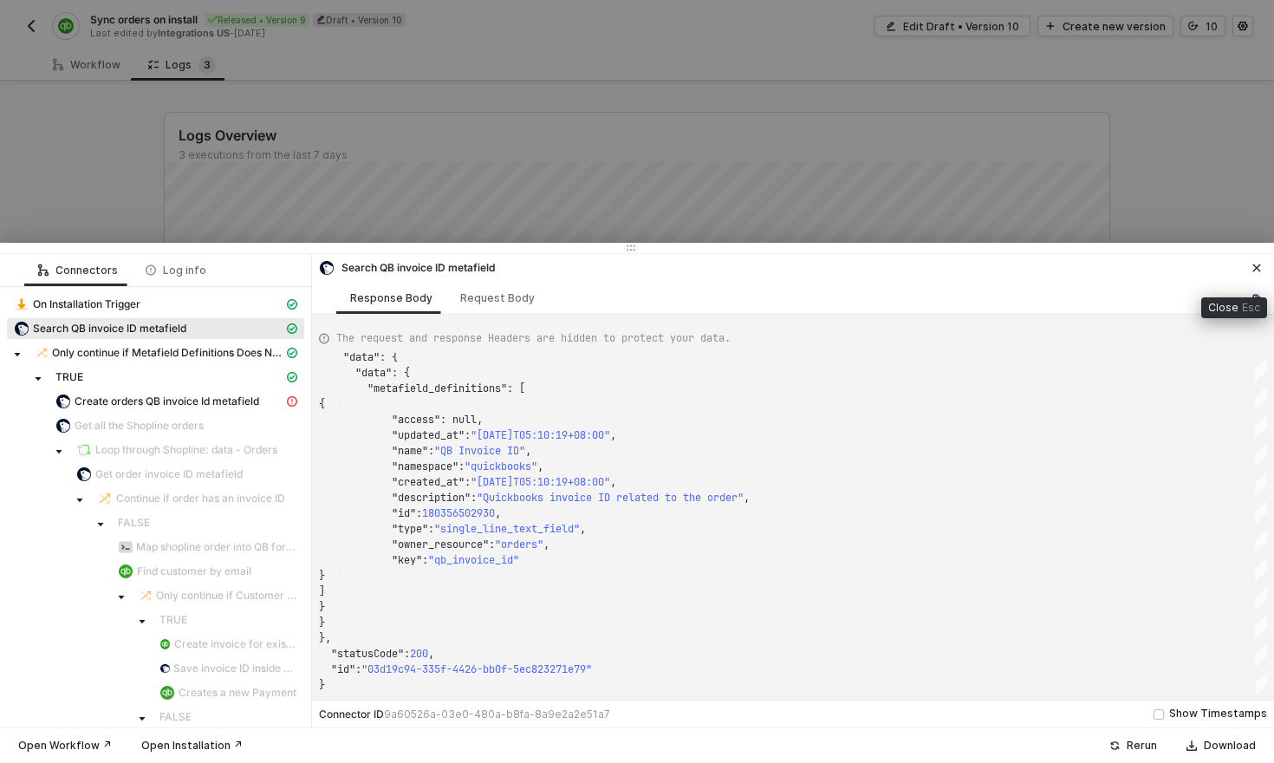
click at [1255, 270] on icon "icon-close" at bounding box center [1256, 268] width 10 height 10
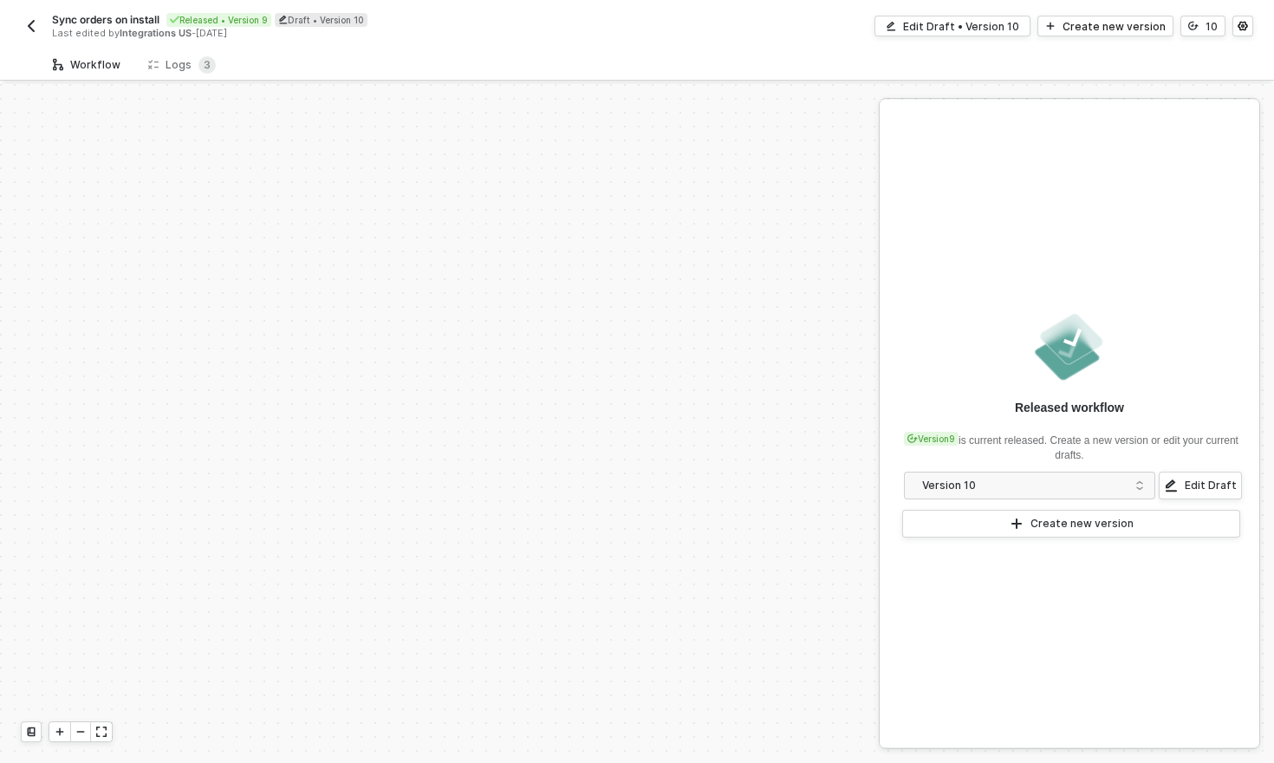
scroll to position [624, 0]
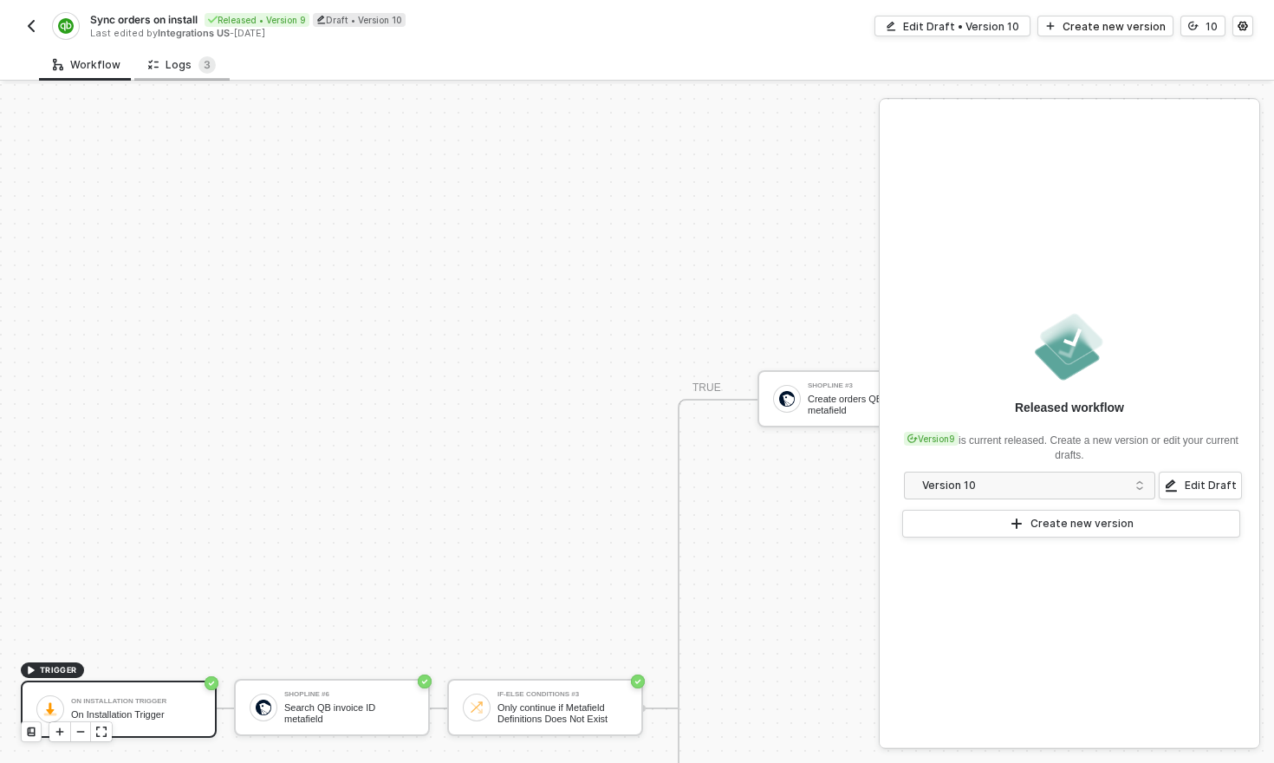
click at [172, 64] on div "Logs 3" at bounding box center [182, 64] width 68 height 17
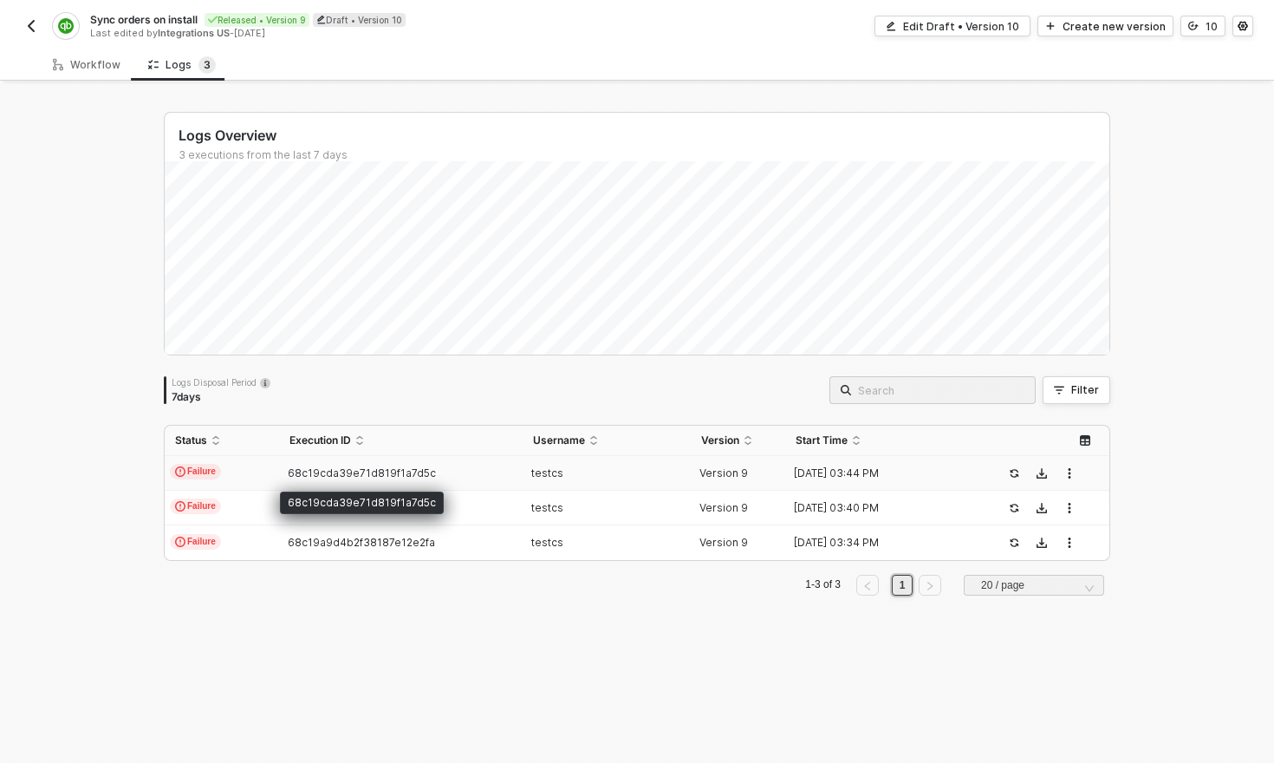
click at [322, 477] on span "68c19cda39e71d819f1a7d5c" at bounding box center [362, 472] width 148 height 13
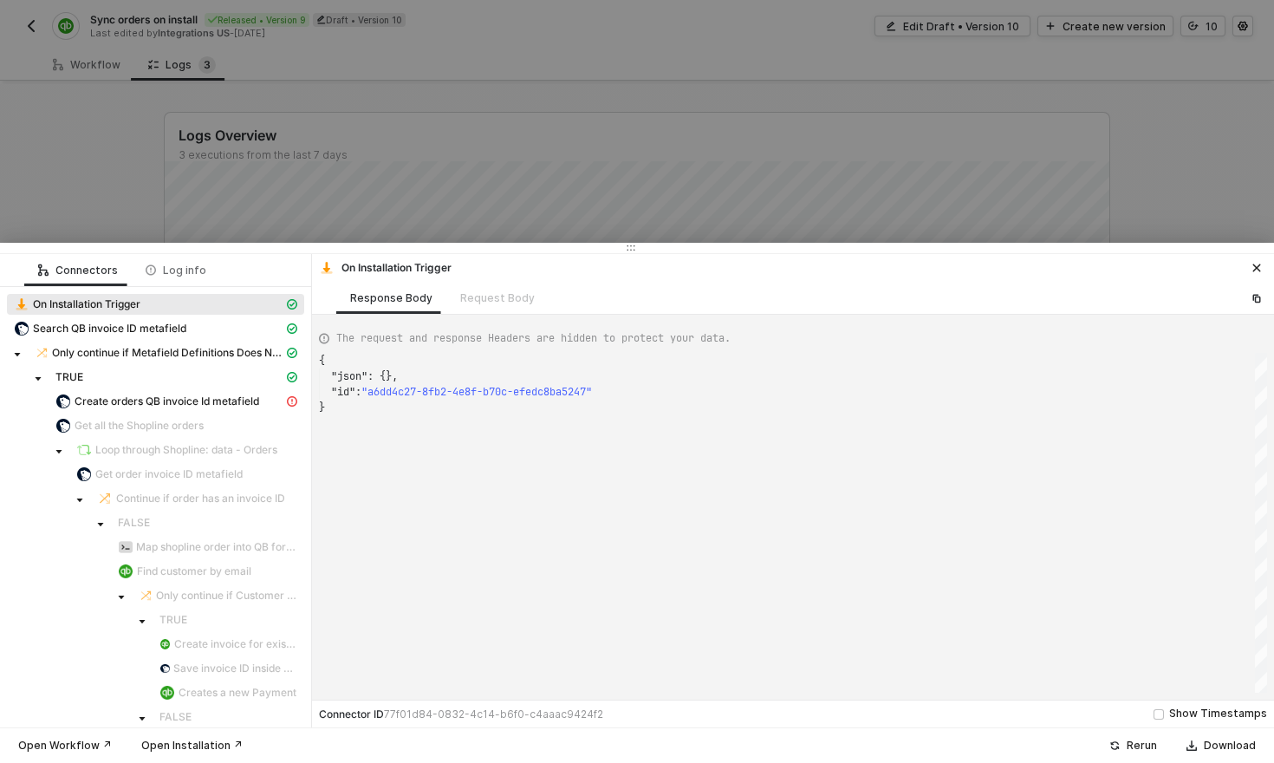
scroll to position [47, 0]
click at [171, 401] on span "Create orders QB invoice Id metafield" at bounding box center [167, 401] width 185 height 14
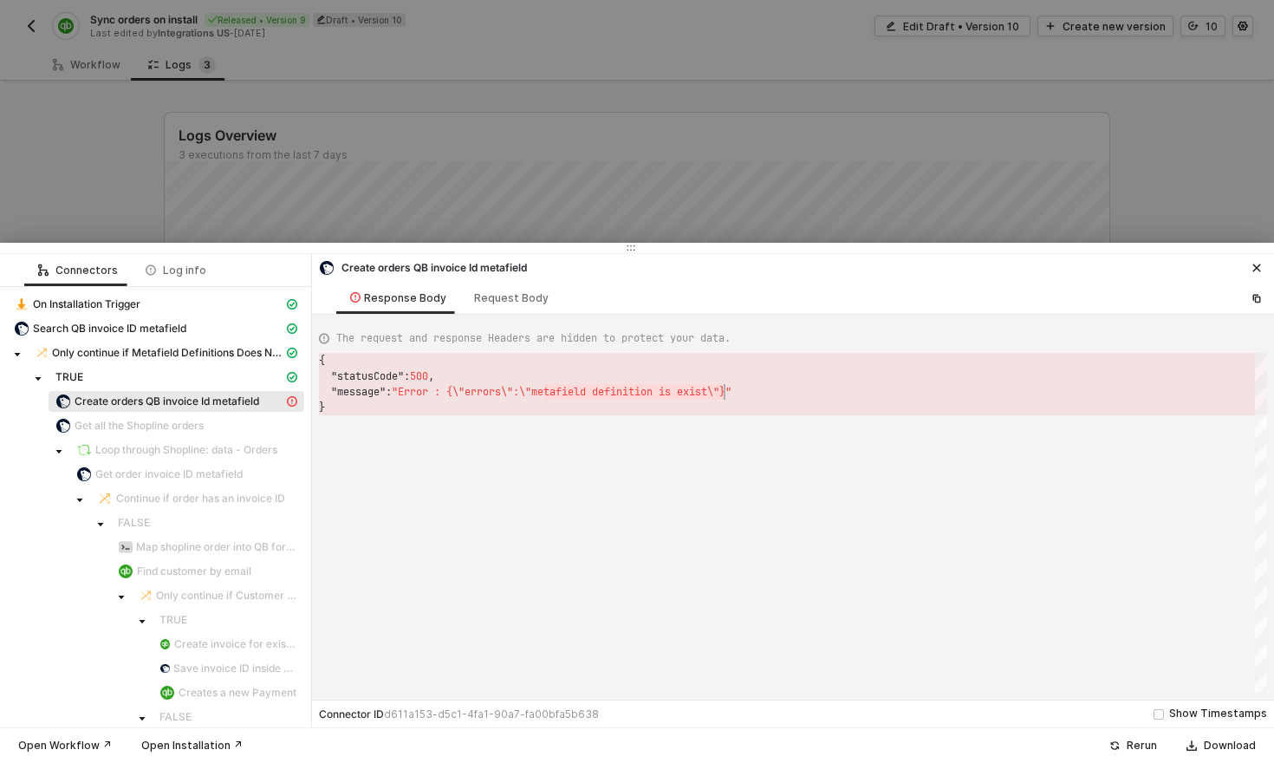
scroll to position [31, 406]
drag, startPoint x: 545, startPoint y: 393, endPoint x: 723, endPoint y: 389, distance: 177.7
click at [518, 297] on div "Request Body" at bounding box center [511, 298] width 75 height 14
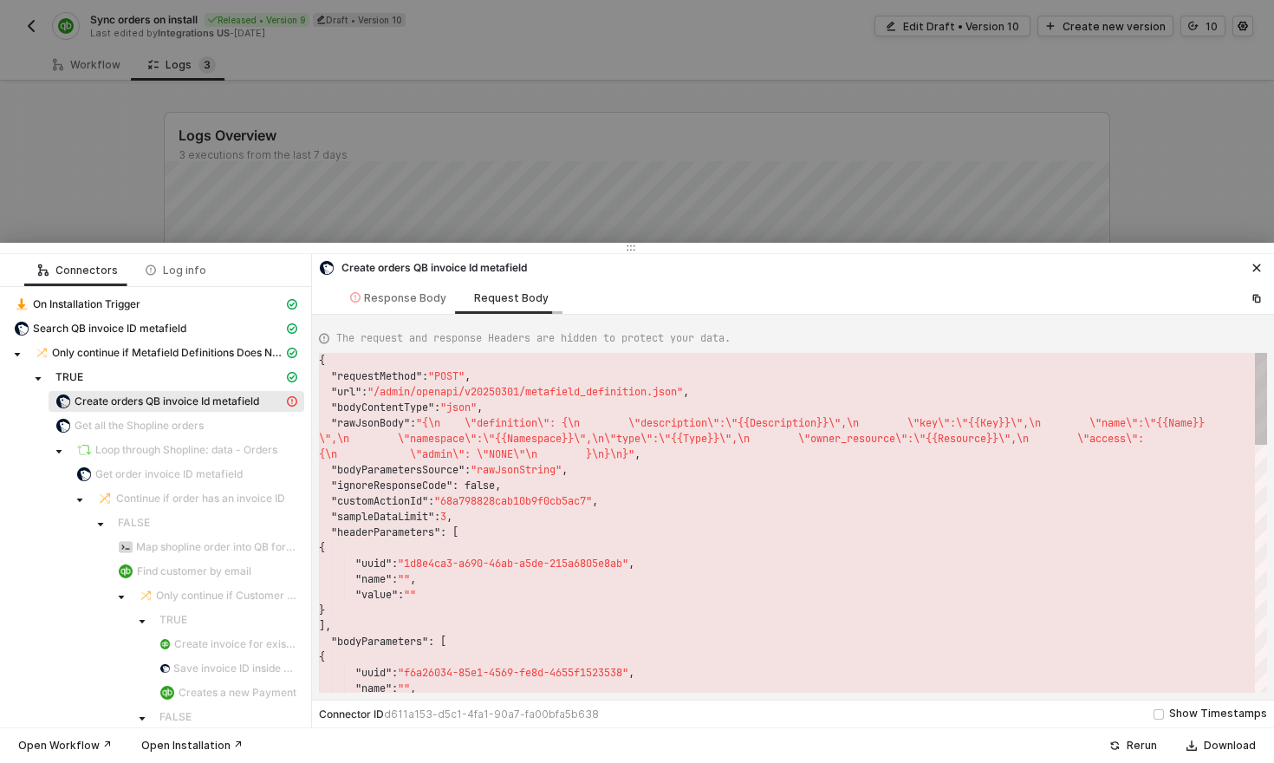
scroll to position [78, 0]
click at [381, 299] on div "Response Body" at bounding box center [398, 298] width 96 height 14
type textarea "{ "statusCode": 500, "message": "Error : {\"errors\":\"metafield definition is …"
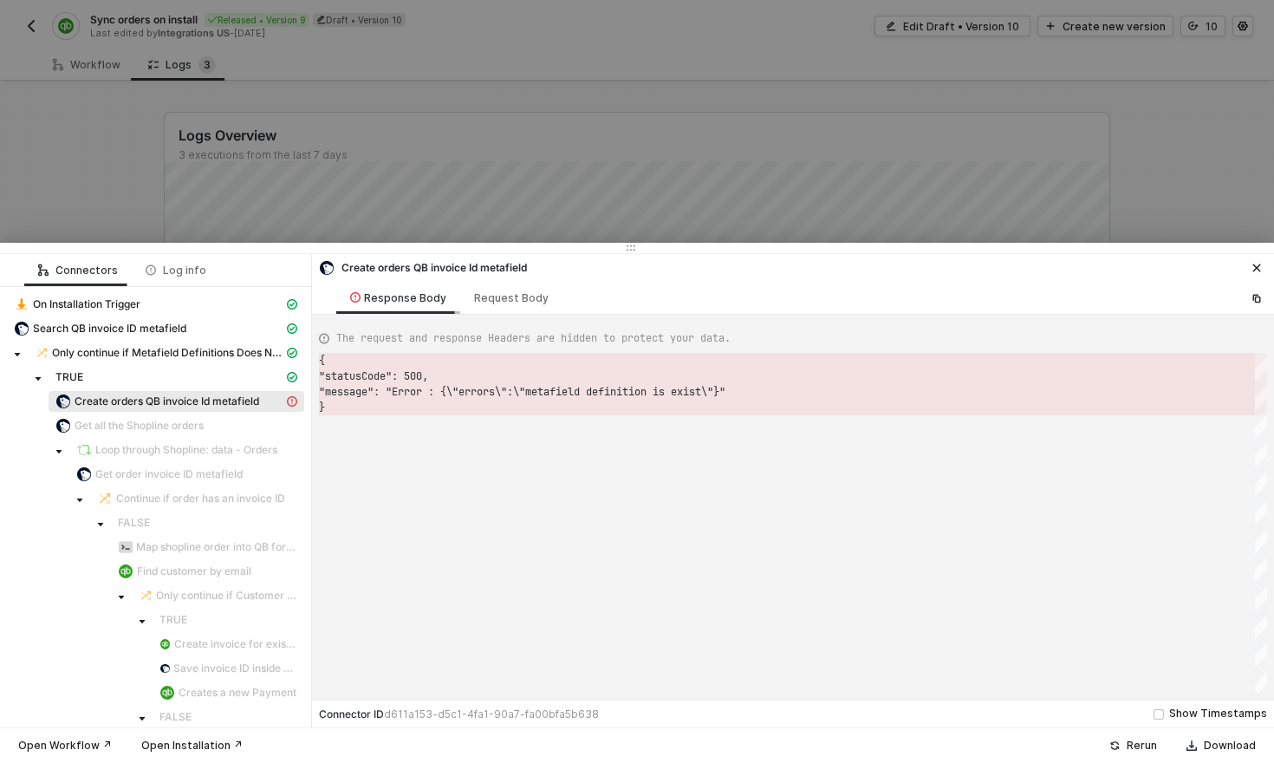
scroll to position [47, 0]
click at [1261, 268] on icon "icon-close" at bounding box center [1256, 268] width 10 height 10
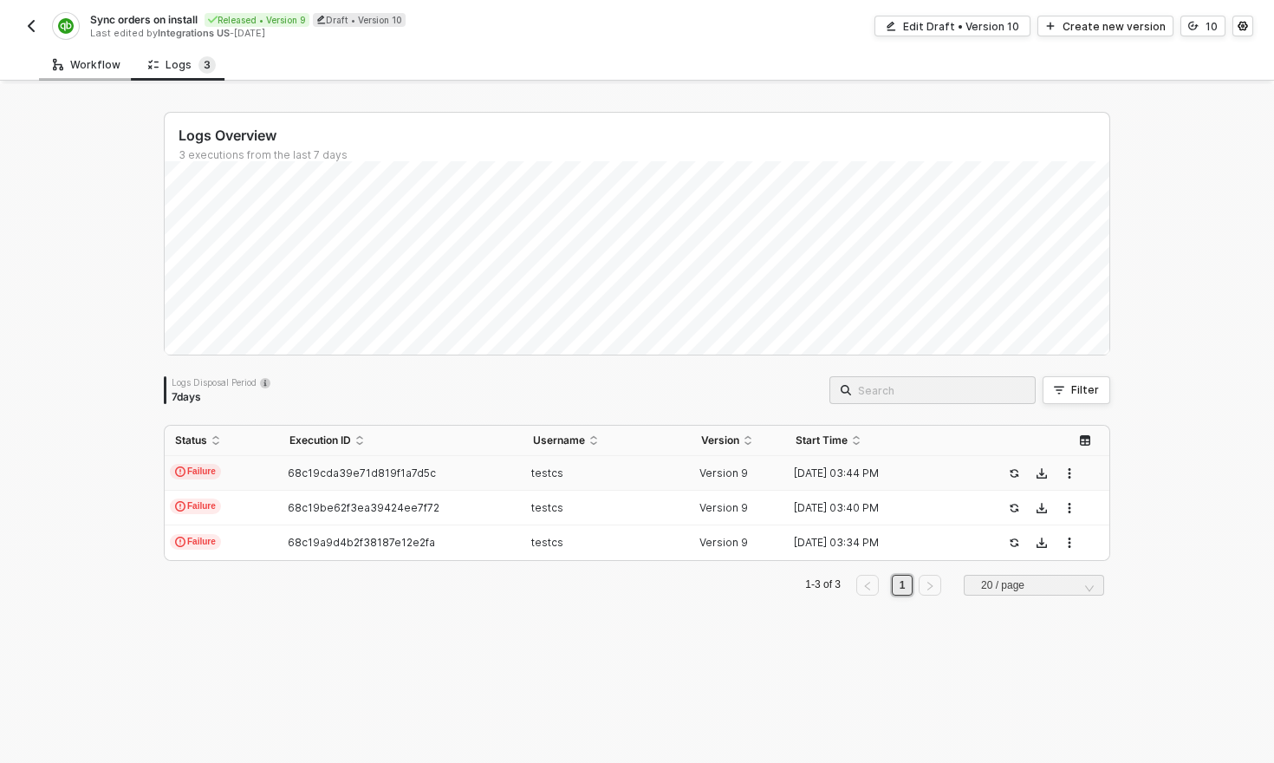
click at [83, 59] on div "Workflow" at bounding box center [87, 65] width 68 height 14
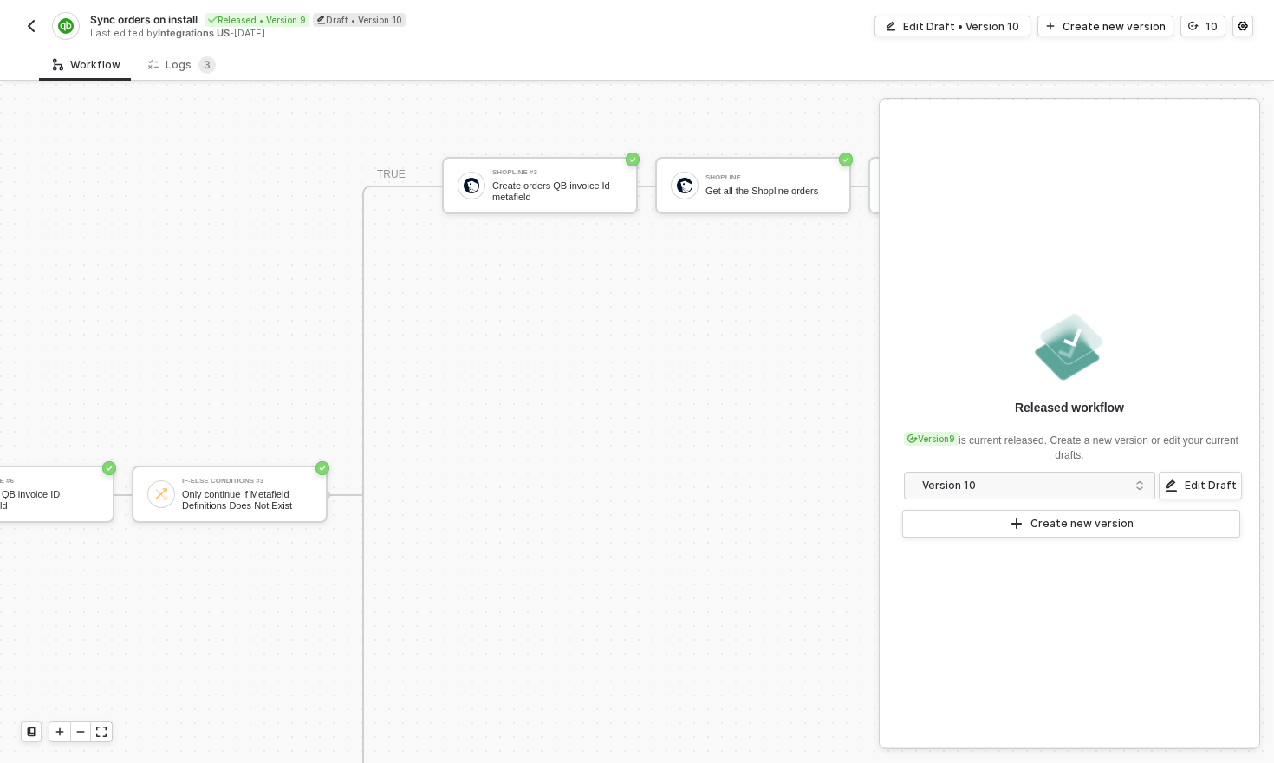
scroll to position [837, 315]
